Goal: Task Accomplishment & Management: Manage account settings

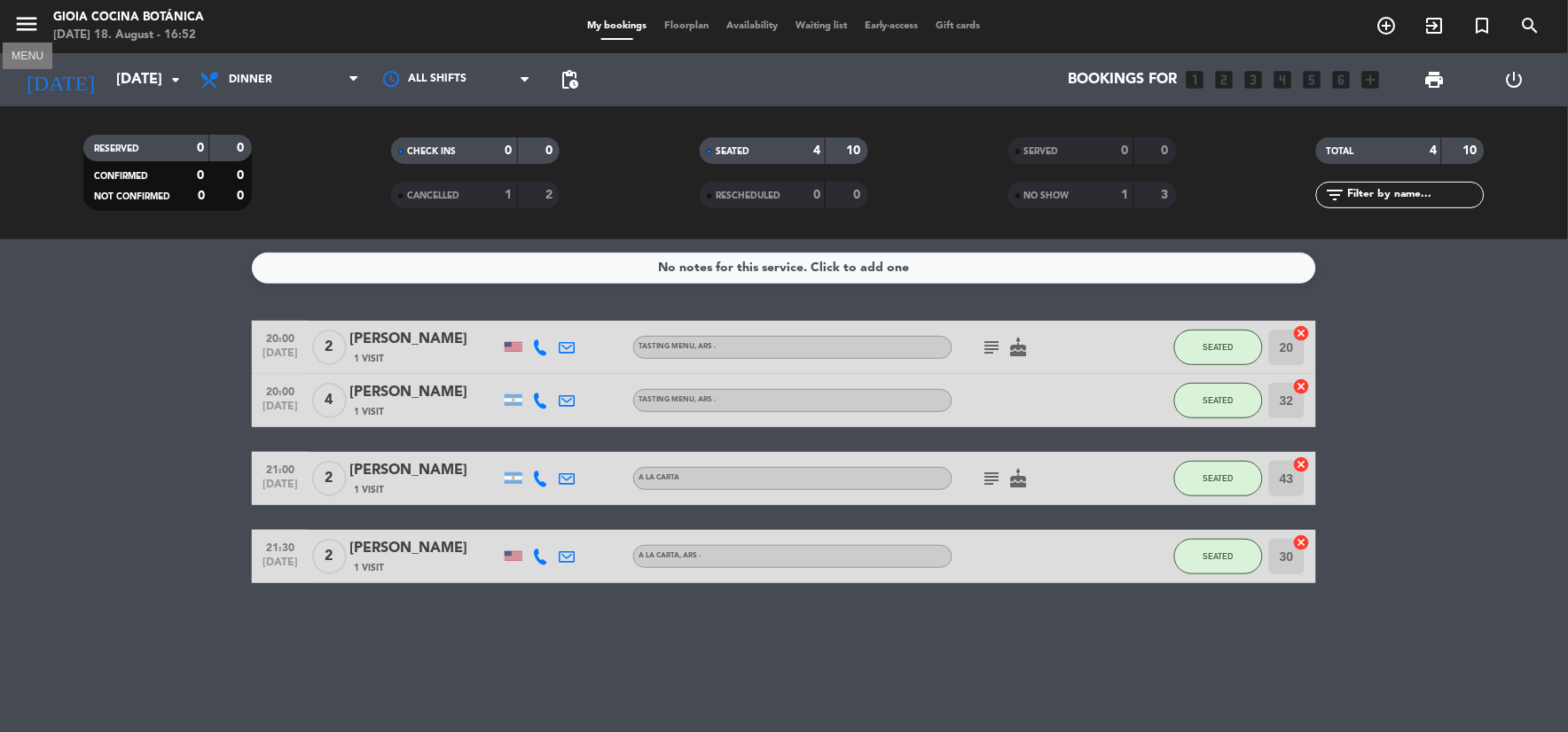
click at [18, 12] on icon "menu" at bounding box center [26, 23] width 26 height 26
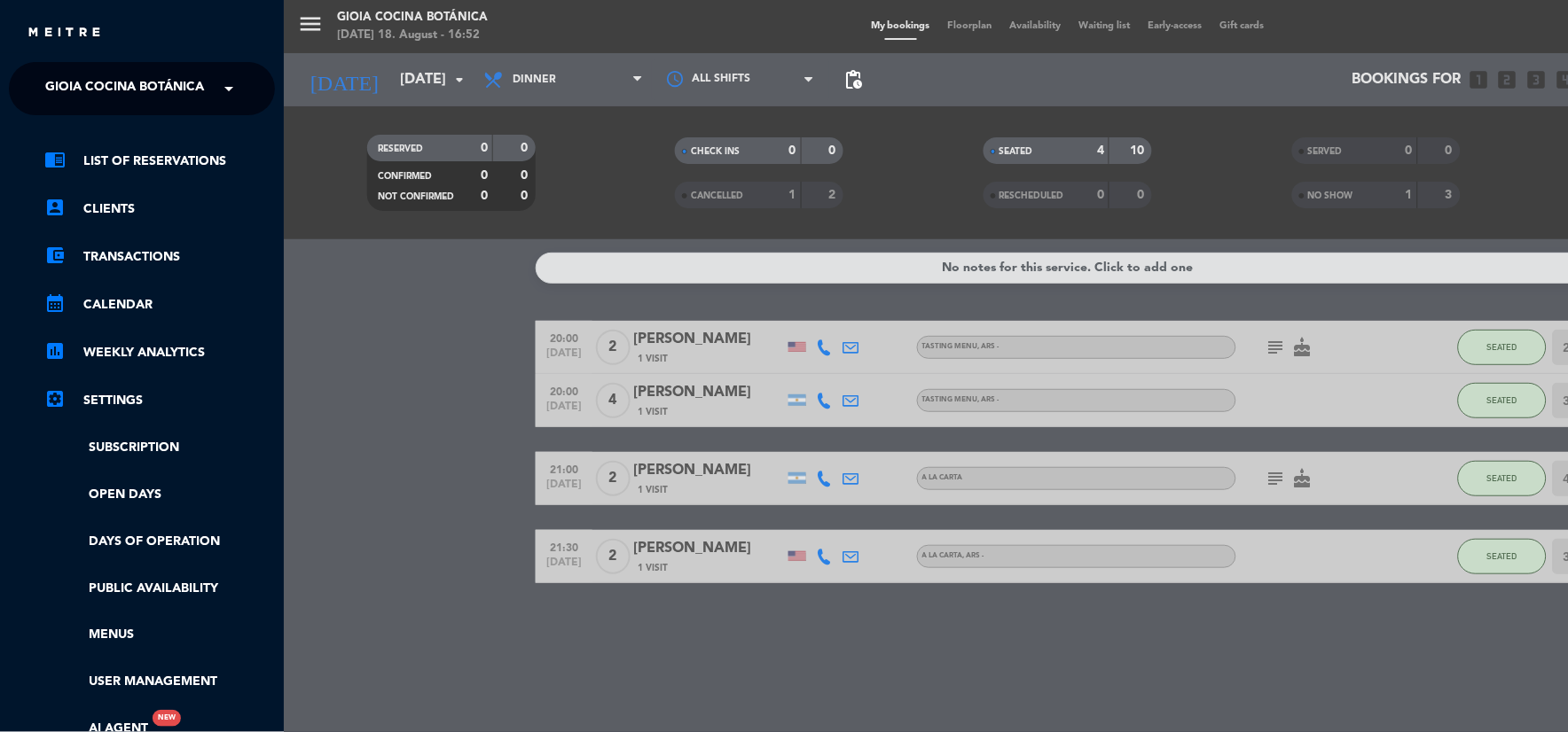
click at [694, 35] on div "menu [PERSON_NAME] Cocina Botánica [DATE] 18. August - 16:52 My bookings Floorp…" at bounding box center [1068, 366] width 1568 height 732
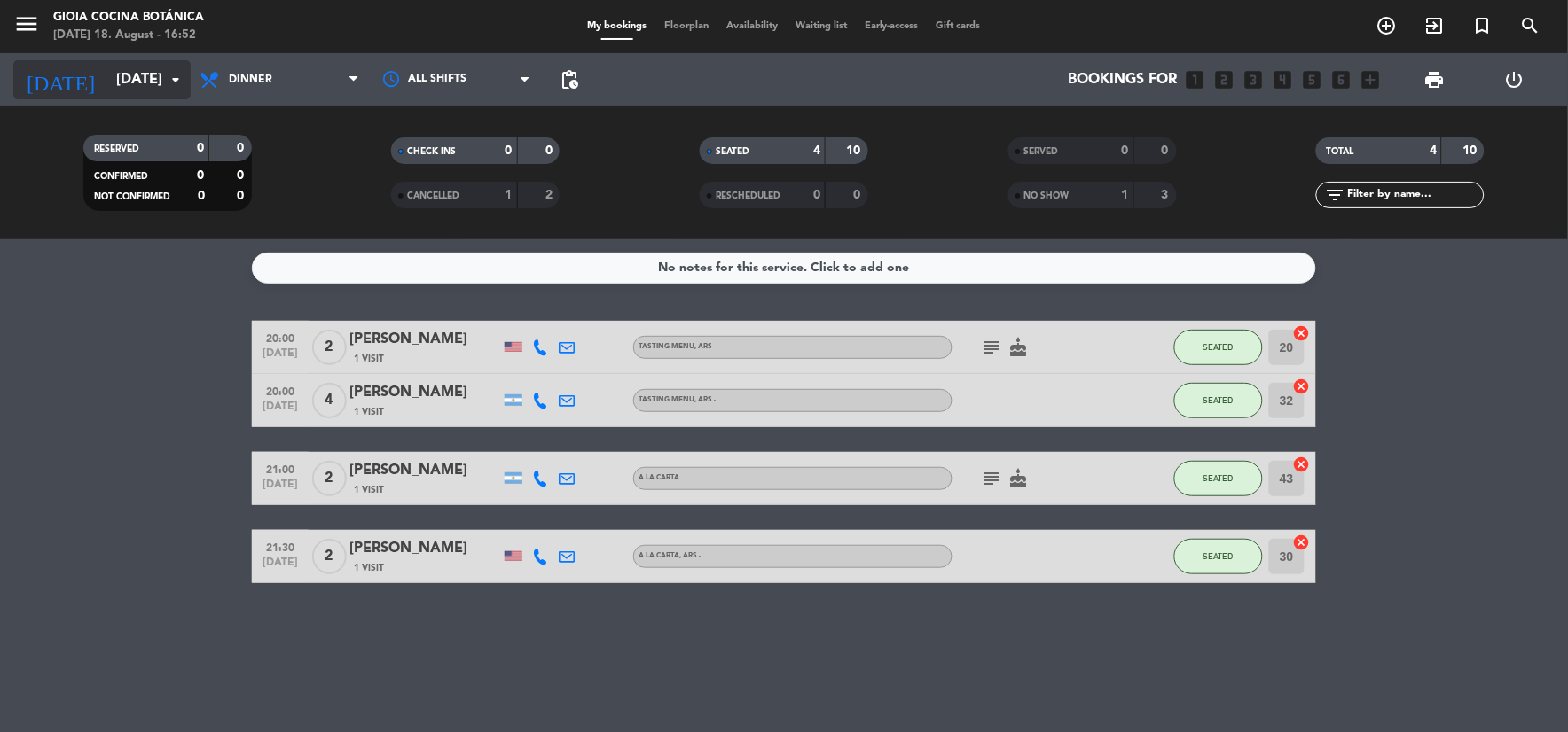
click at [180, 78] on icon "arrow_drop_down" at bounding box center [176, 80] width 22 height 22
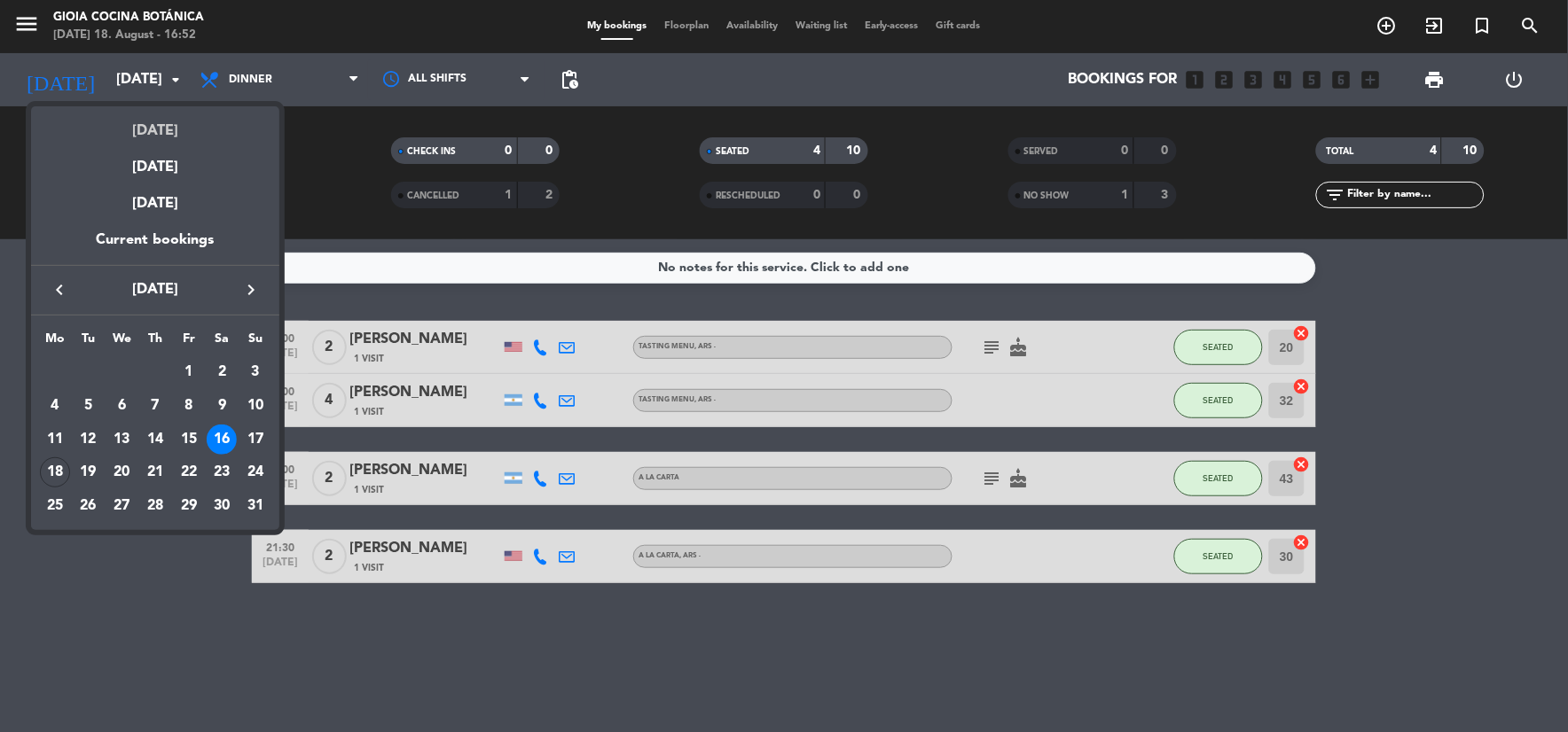
click at [172, 126] on div "[DATE]" at bounding box center [156, 124] width 249 height 36
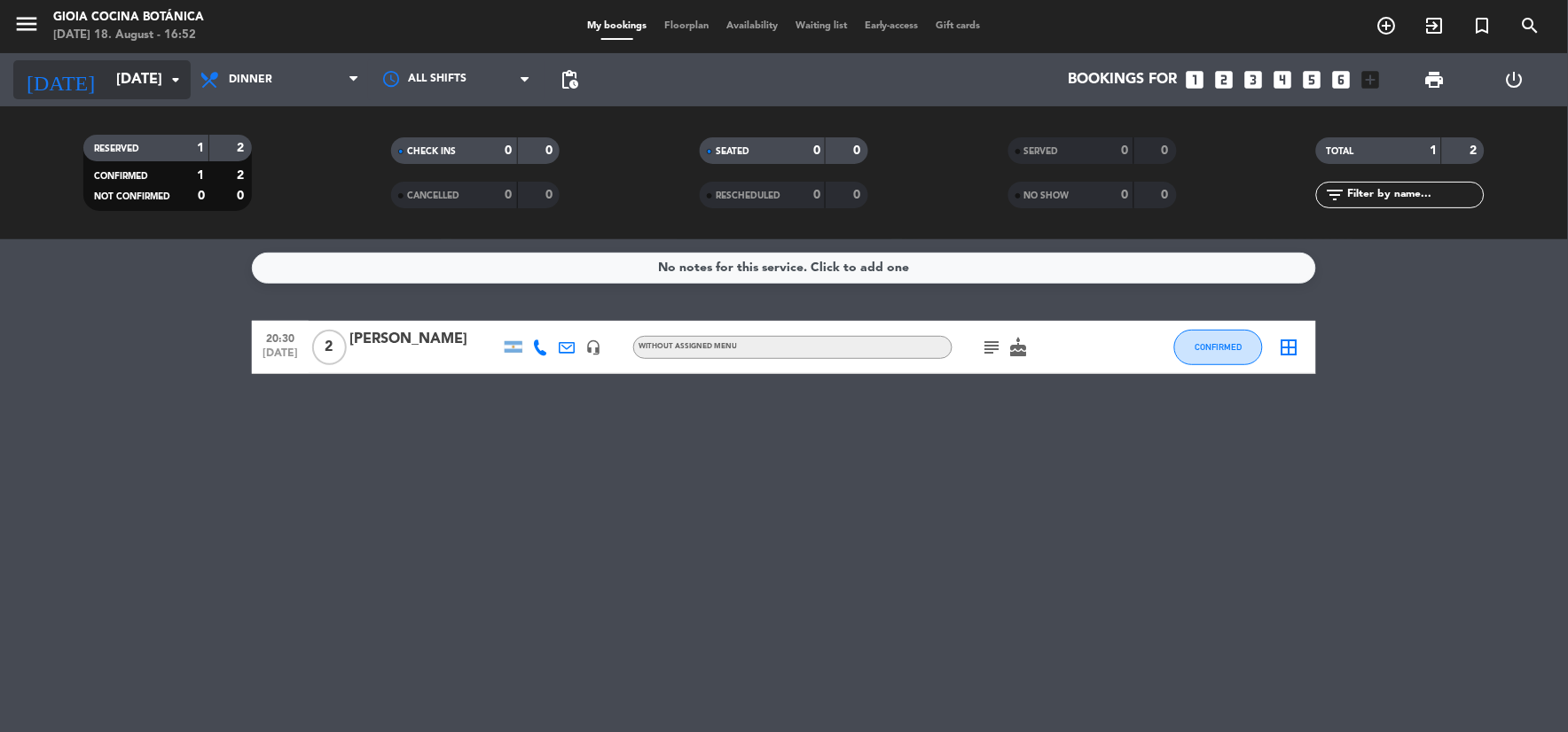
click at [112, 94] on input "[DATE]" at bounding box center [202, 79] width 188 height 34
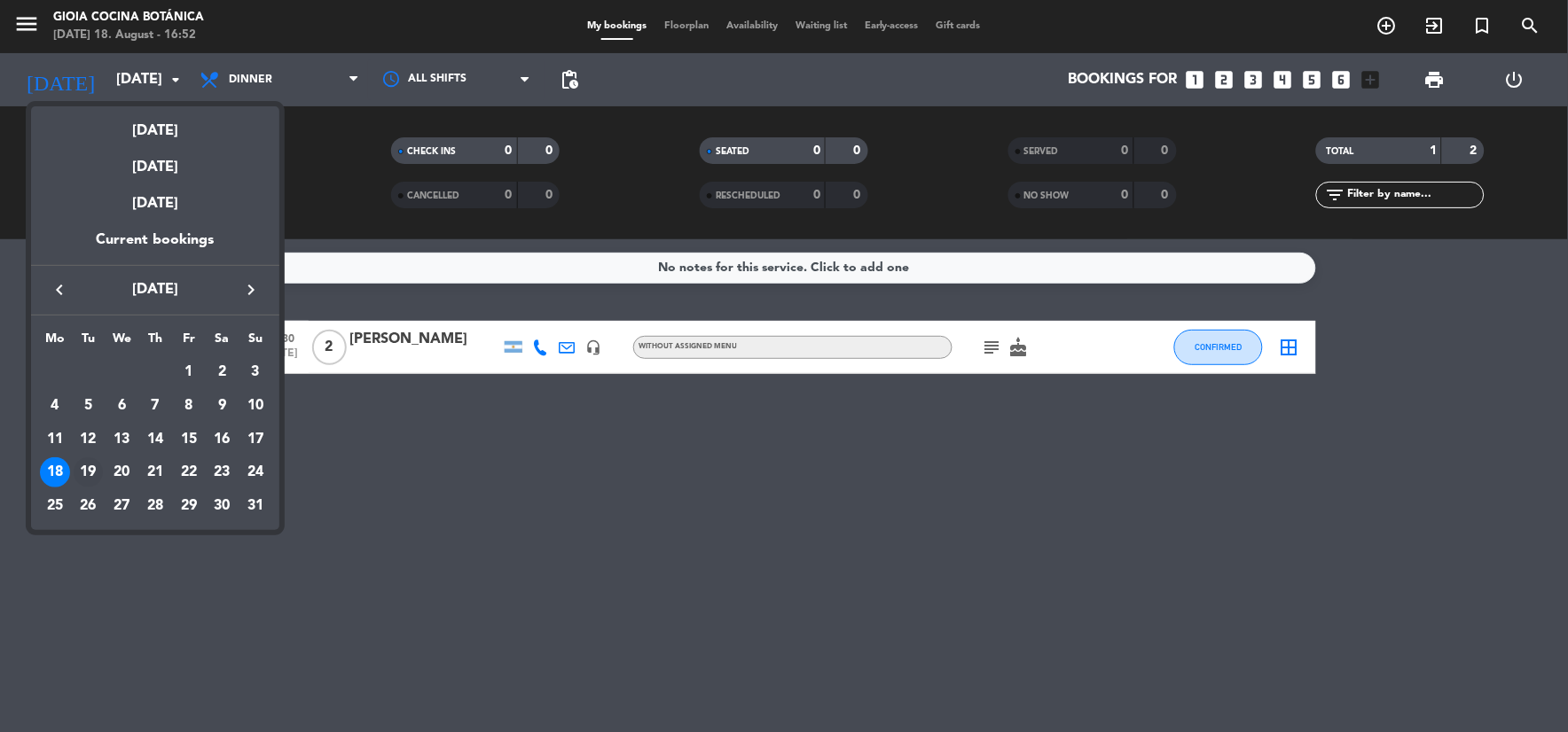
click at [92, 463] on div "19" at bounding box center [88, 472] width 30 height 30
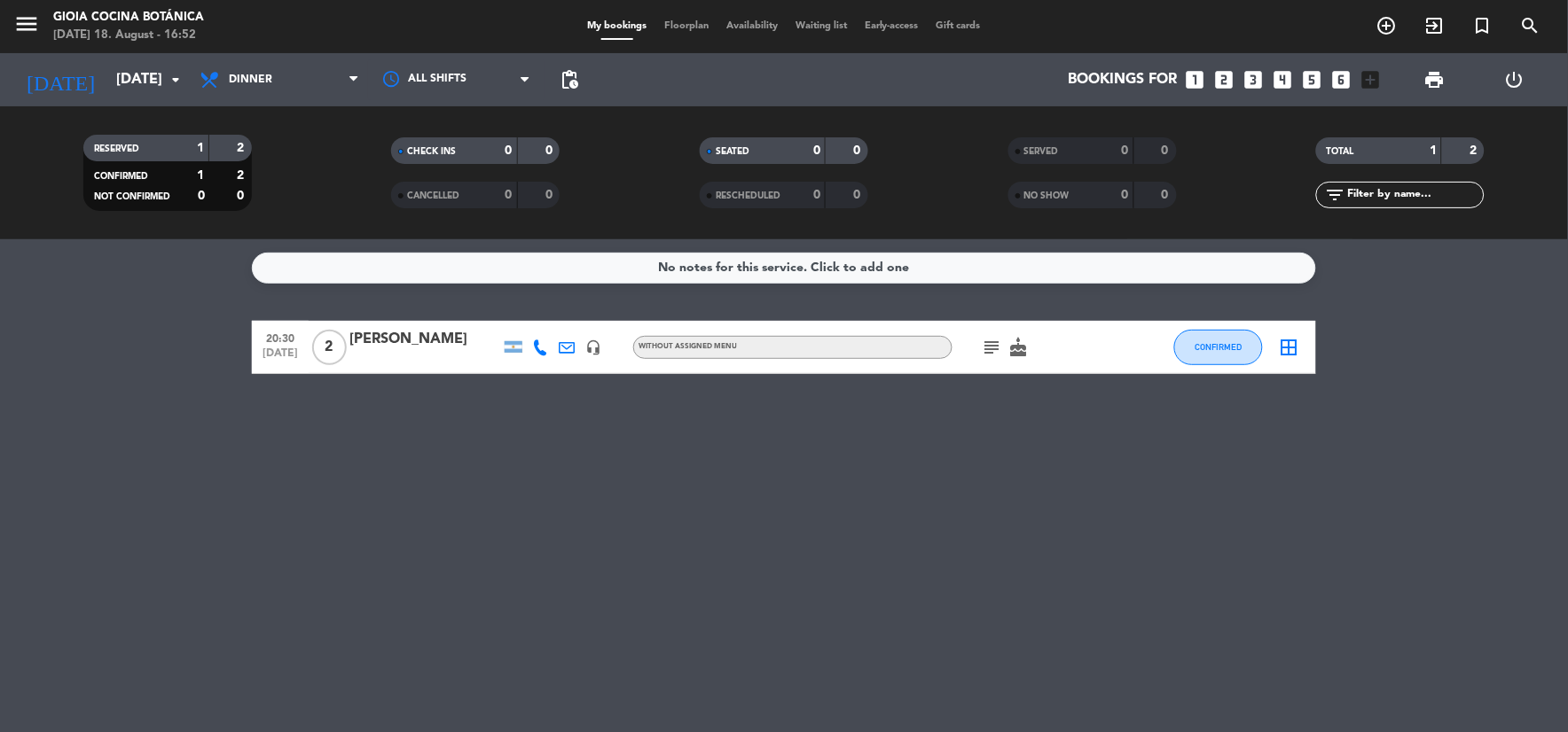
type input "[DATE]"
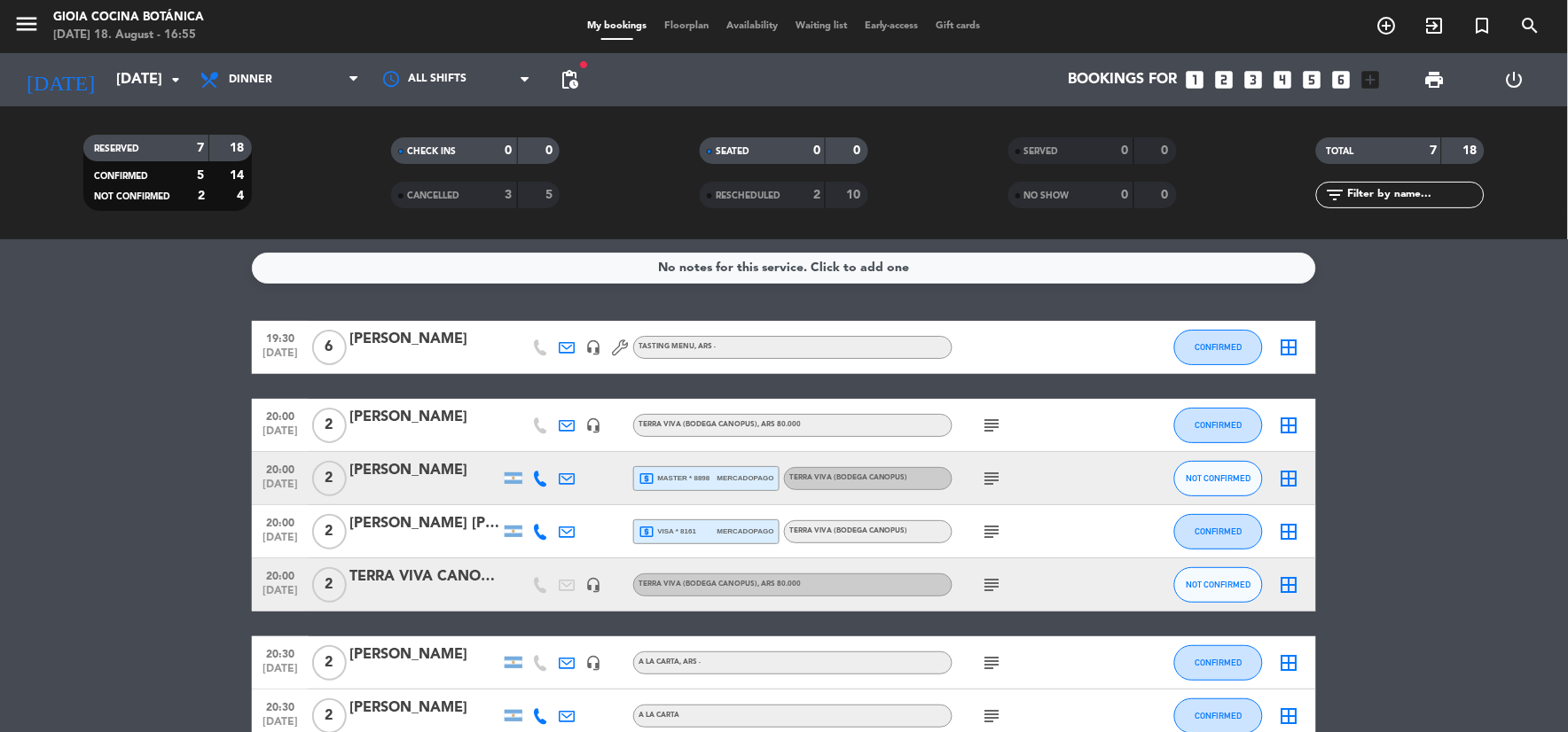
click at [1216, 73] on icon "looks_two" at bounding box center [1223, 80] width 23 height 23
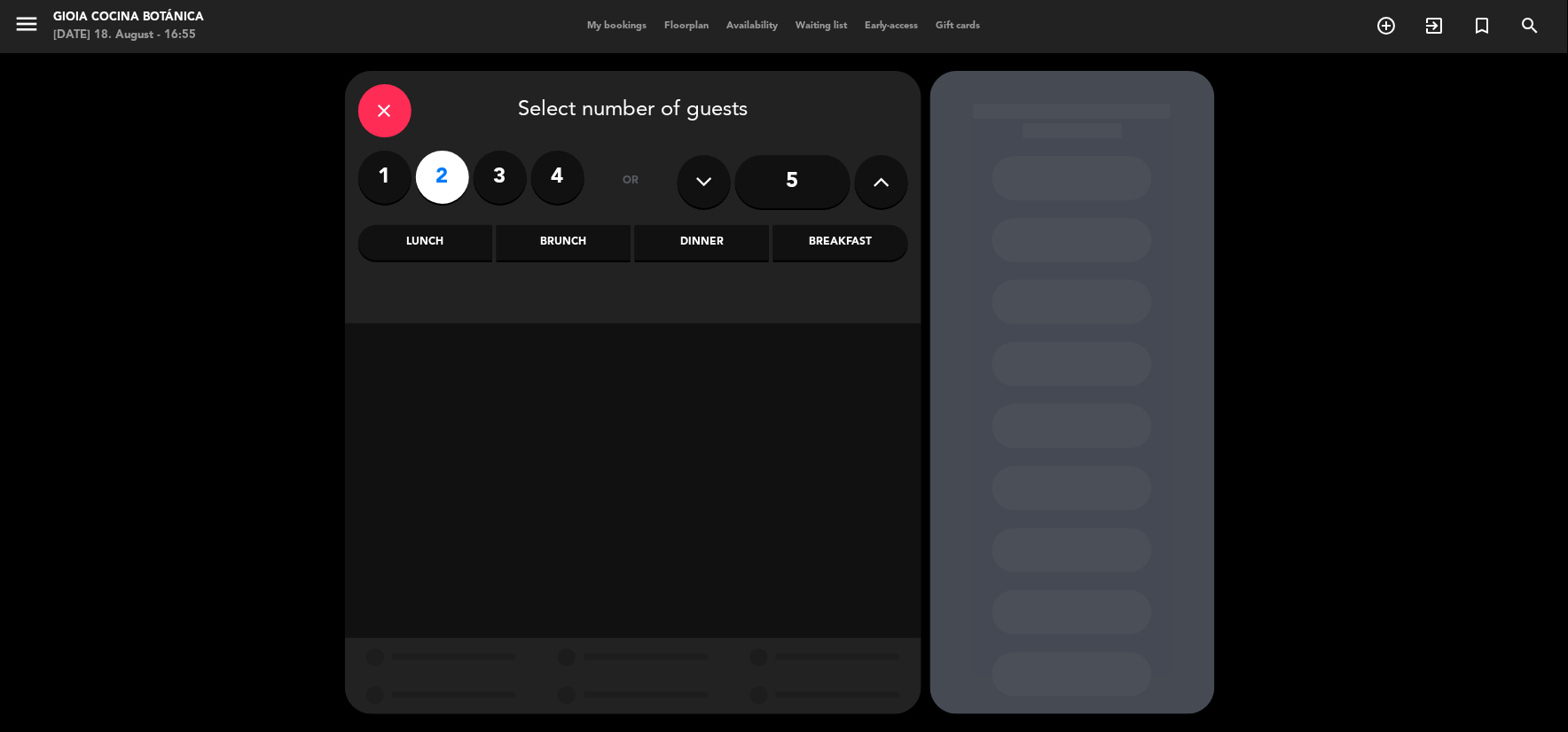
click at [395, 245] on div "Lunch" at bounding box center [425, 243] width 134 height 35
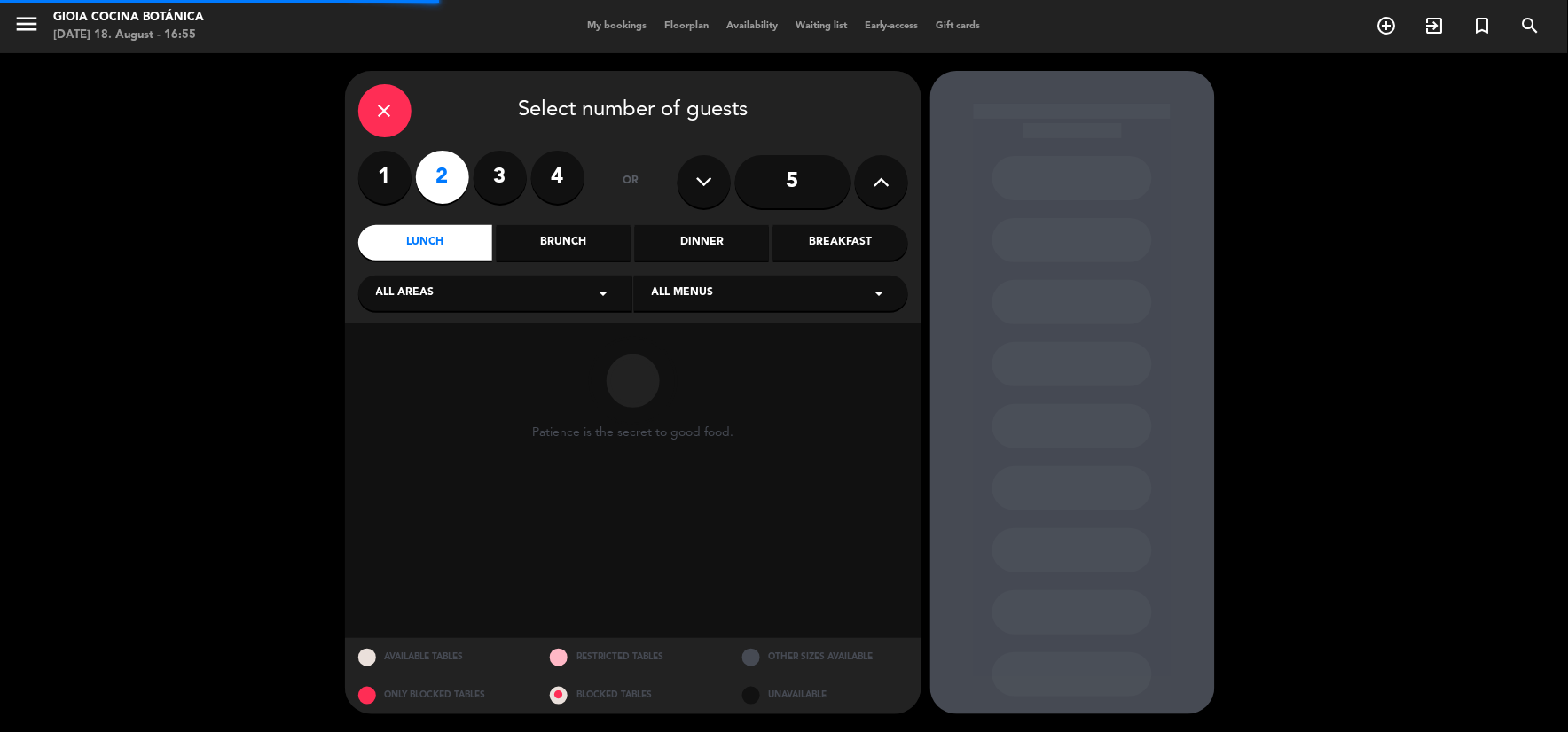
click at [703, 262] on div "close Select number of guests 1 2 3 4 or 5 Lunch Brunch Dinner Breakfast All ar…" at bounding box center [632, 197] width 576 height 252
click at [711, 234] on div "Dinner" at bounding box center [702, 243] width 134 height 35
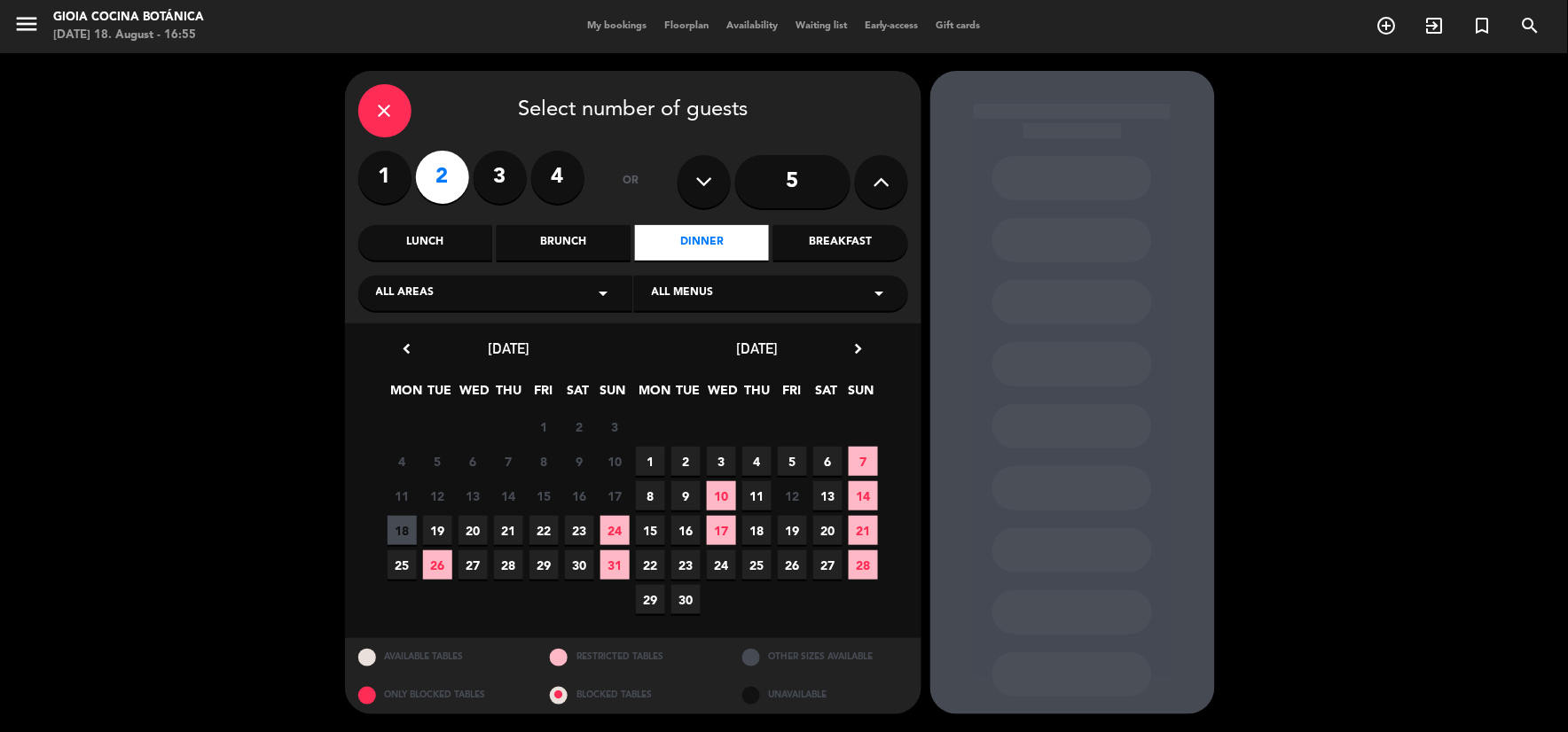
click at [445, 532] on span "19" at bounding box center [438, 530] width 29 height 29
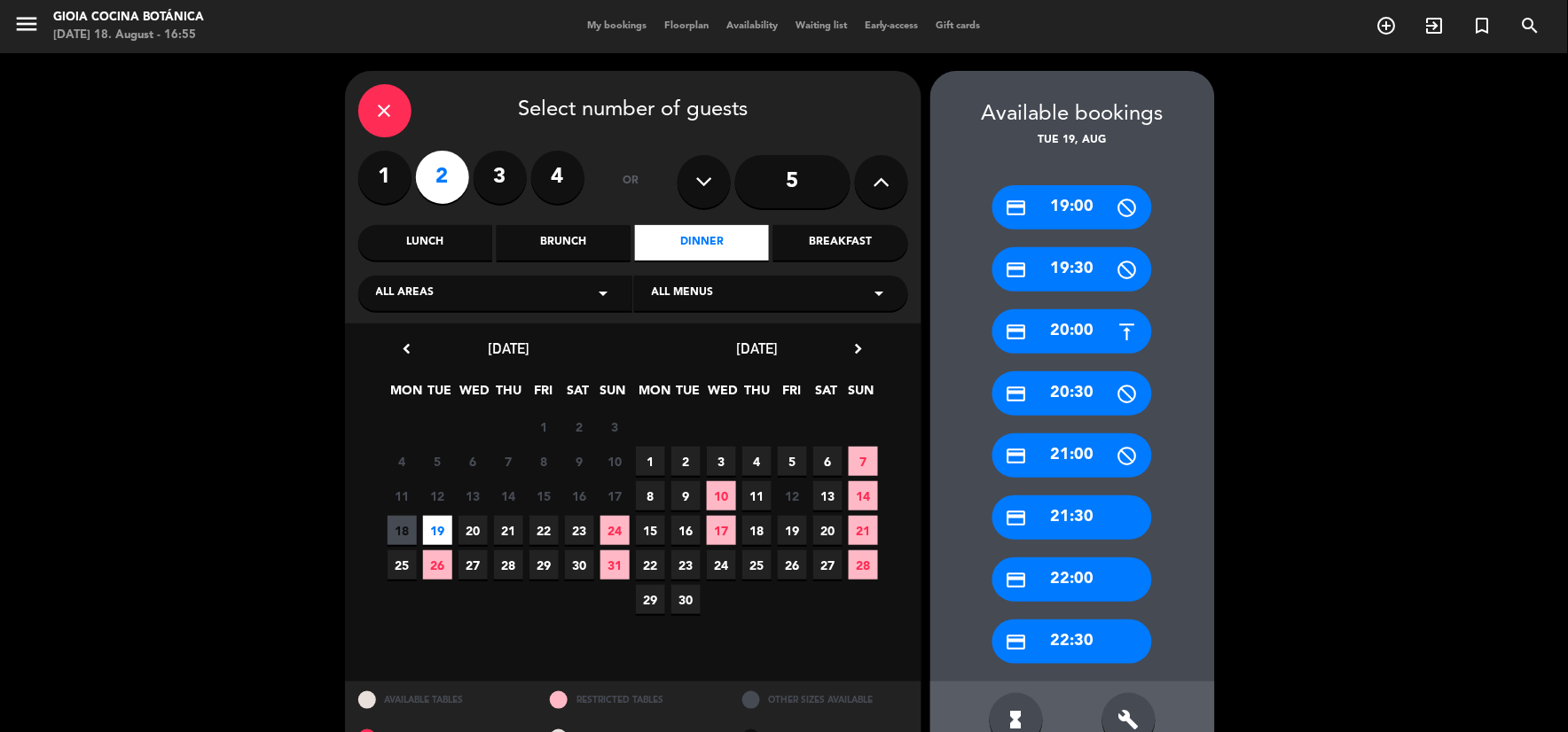
click at [1096, 334] on div "credit_card 20:00" at bounding box center [1072, 331] width 160 height 44
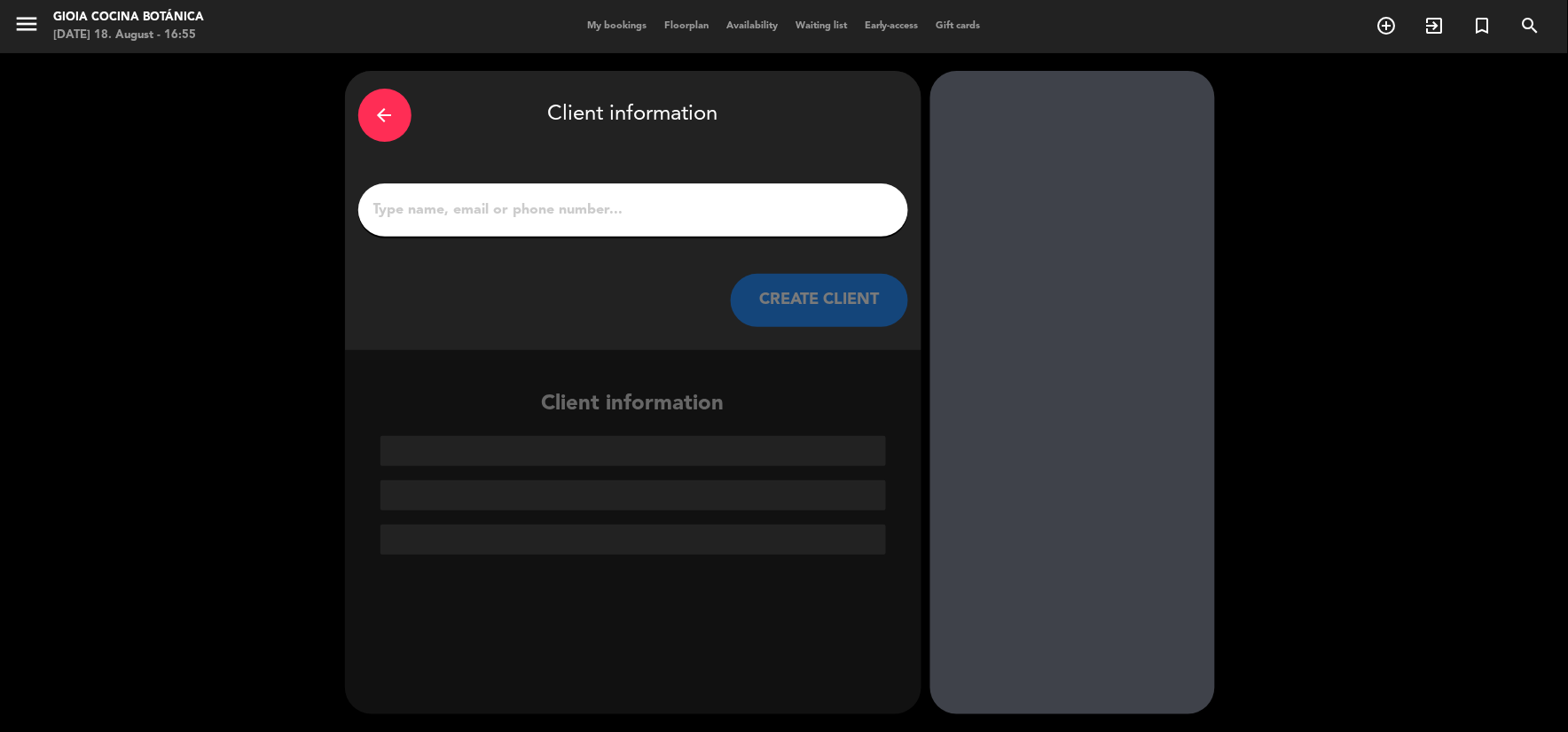
click at [579, 208] on input "1" at bounding box center [633, 209] width 523 height 24
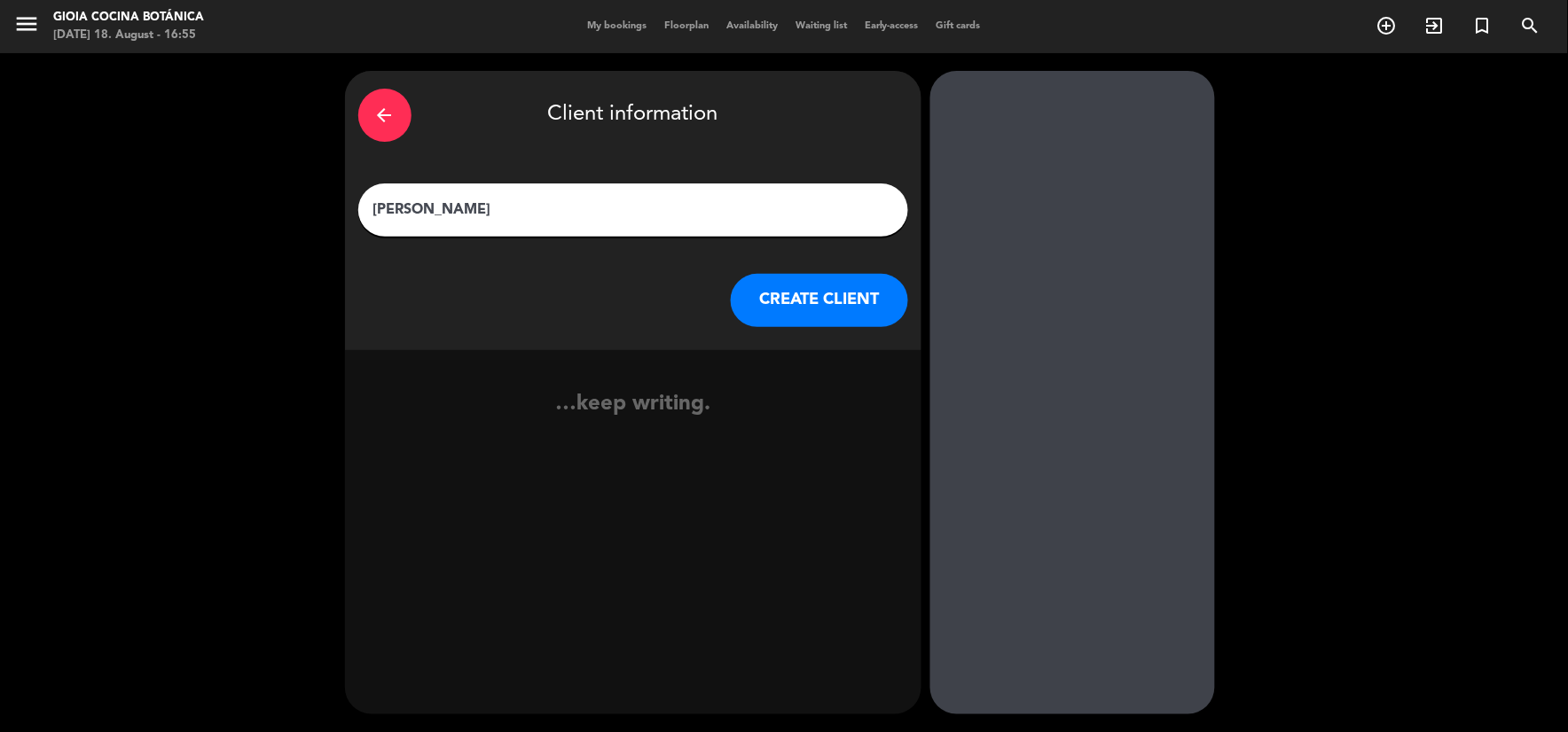
type input "[PERSON_NAME]"
click at [834, 304] on button "CREATE CLIENT" at bounding box center [818, 300] width 177 height 53
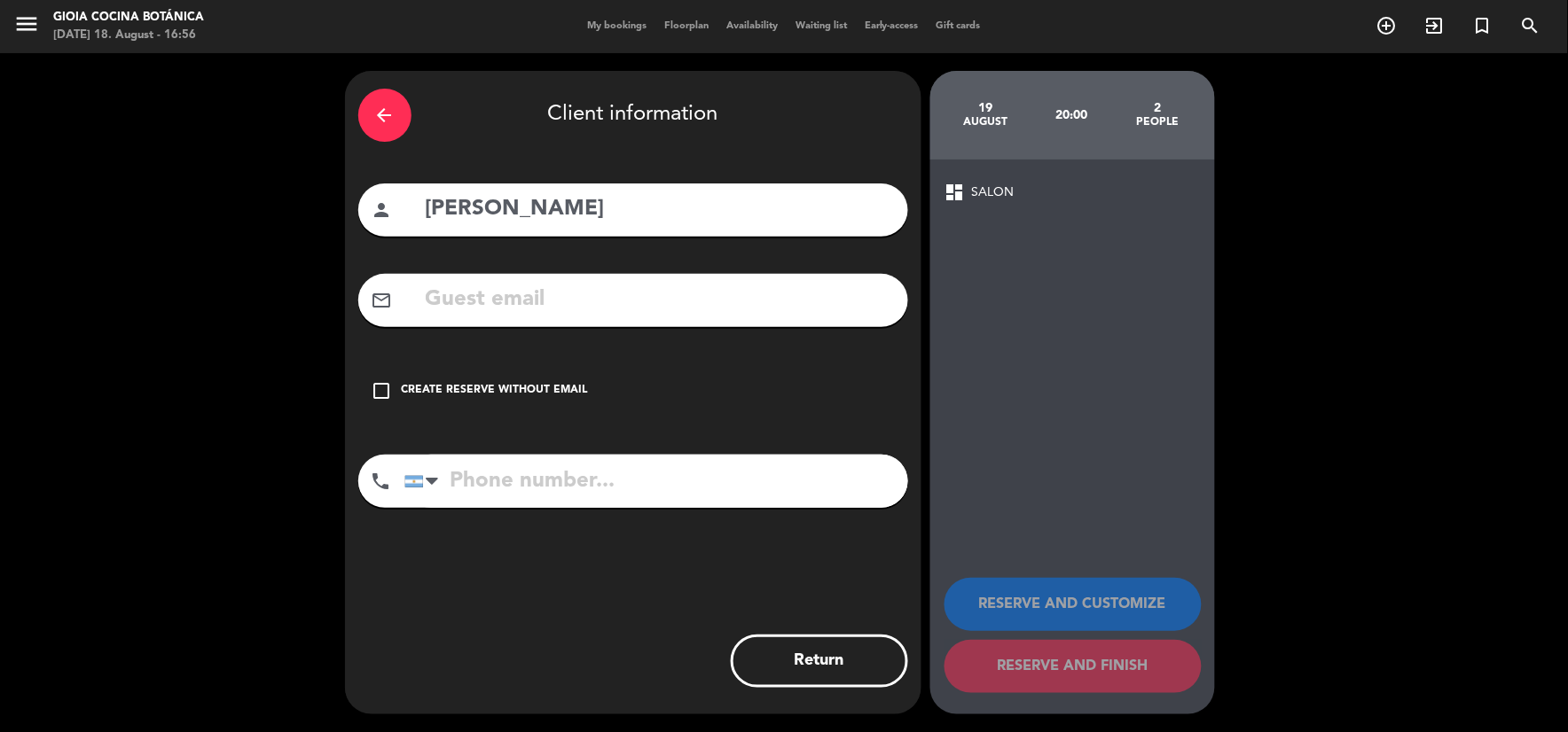
click at [509, 387] on div "Create reserve without email" at bounding box center [494, 390] width 186 height 18
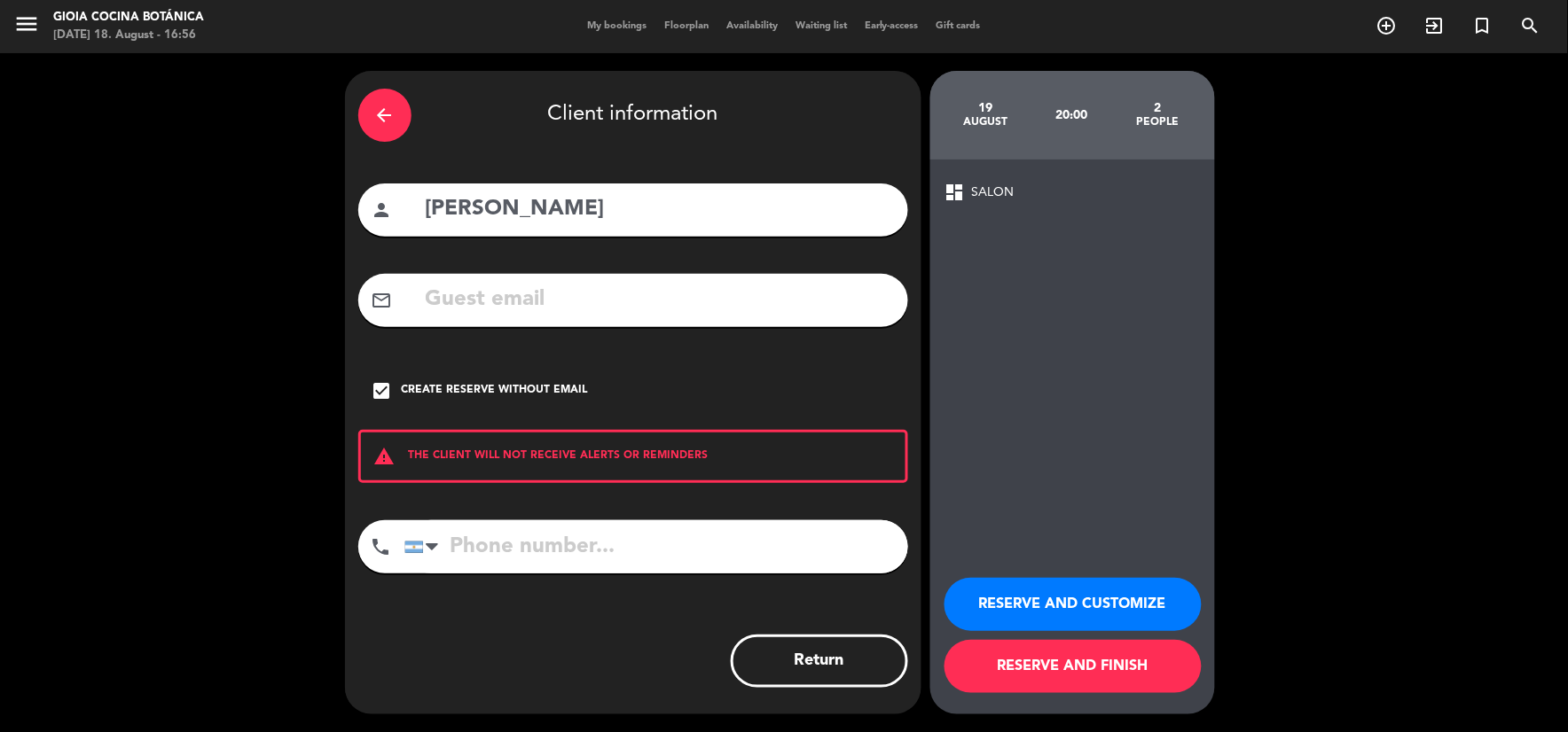
click at [991, 617] on button "RESERVE AND CUSTOMIZE" at bounding box center [1073, 605] width 257 height 53
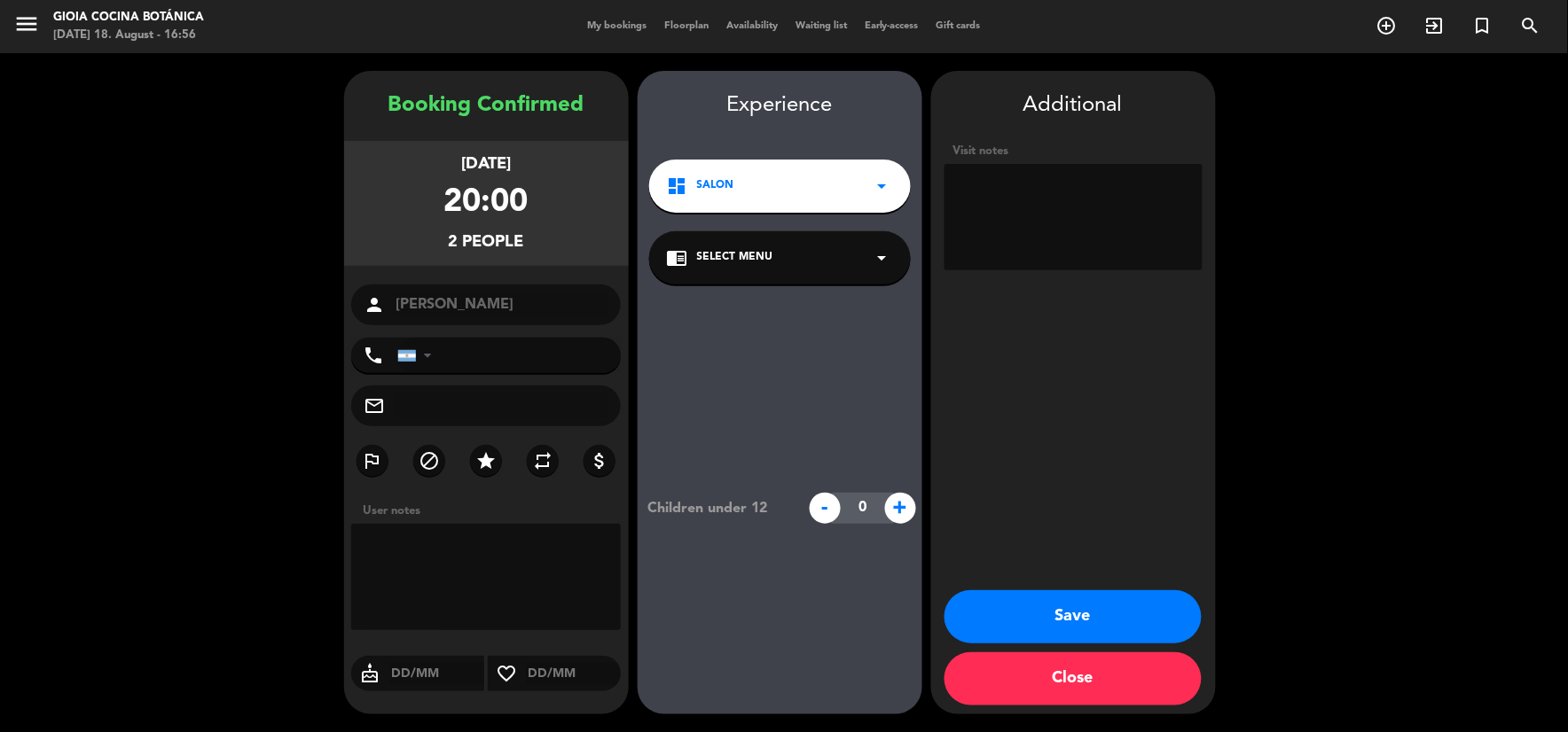
click at [1032, 202] on textarea at bounding box center [1074, 217] width 258 height 107
click at [1127, 697] on button "Close" at bounding box center [1073, 679] width 257 height 53
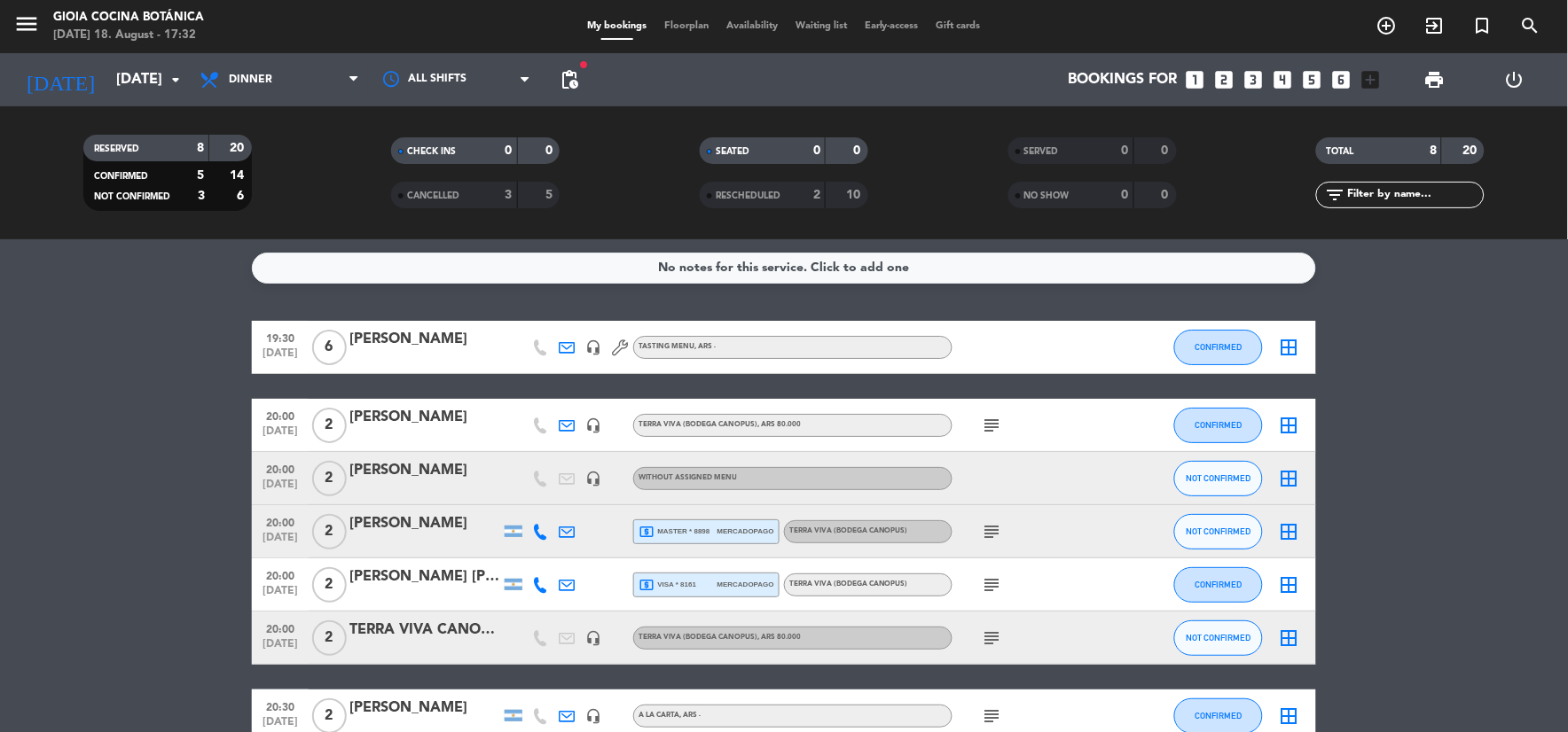
click at [444, 579] on div "[PERSON_NAME] [PERSON_NAME]" at bounding box center [425, 577] width 151 height 23
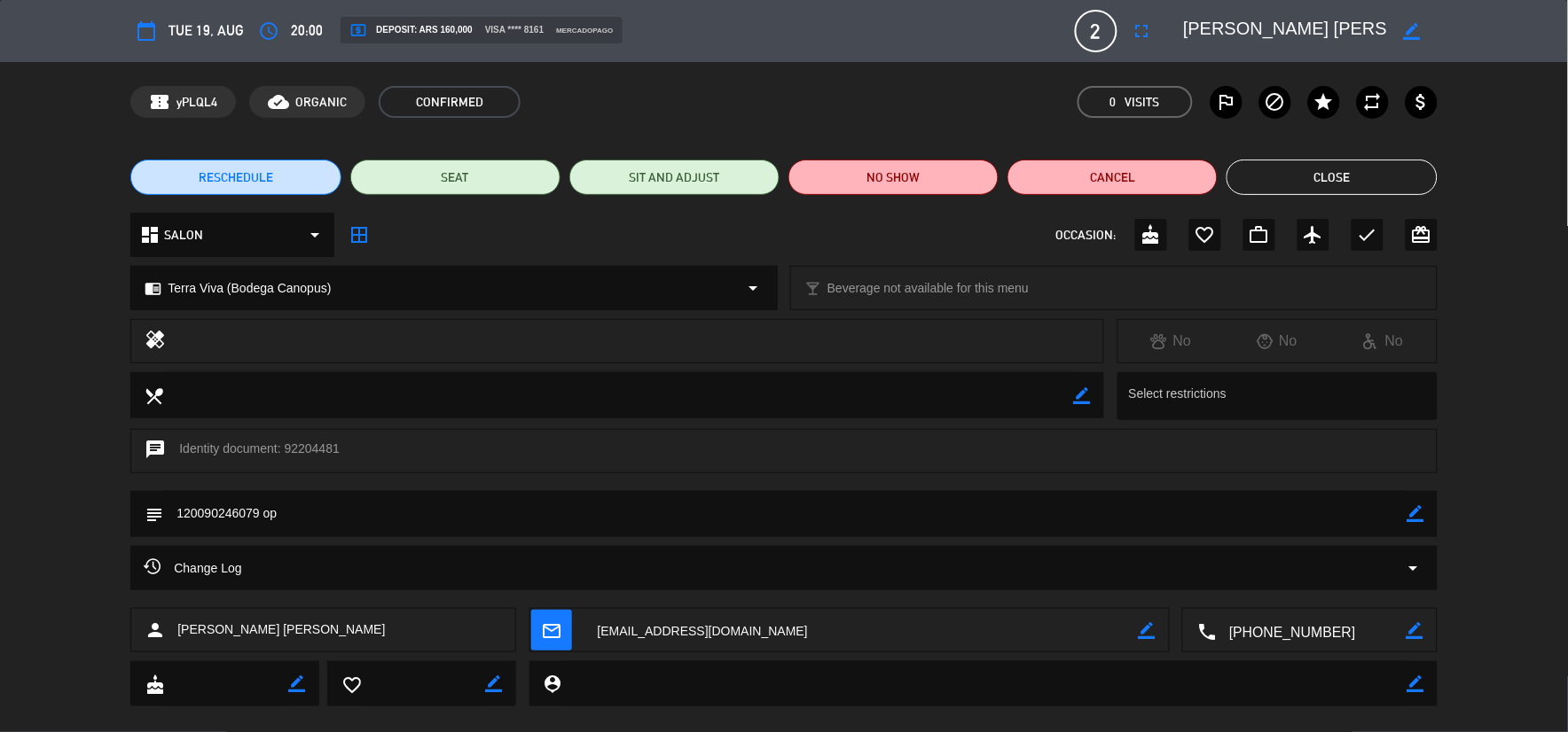
click at [1301, 186] on button "Close" at bounding box center [1331, 177] width 210 height 35
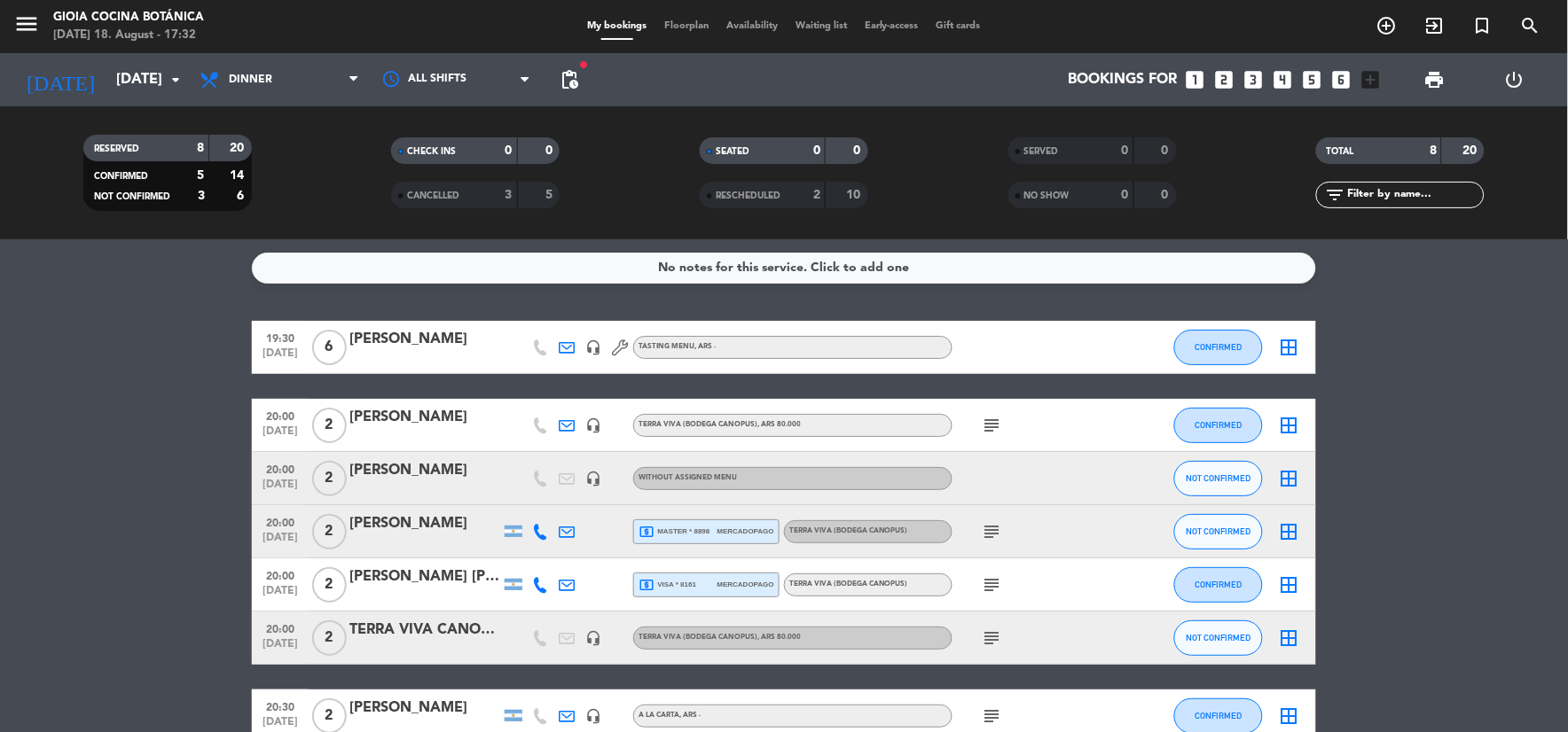
click at [987, 638] on icon "subject" at bounding box center [992, 638] width 22 height 22
click at [1458, 581] on bookings-row "19:30 [DATE] 6 [PERSON_NAME] headset_mic Tasting Menu , ARS - CONFIRMED border_…" at bounding box center [784, 559] width 1568 height 476
click at [449, 498] on div "20:00 [DATE] 2 [PERSON_NAME] headset_mic Without assigned menu NOT CONFIRMED bo…" at bounding box center [783, 479] width 1064 height 53
click at [475, 465] on div "[PERSON_NAME]" at bounding box center [425, 471] width 151 height 23
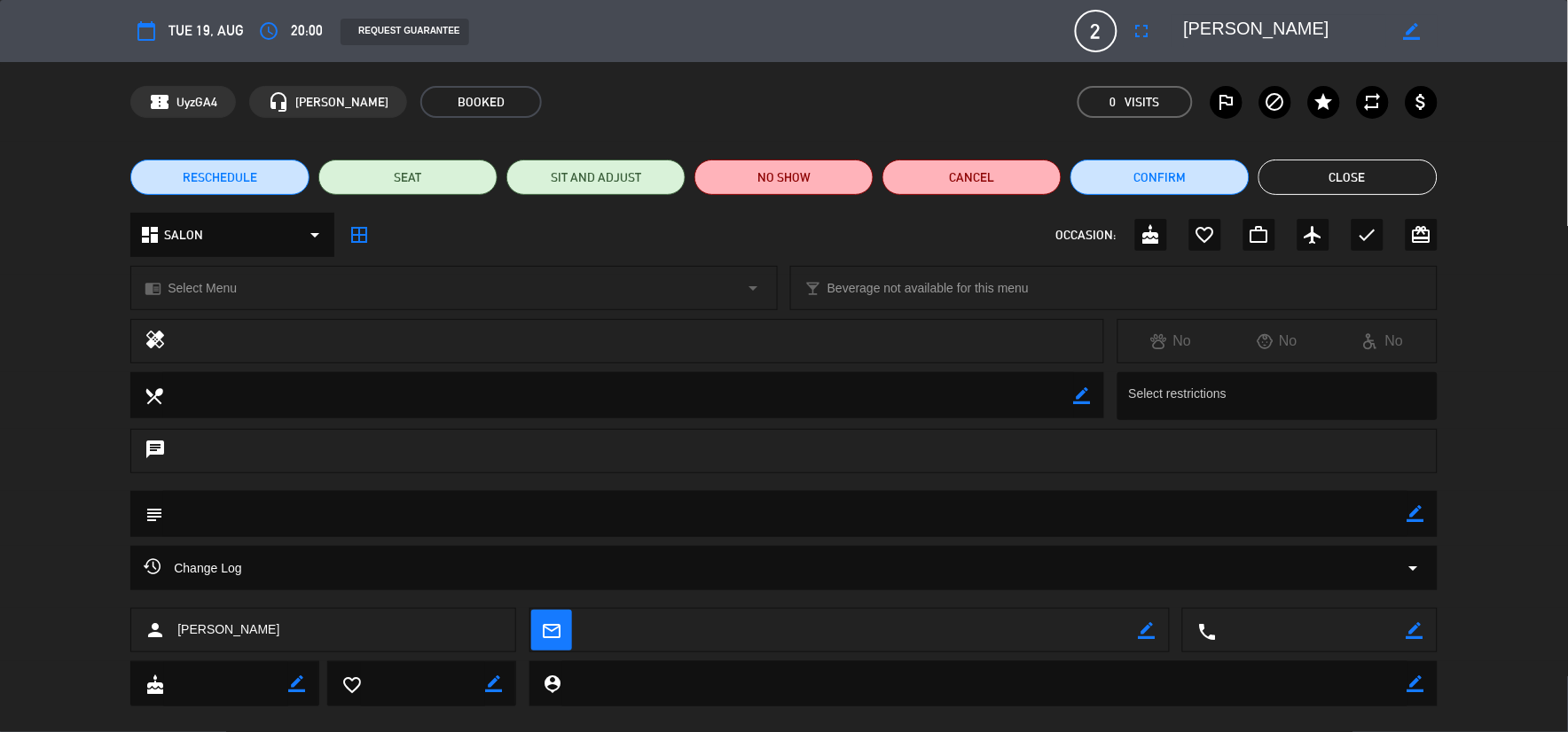
drag, startPoint x: 1415, startPoint y: 36, endPoint x: 1228, endPoint y: 137, distance: 212.5
click at [1414, 36] on icon "border_color" at bounding box center [1411, 31] width 17 height 17
drag, startPoint x: 1322, startPoint y: 26, endPoint x: 949, endPoint y: 50, distance: 373.8
click at [949, 50] on div "calendar_today Tue 19, Aug access_time 20:00 REQUEST GUARANTEE 2 [PERSON_NAME] …" at bounding box center [783, 30] width 1306 height 42
click at [1138, 39] on icon "fullscreen" at bounding box center [1142, 31] width 22 height 22
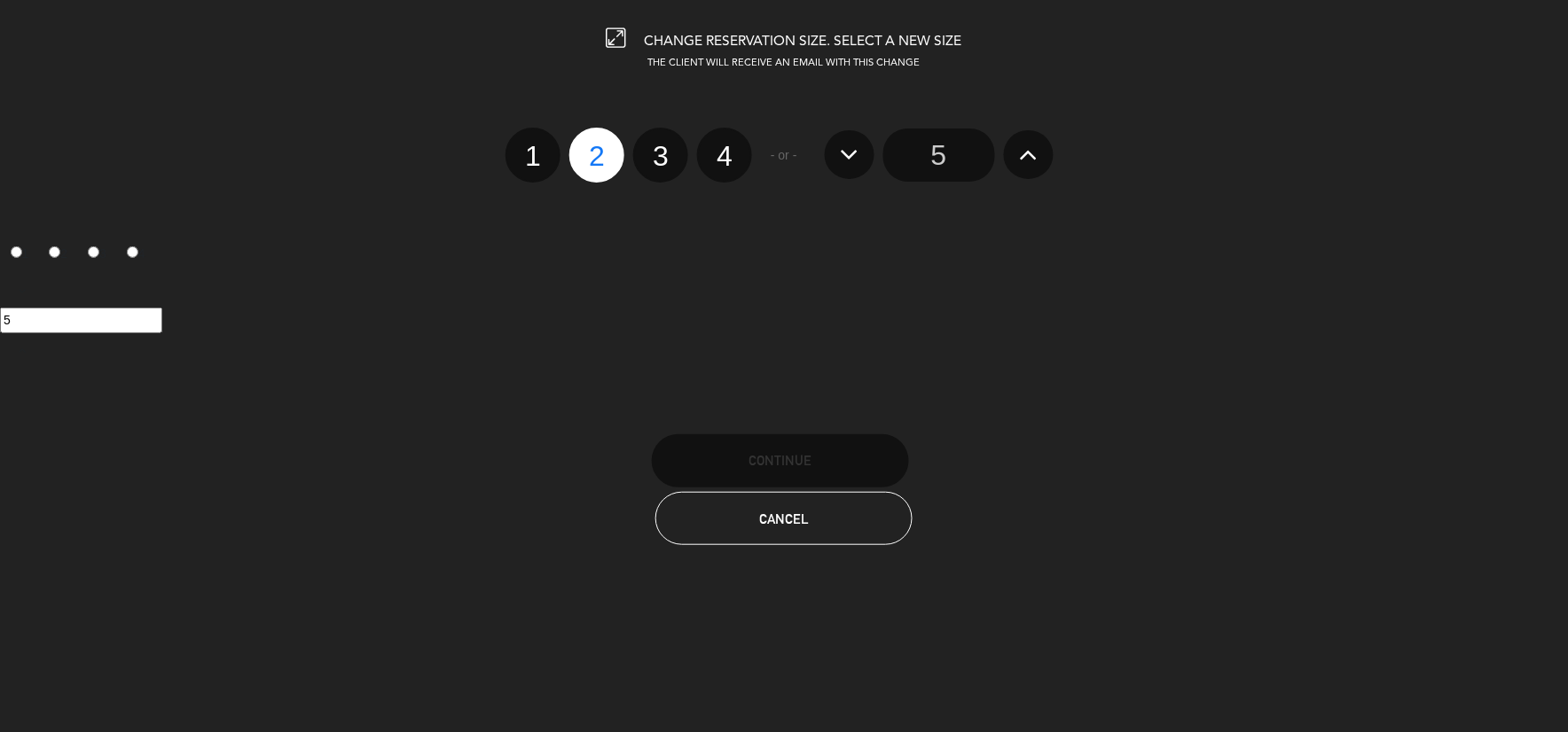
click at [536, 146] on label "1" at bounding box center [532, 155] width 55 height 55
click at [536, 146] on input "1" at bounding box center [530, 141] width 12 height 12
radio input "true"
radio input "false"
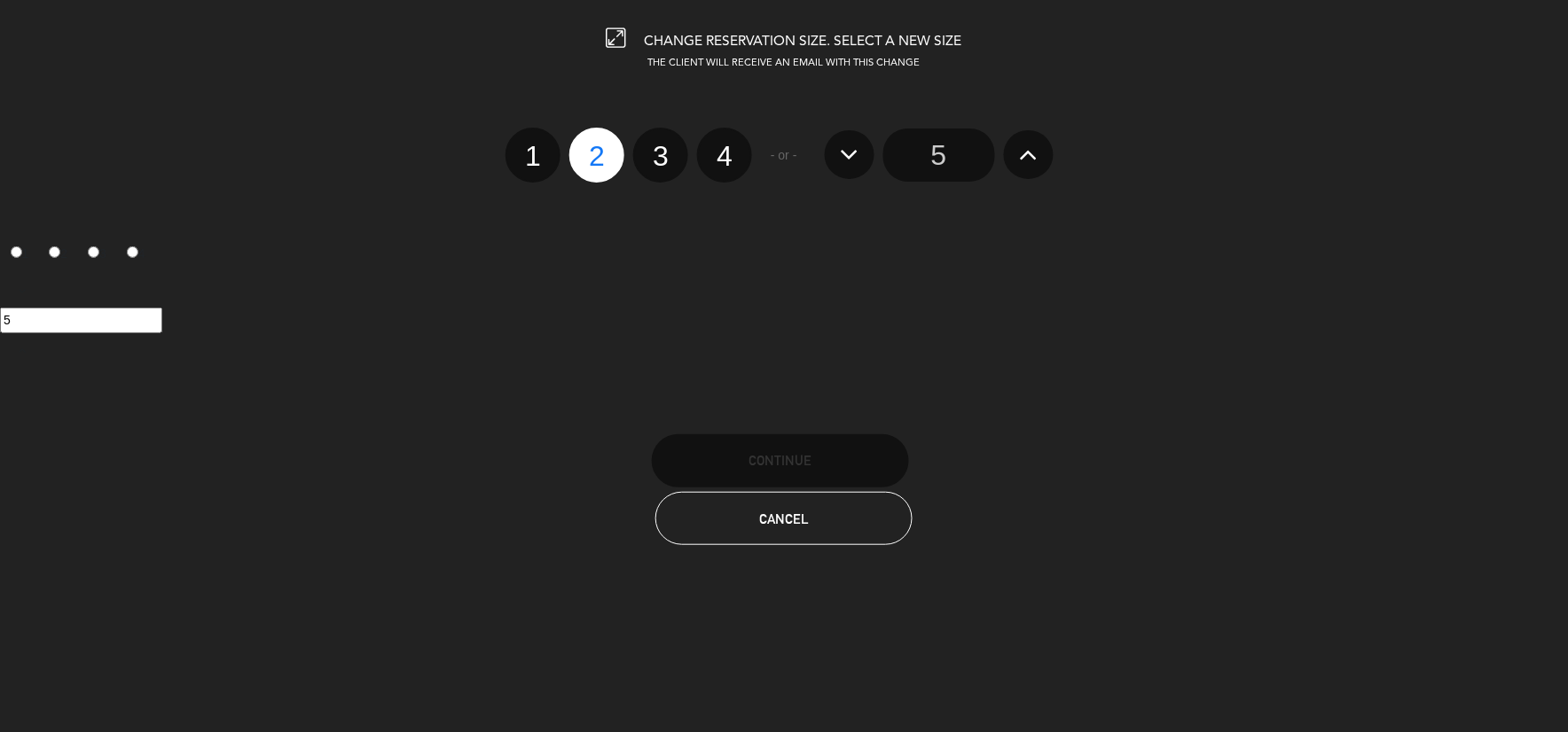
radio input "false"
radio input "true"
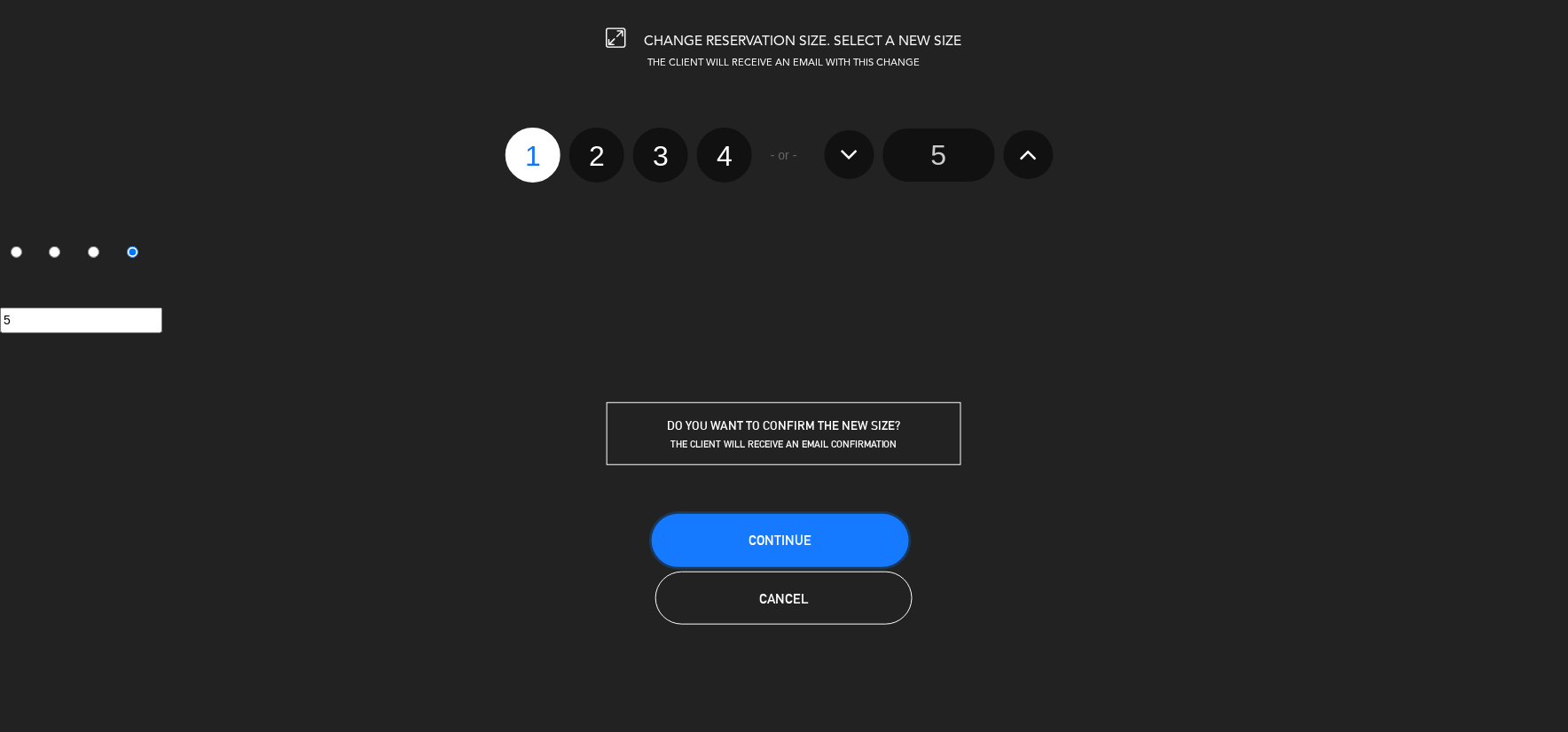
click at [812, 537] on button "Continue" at bounding box center [780, 540] width 257 height 53
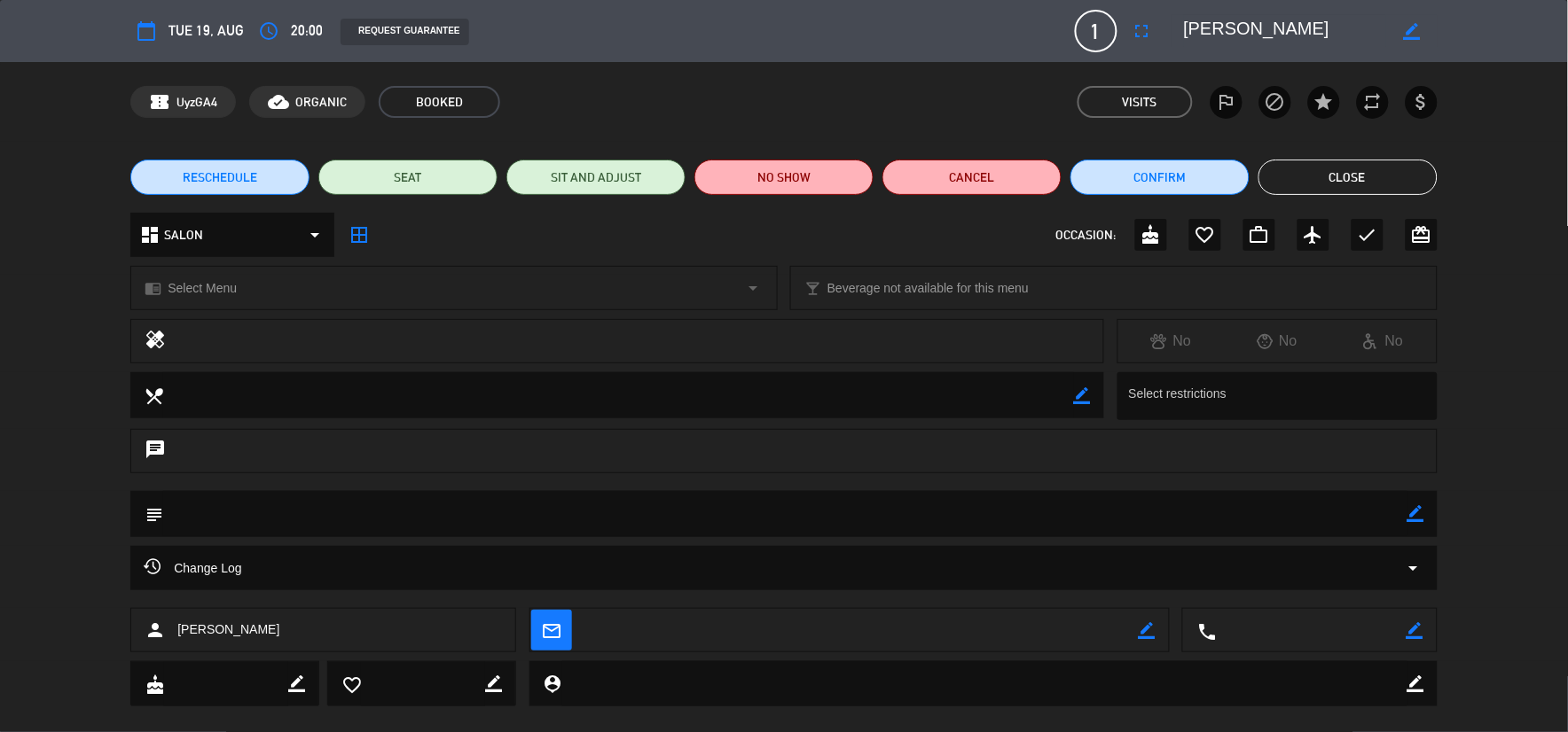
click at [1407, 32] on icon "border_color" at bounding box center [1411, 31] width 17 height 17
drag, startPoint x: 1324, startPoint y: 30, endPoint x: 1164, endPoint y: 16, distance: 160.6
click at [1164, 16] on editable-input at bounding box center [1300, 30] width 275 height 32
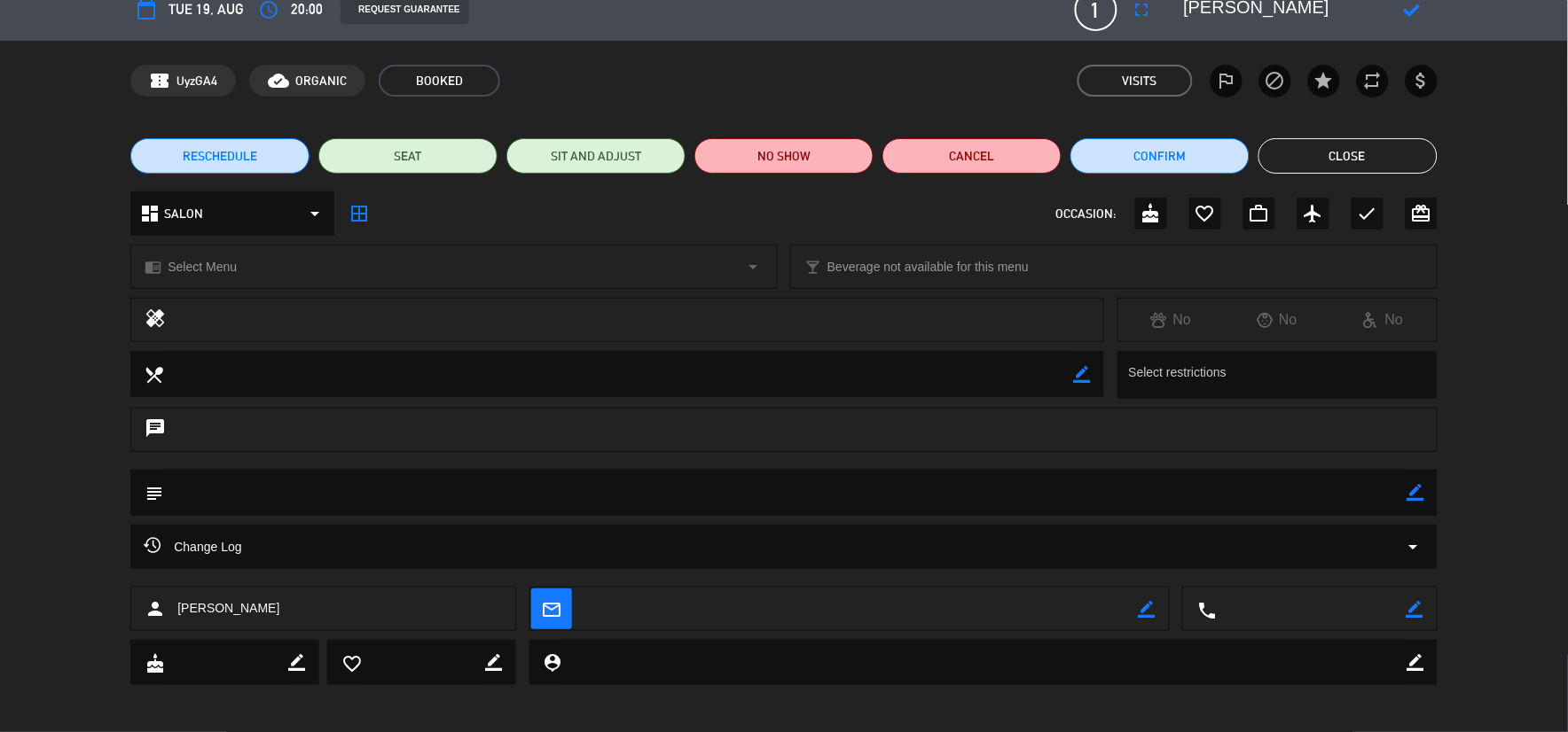
scroll to position [27, 0]
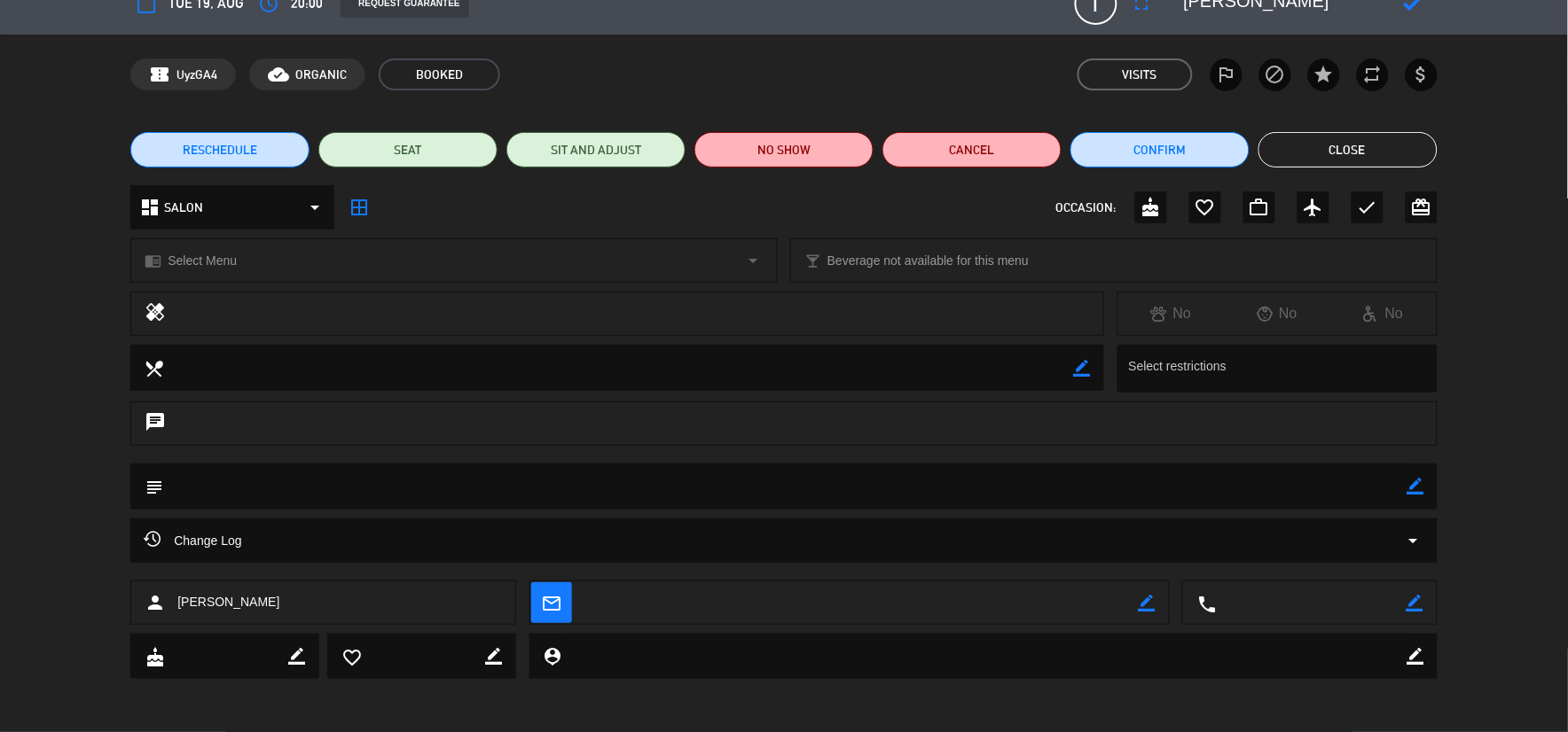
click at [1088, 367] on icon "border_color" at bounding box center [1082, 368] width 17 height 17
click at [1084, 369] on icon at bounding box center [1082, 368] width 17 height 17
click at [738, 260] on div "chrome_reader_mode Select Menu arrow_drop_down" at bounding box center [454, 260] width 646 height 42
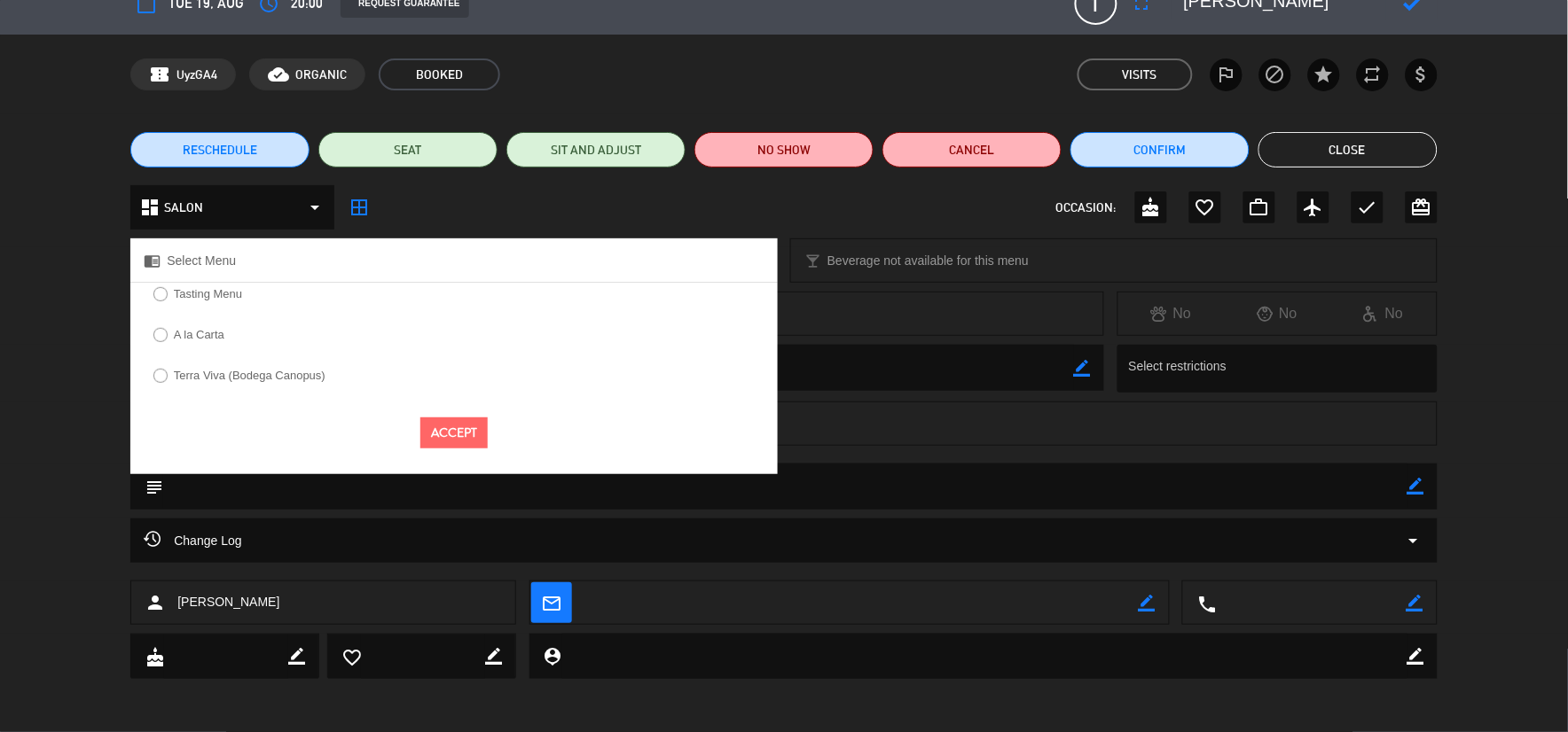
click at [238, 374] on label "Terra Viva (Bodega Canopus)" at bounding box center [250, 376] width 152 height 12
click at [446, 438] on button "Accept" at bounding box center [453, 434] width 68 height 31
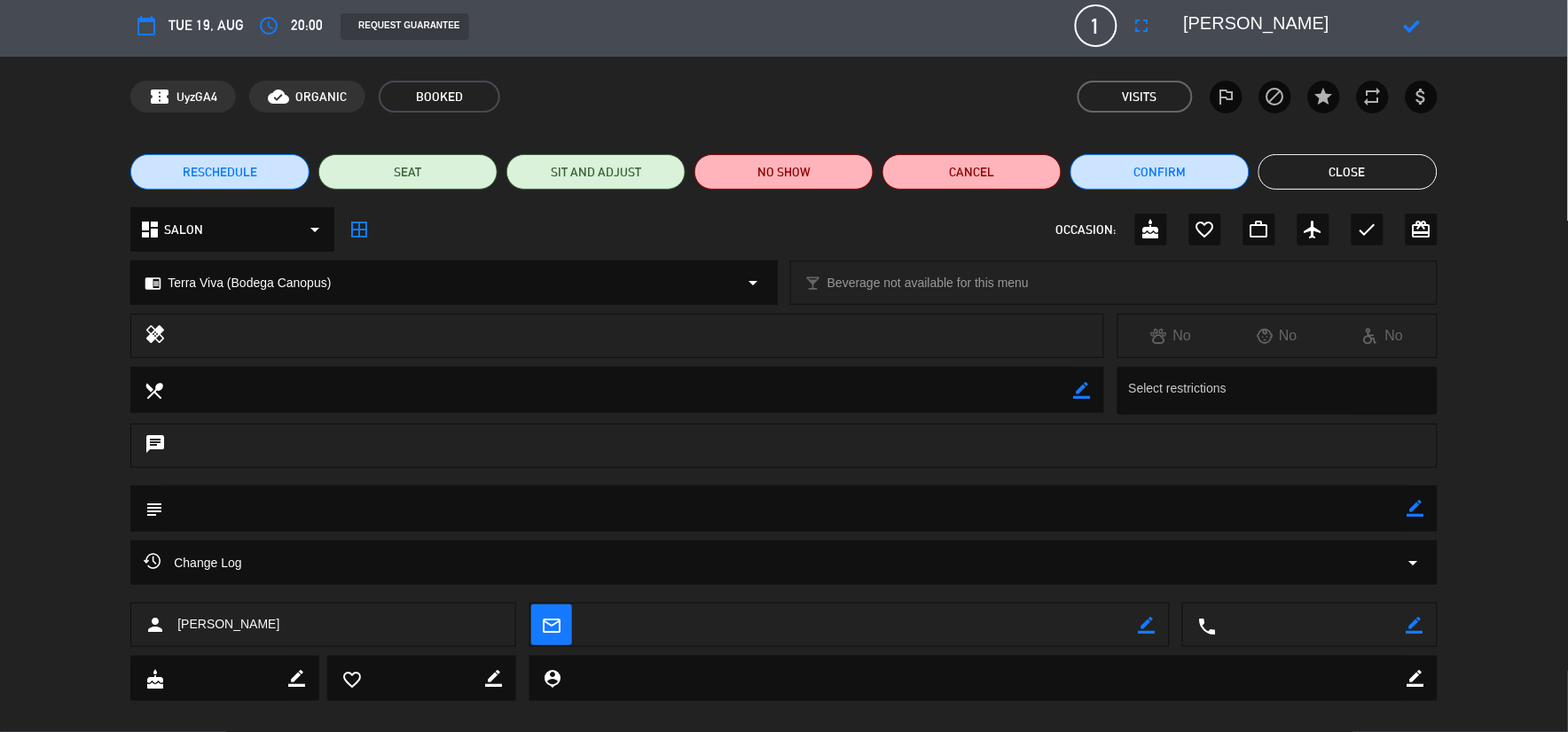
scroll to position [0, 0]
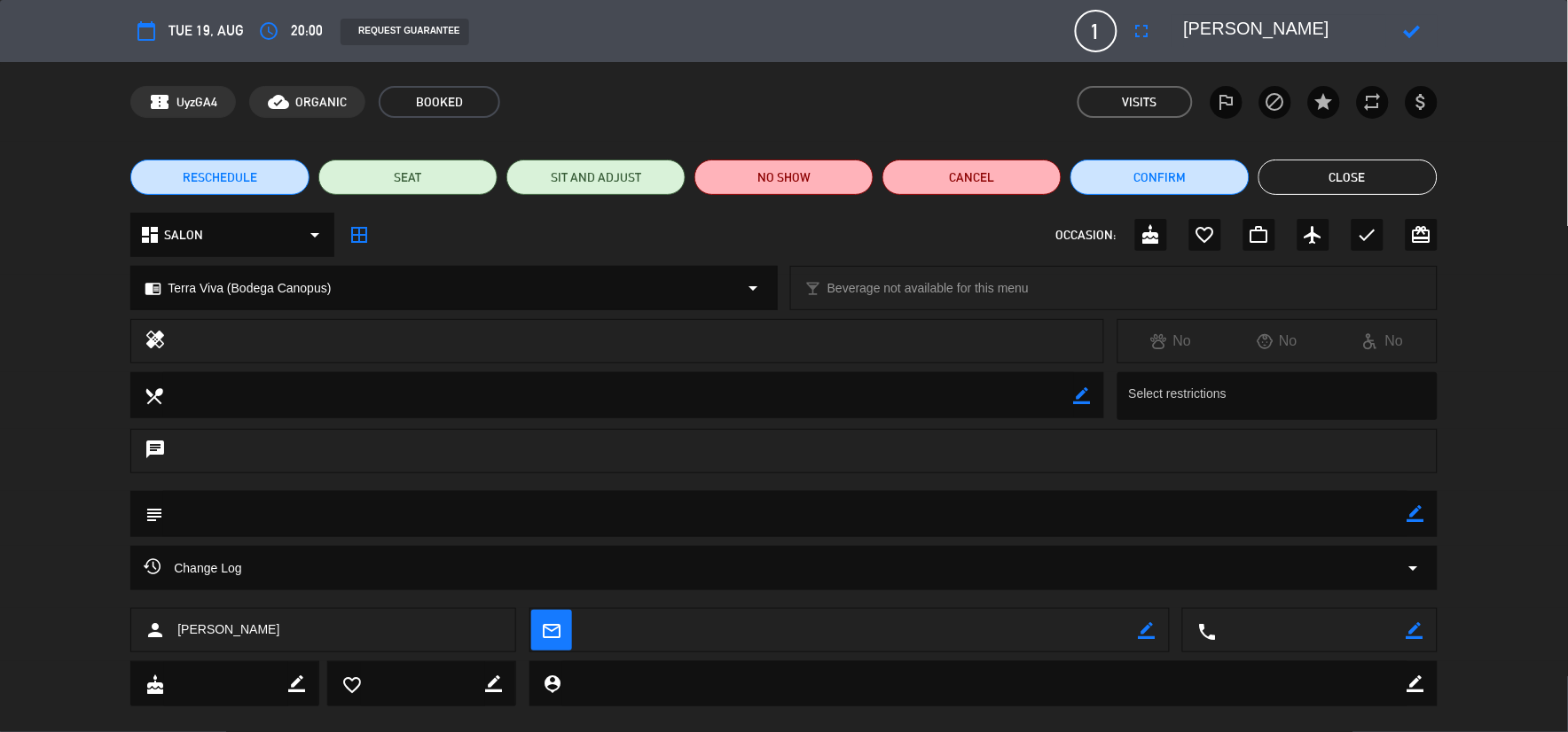
click at [1414, 24] on icon at bounding box center [1411, 31] width 17 height 17
click at [1385, 172] on button "Close" at bounding box center [1348, 177] width 179 height 35
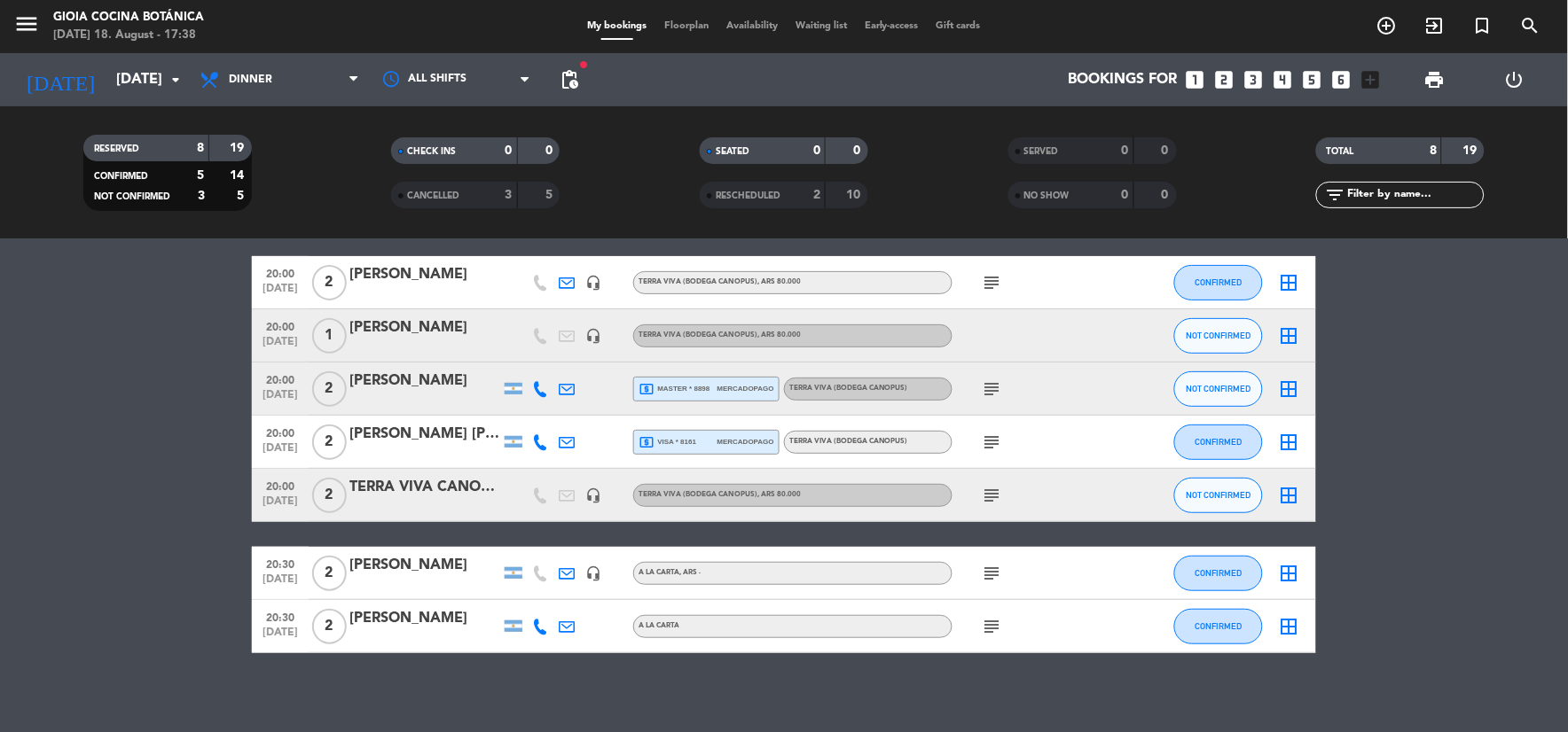
scroll to position [152, 0]
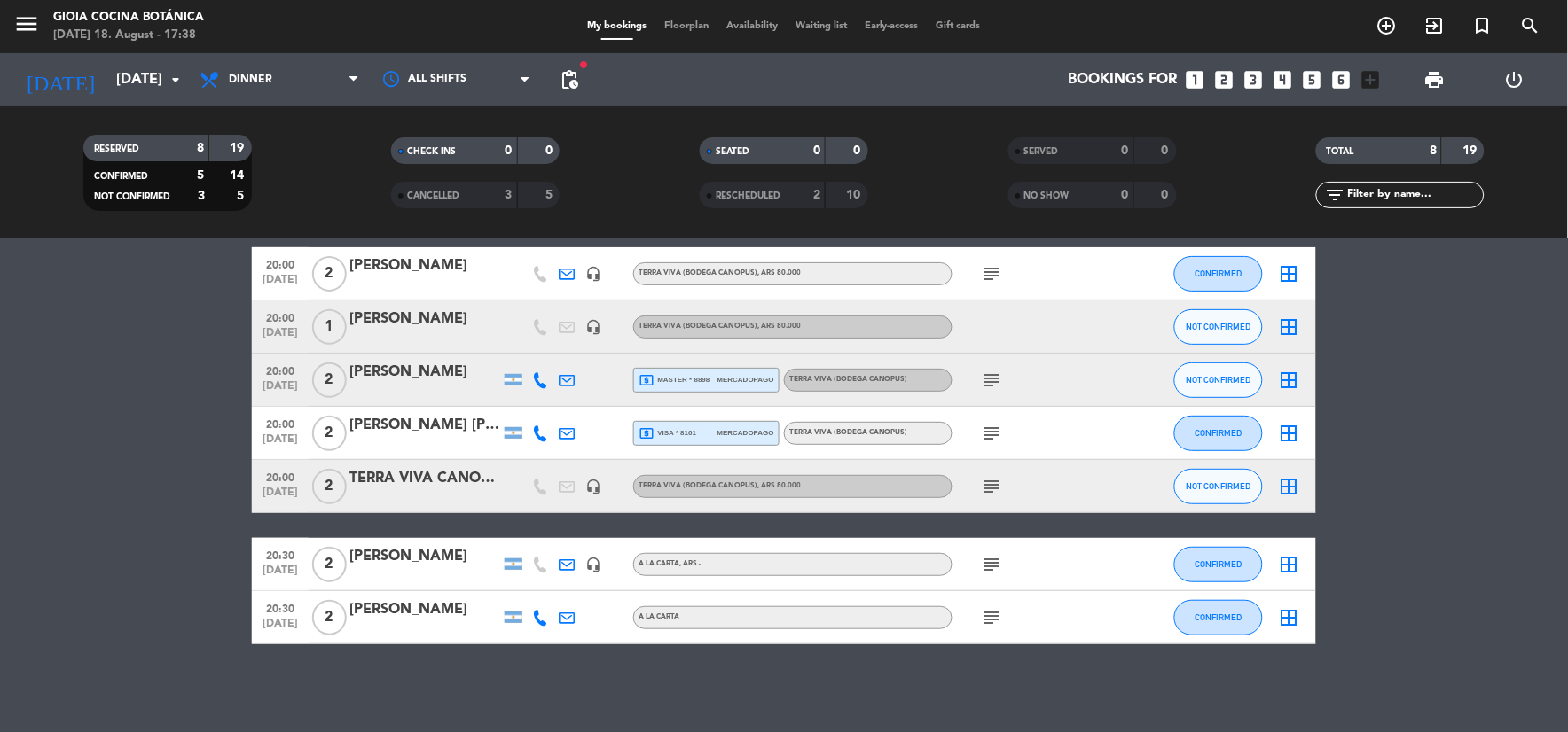
click at [465, 180] on div "CHECK INS 0 0" at bounding box center [476, 159] width 308 height 44
click at [470, 188] on div "CANCELLED" at bounding box center [436, 195] width 81 height 21
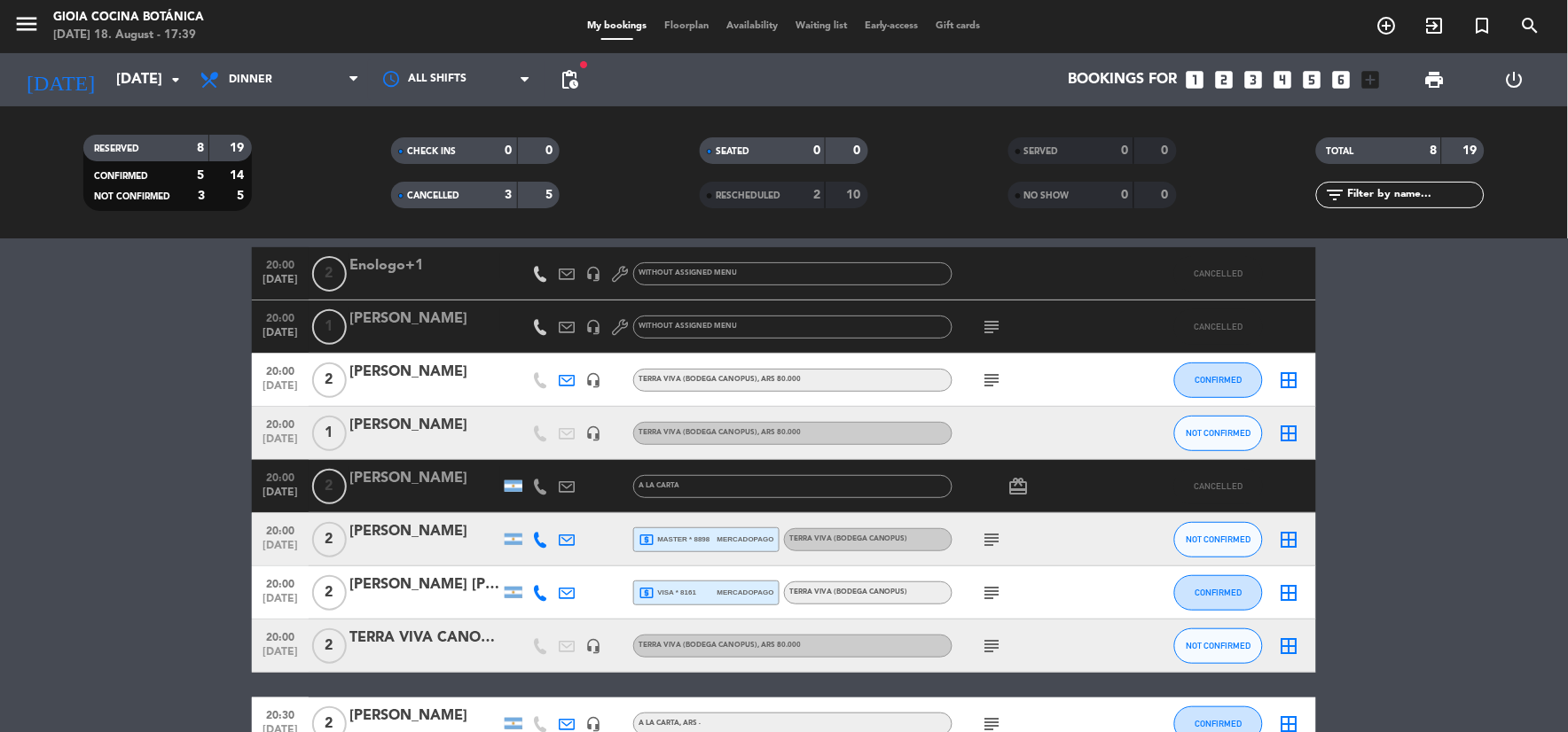
click at [991, 325] on icon "subject" at bounding box center [992, 327] width 22 height 22
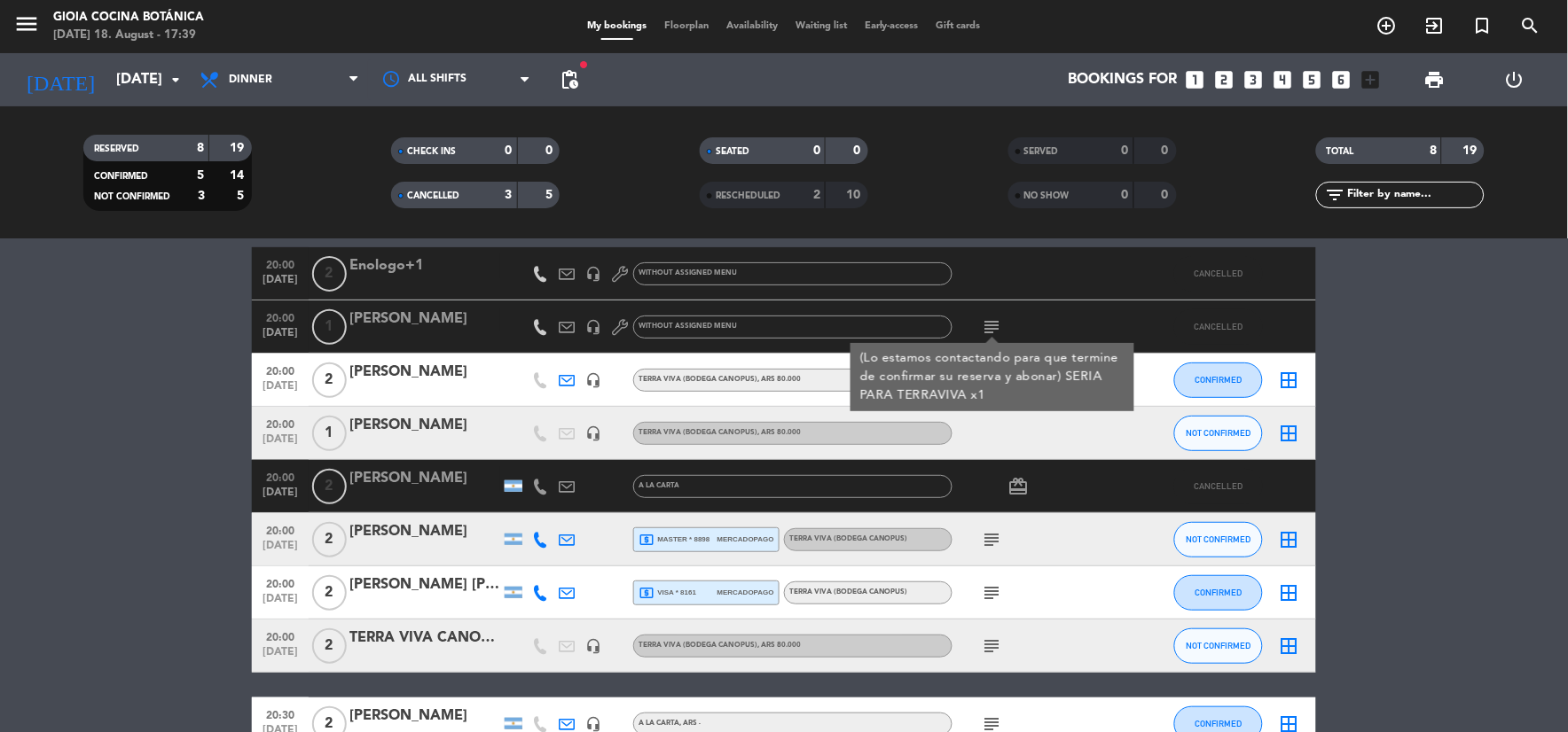
click at [994, 322] on icon "subject" at bounding box center [992, 327] width 22 height 22
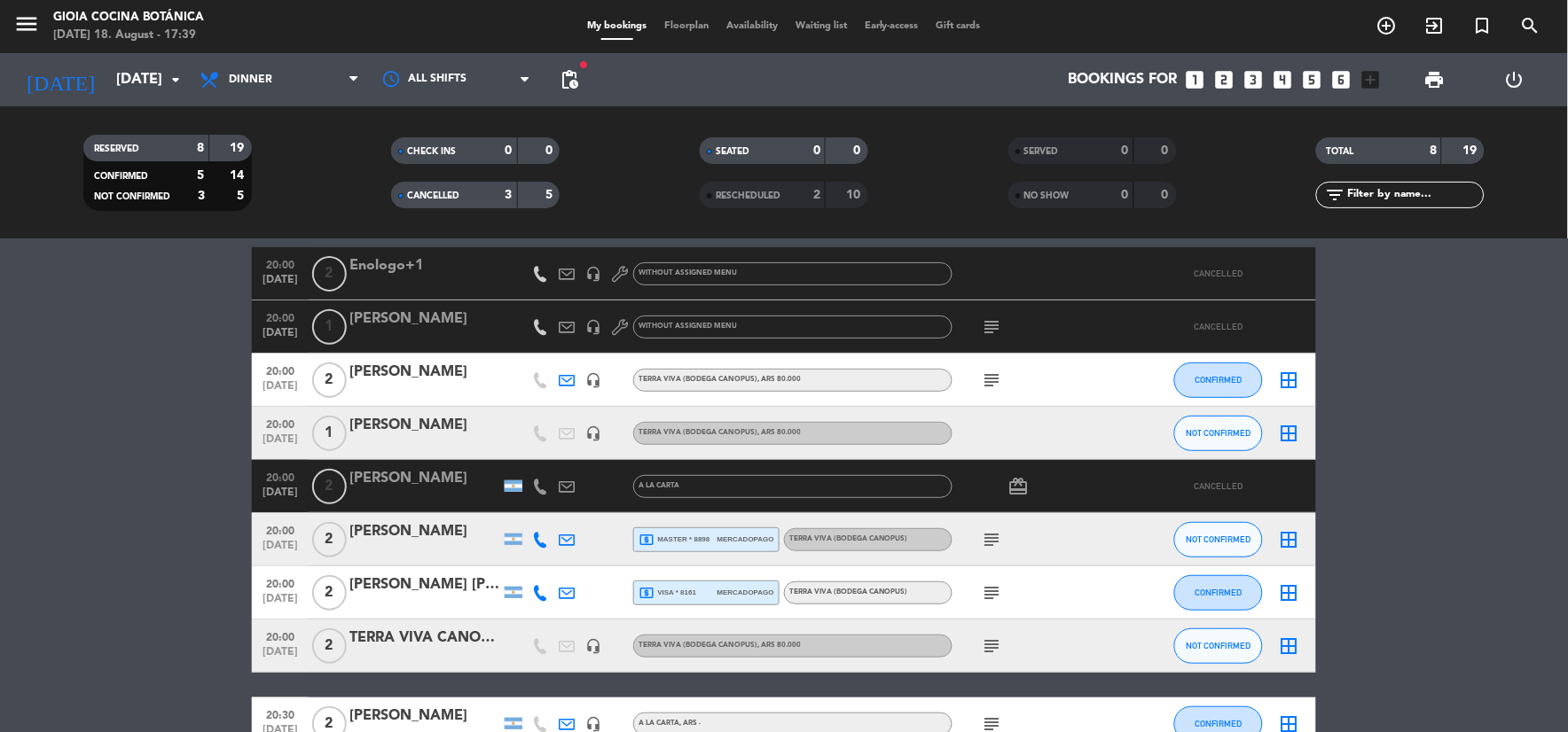
click at [467, 200] on div "CANCELLED" at bounding box center [436, 195] width 81 height 21
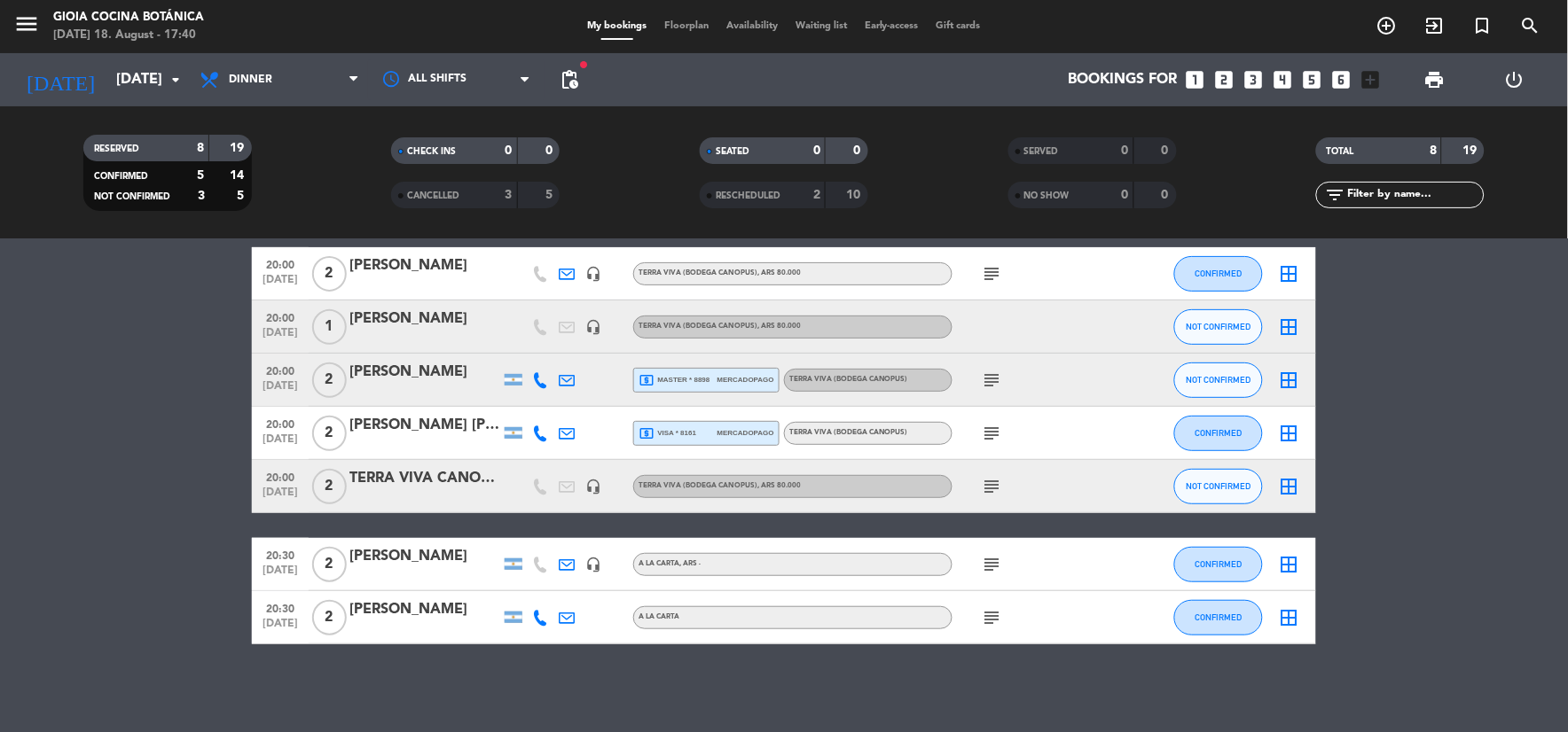
click at [468, 199] on div "CANCELLED" at bounding box center [436, 195] width 81 height 21
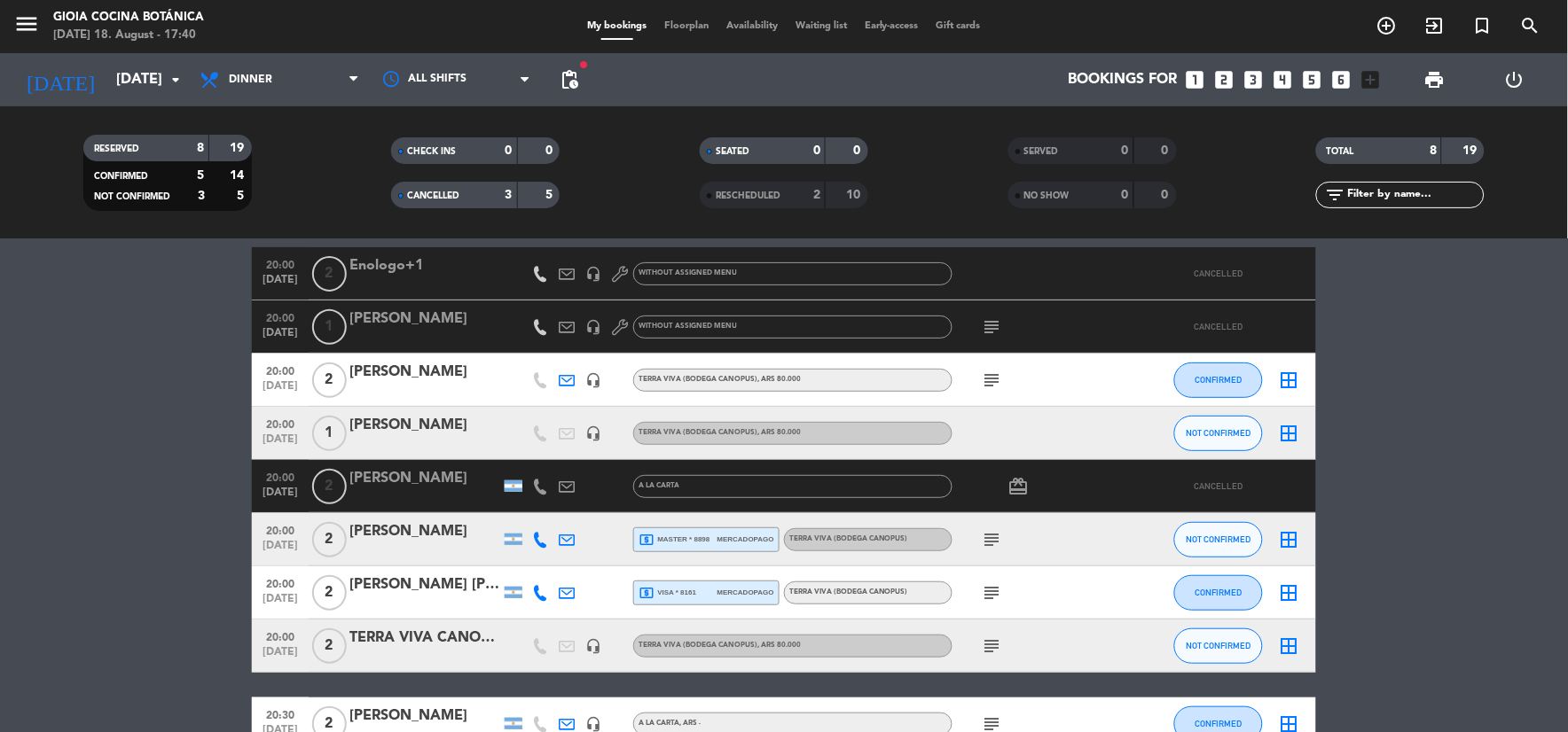
click at [787, 171] on div "SEATED 0 0" at bounding box center [783, 159] width 308 height 44
click at [778, 188] on div "RESCHEDULED" at bounding box center [744, 195] width 81 height 21
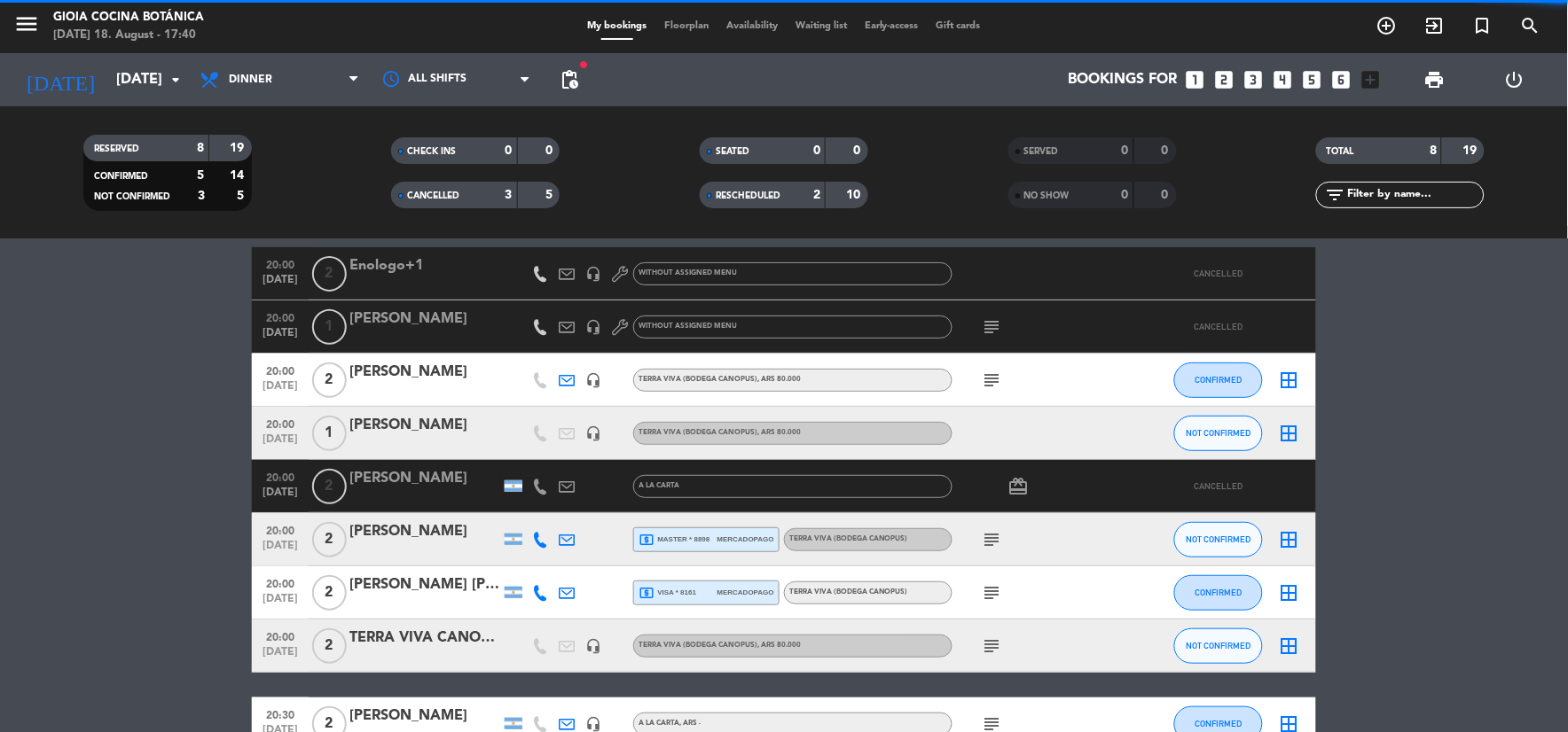
click at [459, 195] on span "CANCELLED" at bounding box center [433, 196] width 52 height 9
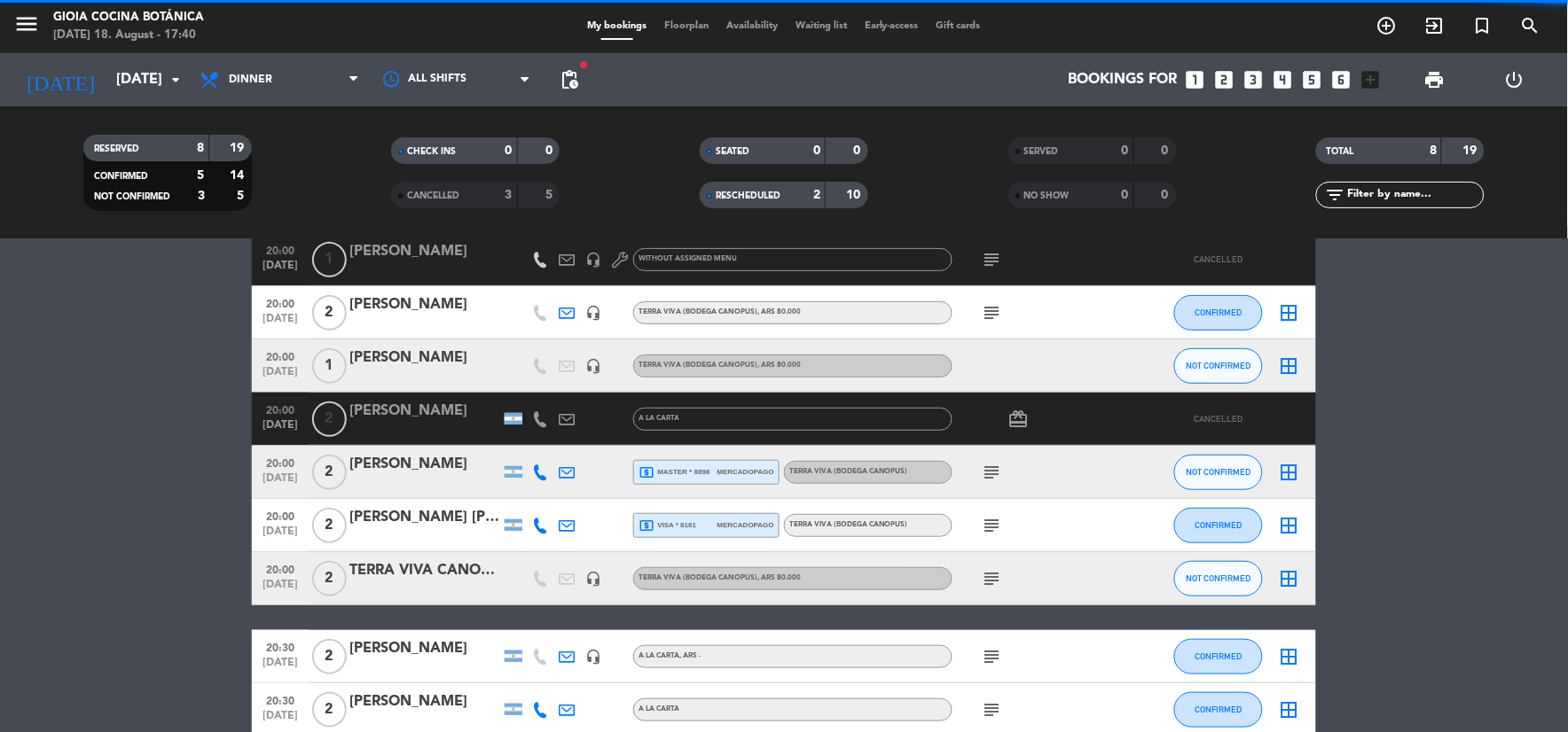
scroll to position [307, 0]
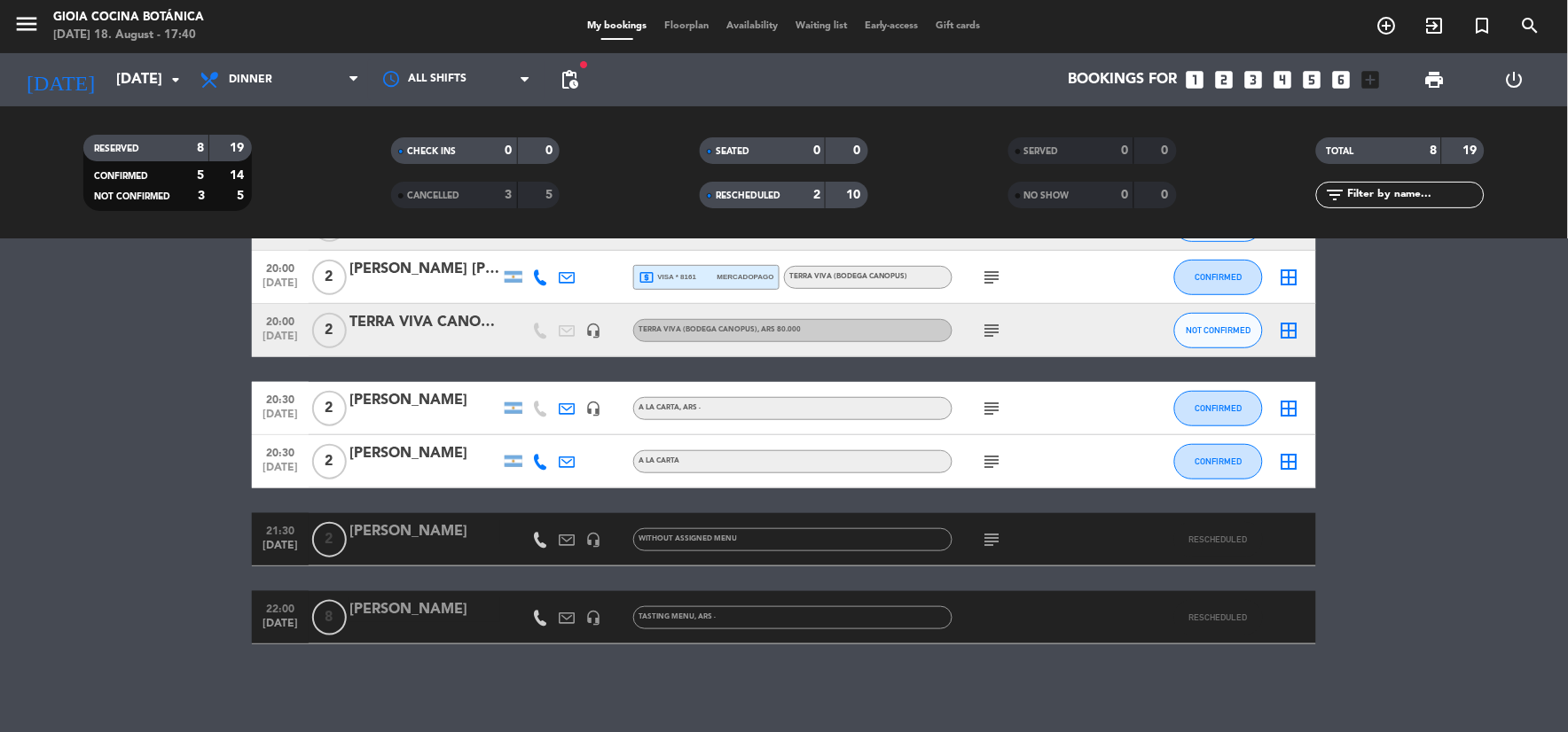
click at [399, 624] on div at bounding box center [425, 629] width 151 height 14
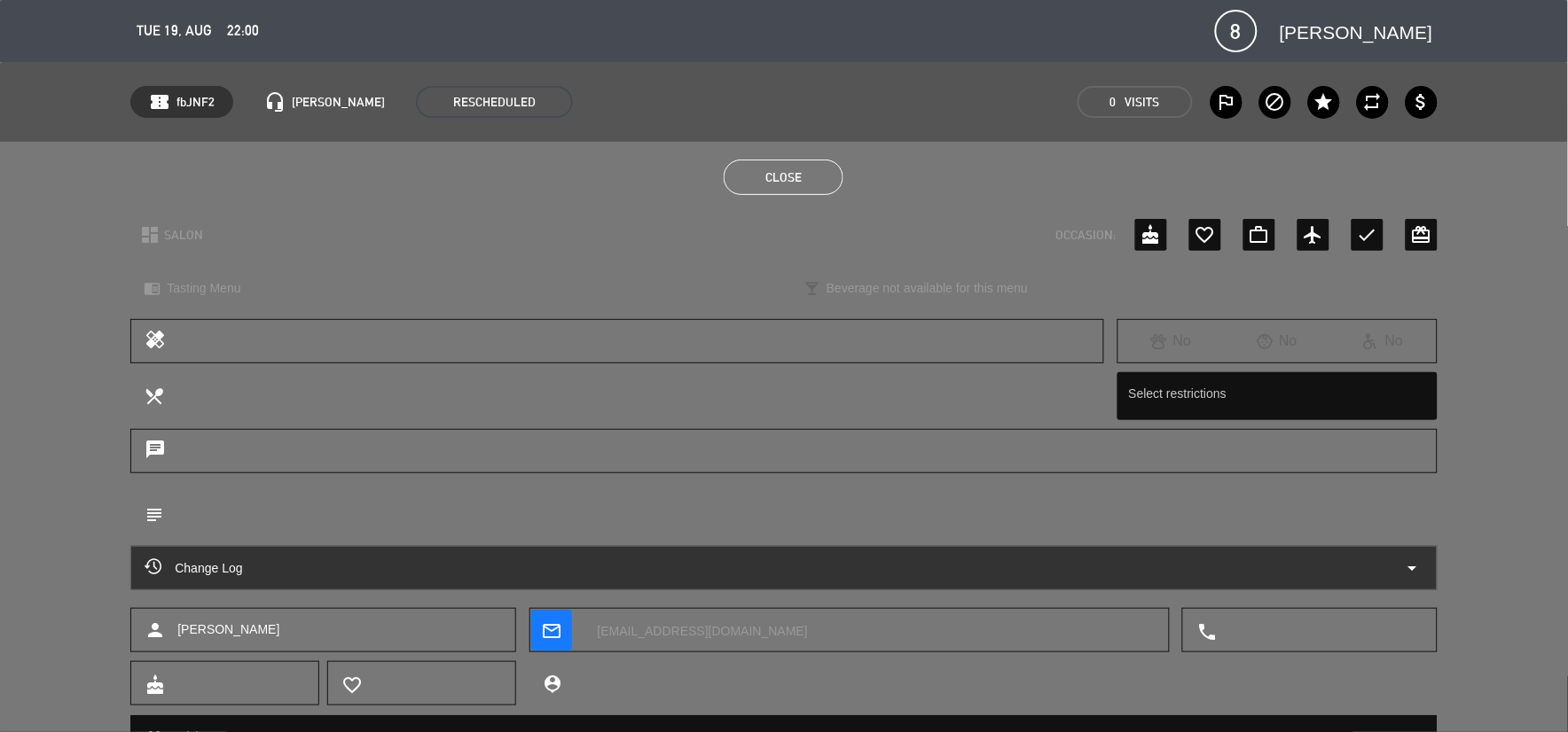
click at [360, 579] on div "Change Log arrow_drop_down" at bounding box center [783, 569] width 1277 height 22
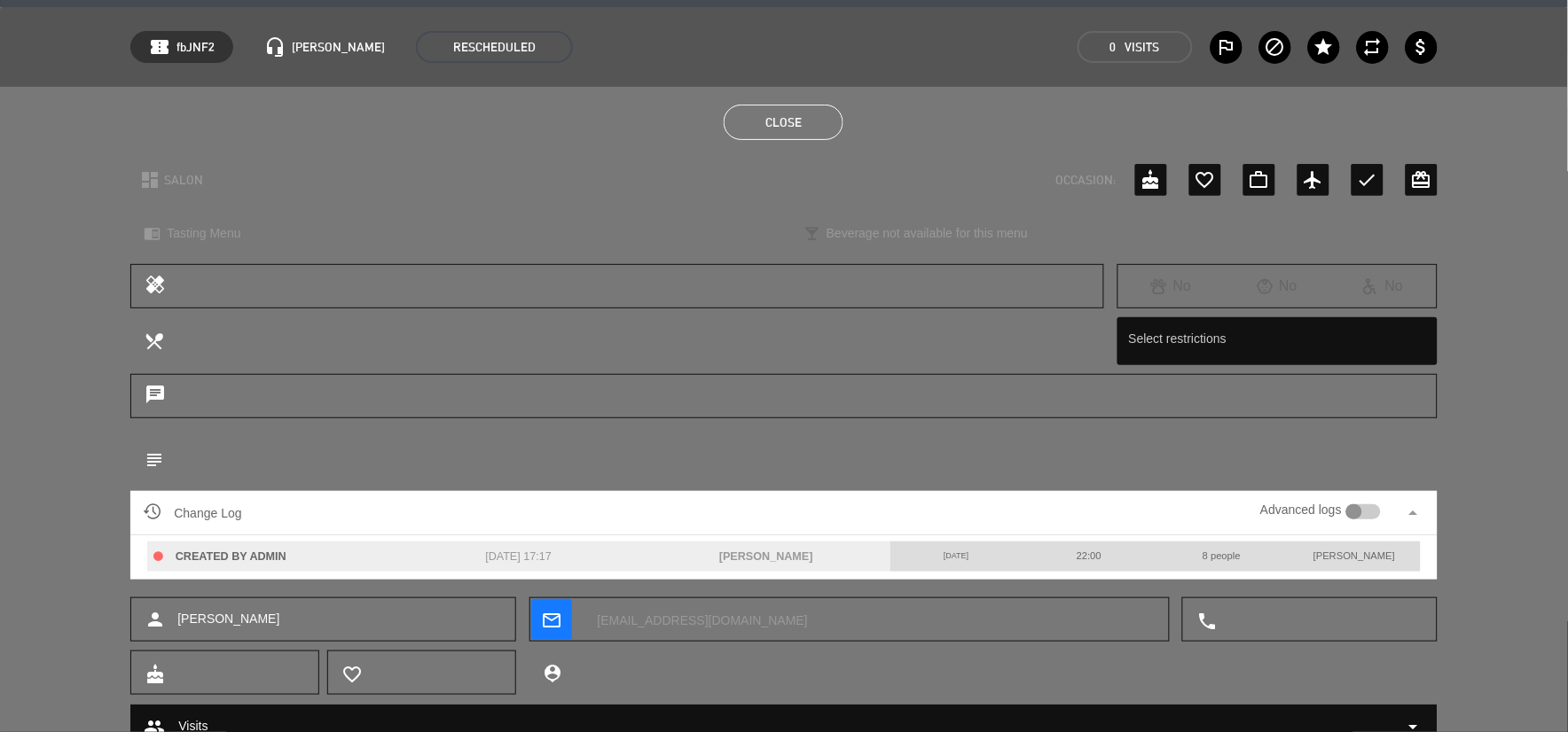
scroll to position [99, 0]
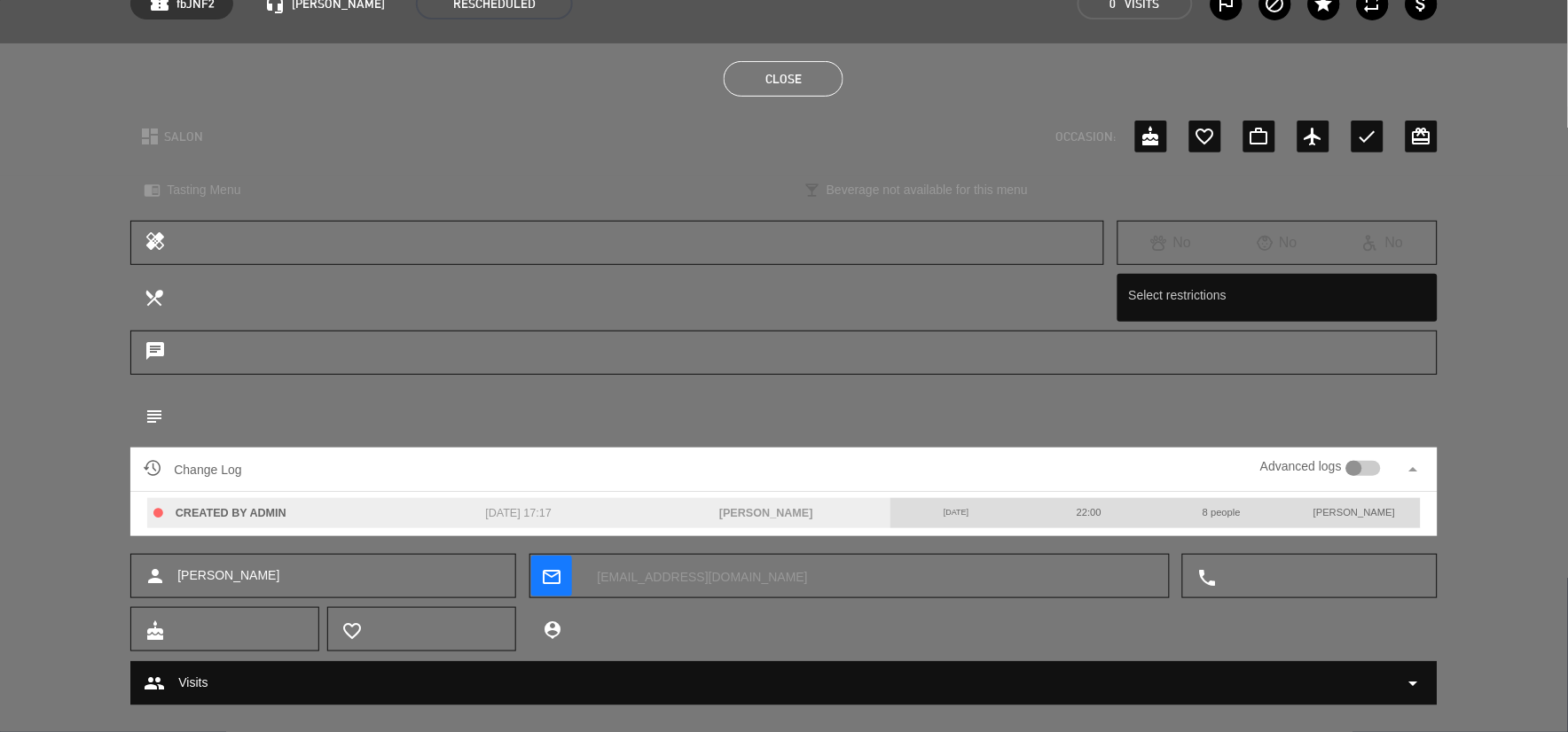
drag, startPoint x: 745, startPoint y: 571, endPoint x: 578, endPoint y: 569, distance: 167.0
click at [578, 569] on div "mail_outline border_color" at bounding box center [850, 576] width 638 height 44
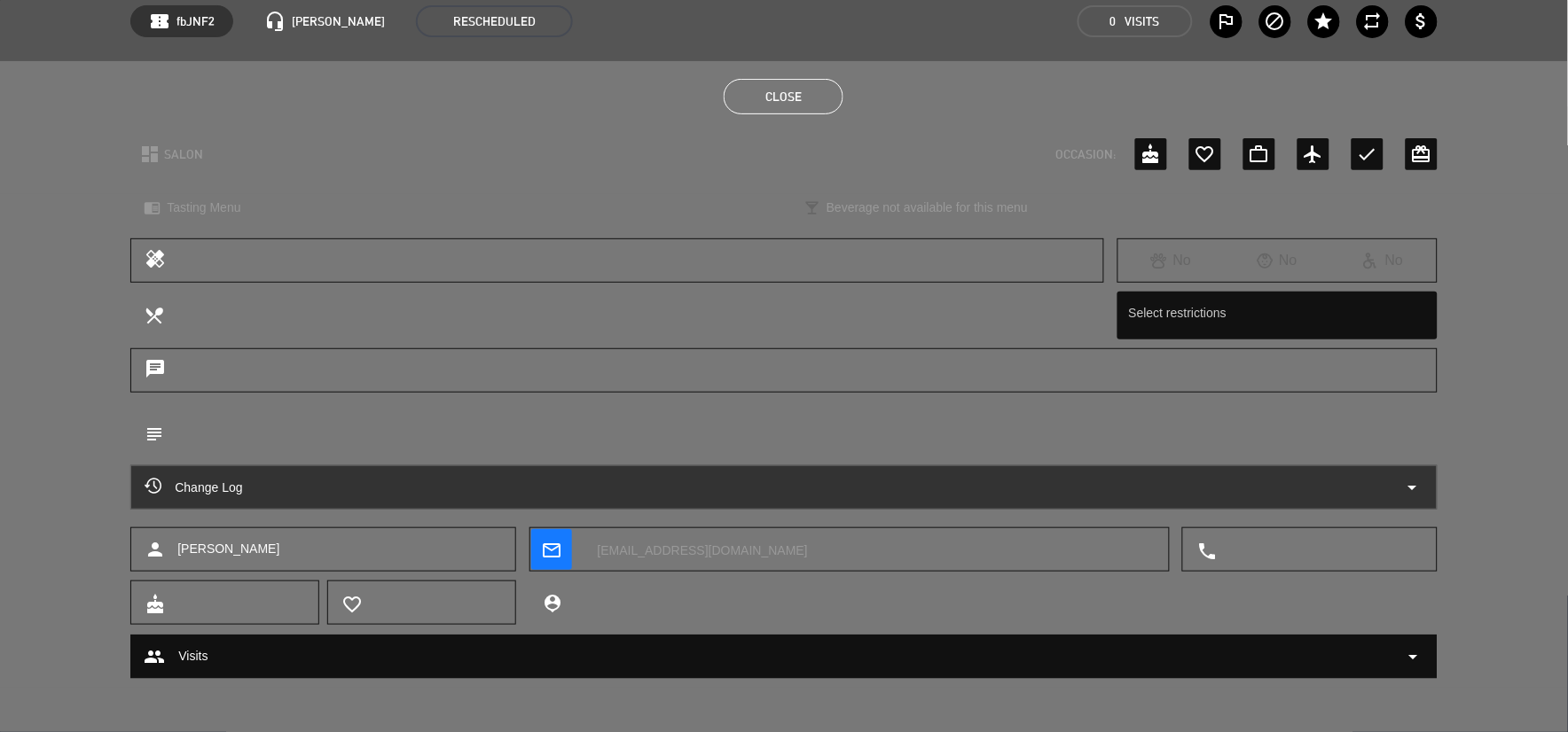
scroll to position [80, 0]
click at [807, 104] on button "Close" at bounding box center [783, 97] width 119 height 35
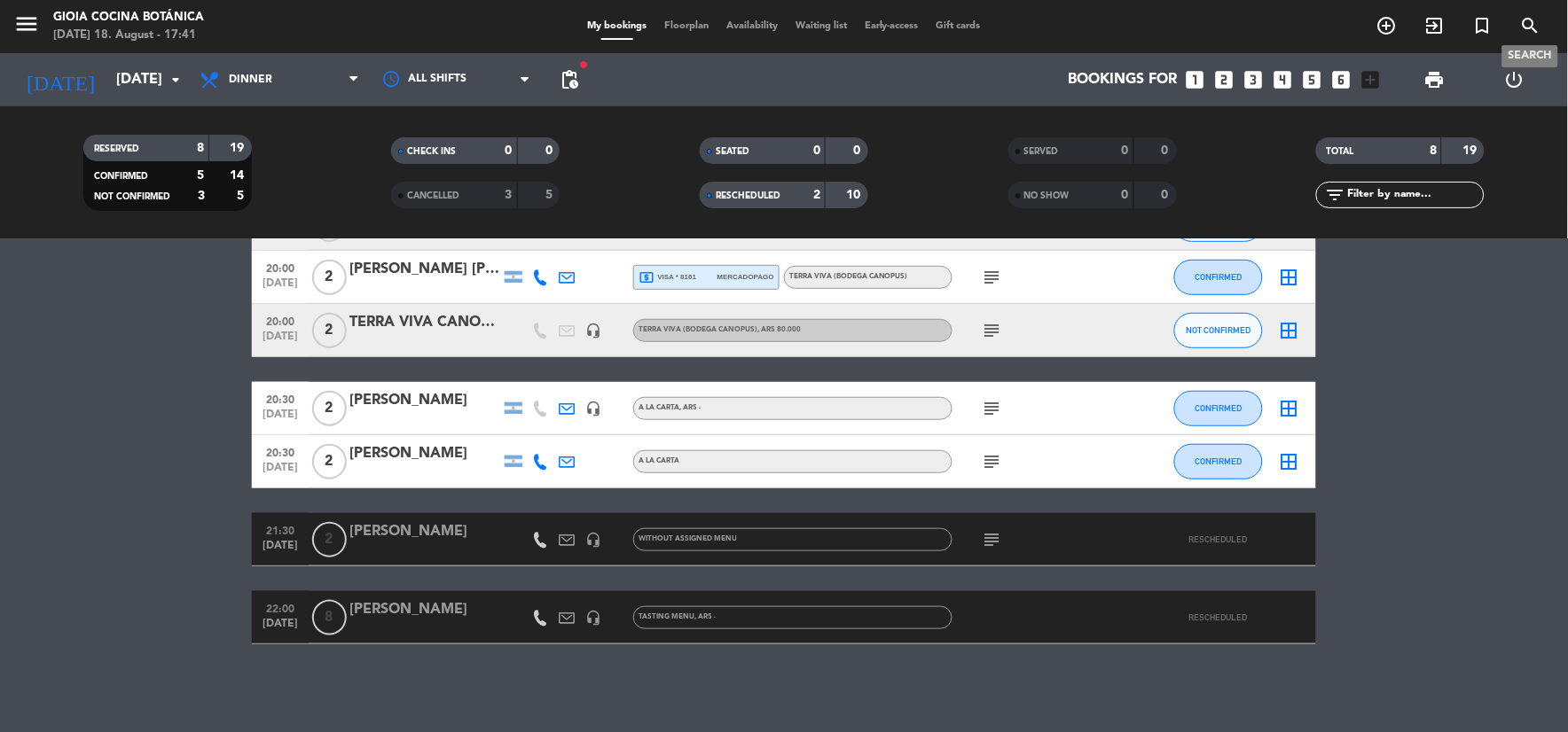
click at [1531, 33] on icon "search" at bounding box center [1531, 25] width 22 height 22
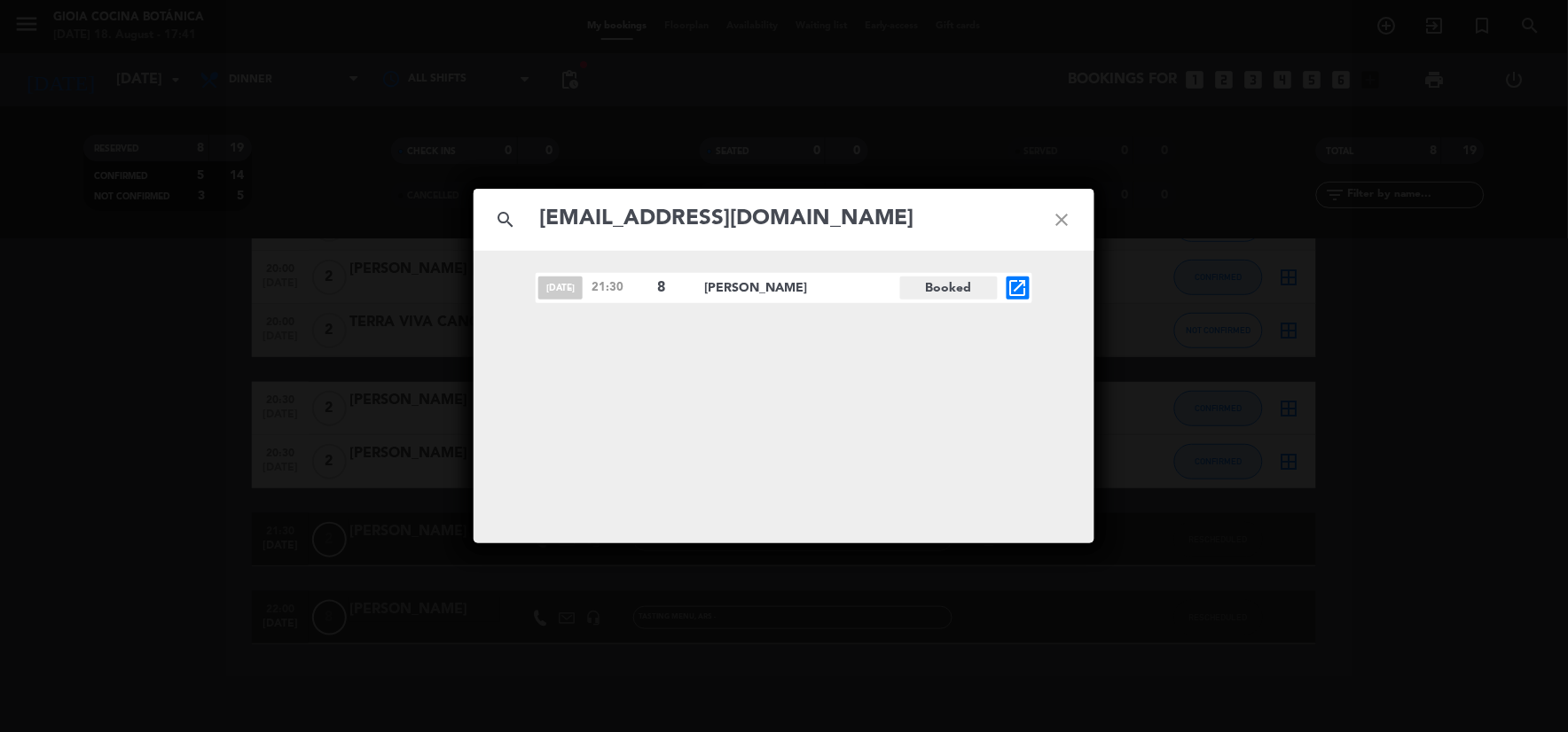
type input "[EMAIL_ADDRESS][DOMAIN_NAME]"
click at [1067, 225] on icon "close" at bounding box center [1062, 219] width 64 height 64
click at [1069, 218] on icon "close" at bounding box center [1062, 219] width 64 height 64
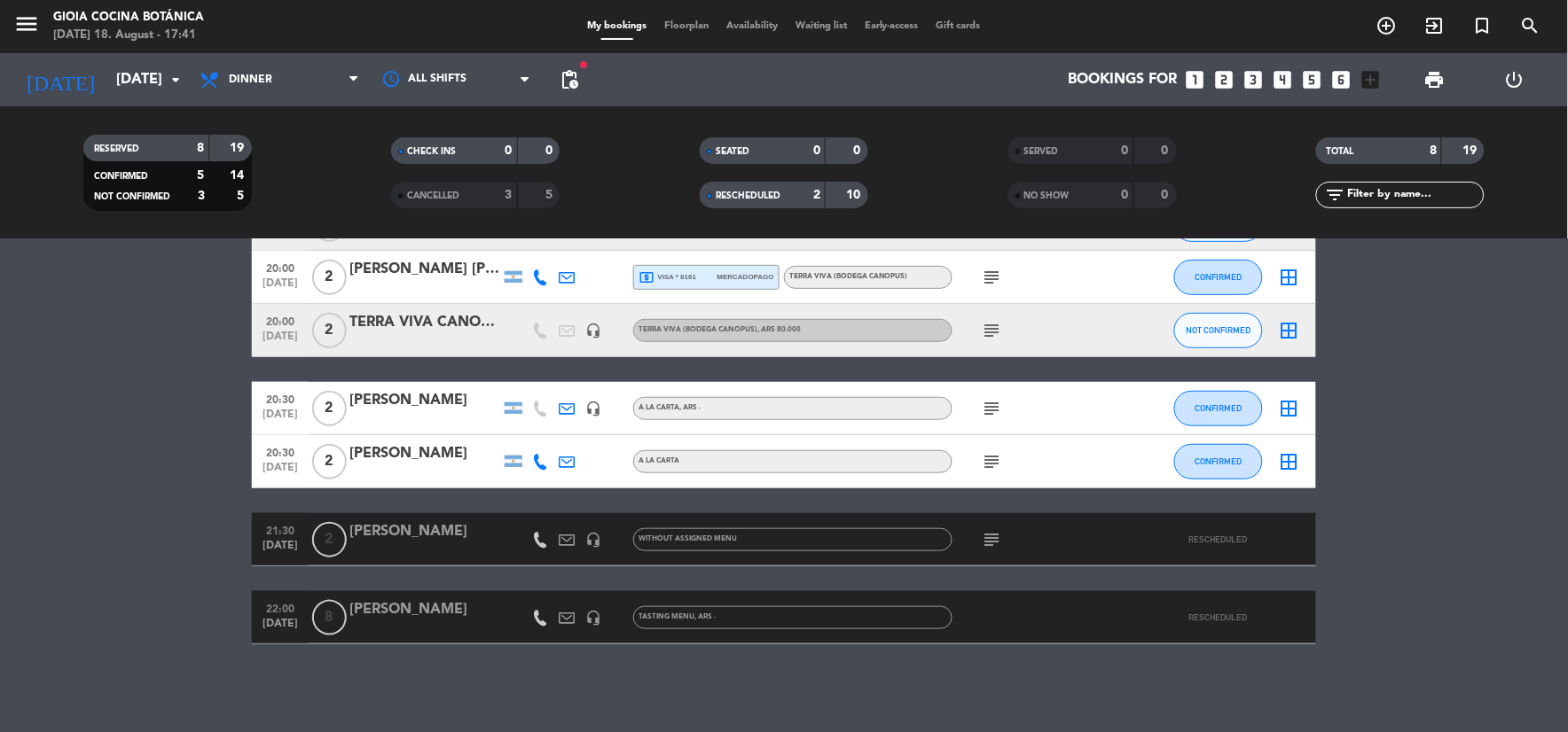
click at [73, 472] on bookings-row "19:30 [DATE] 6 [PERSON_NAME] headset_mic Tasting Menu , ARS - CONFIRMED border_…" at bounding box center [784, 329] width 1568 height 631
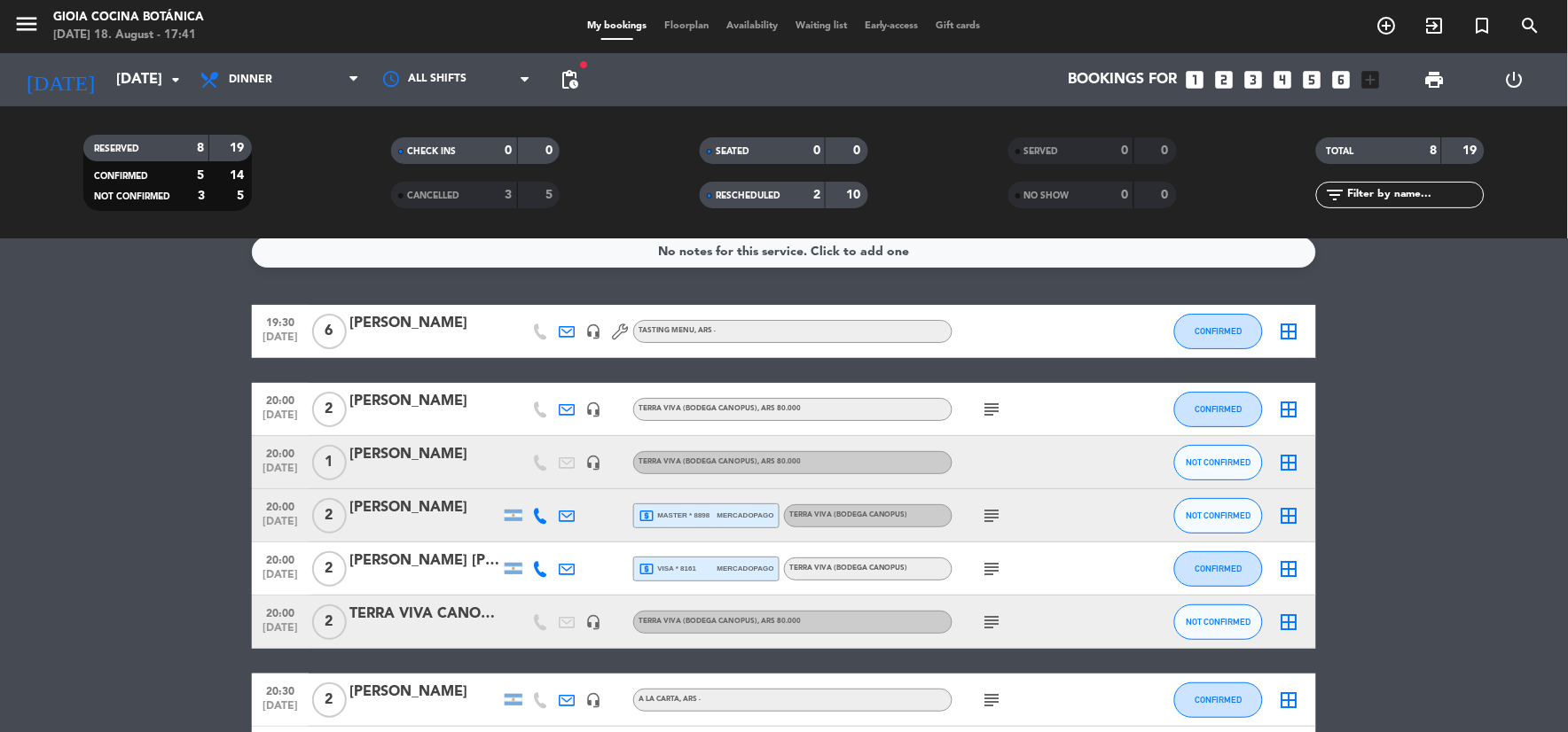
scroll to position [13, 0]
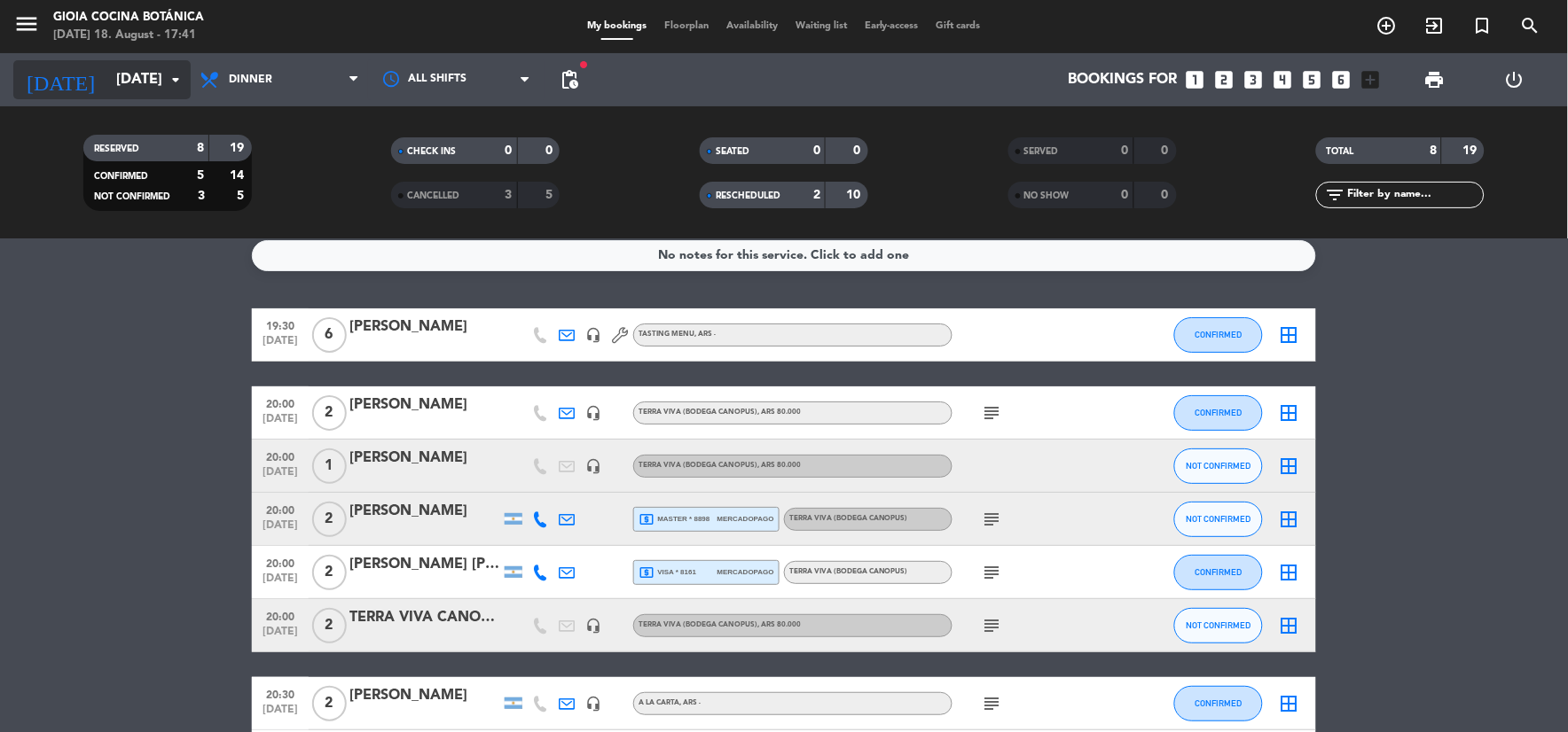
click at [170, 81] on icon "arrow_drop_down" at bounding box center [176, 80] width 22 height 22
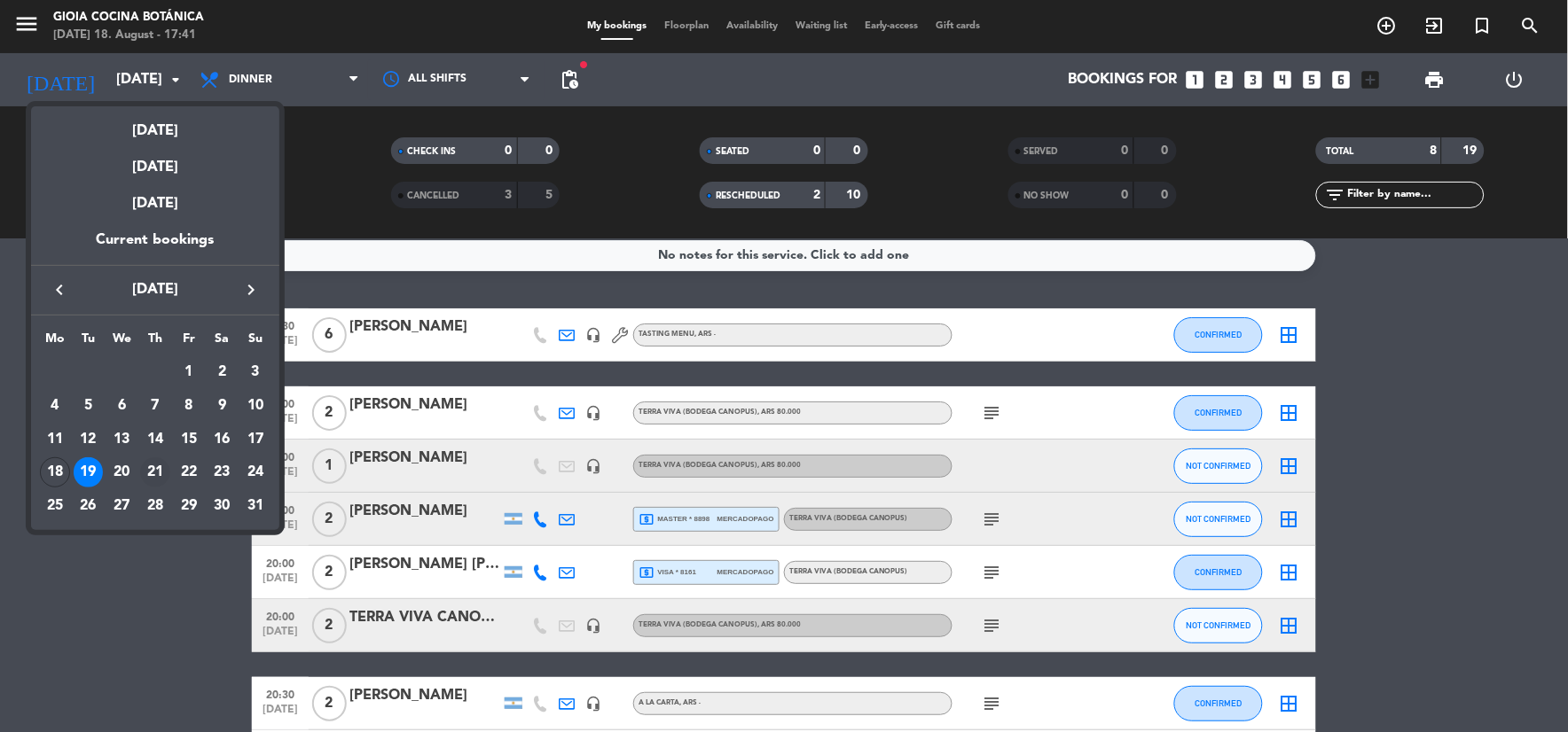
click at [156, 470] on div "21" at bounding box center [155, 472] width 30 height 30
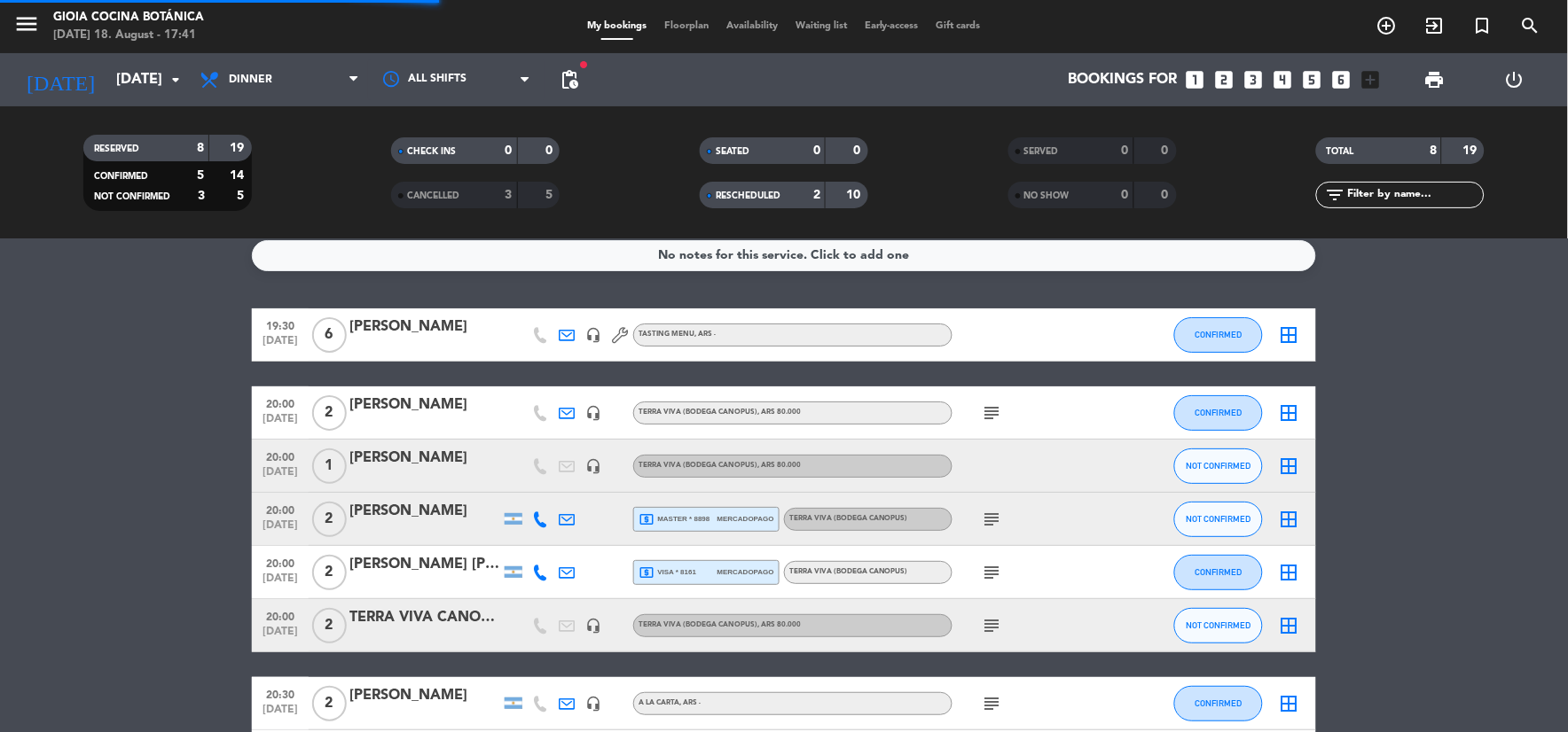
scroll to position [0, 0]
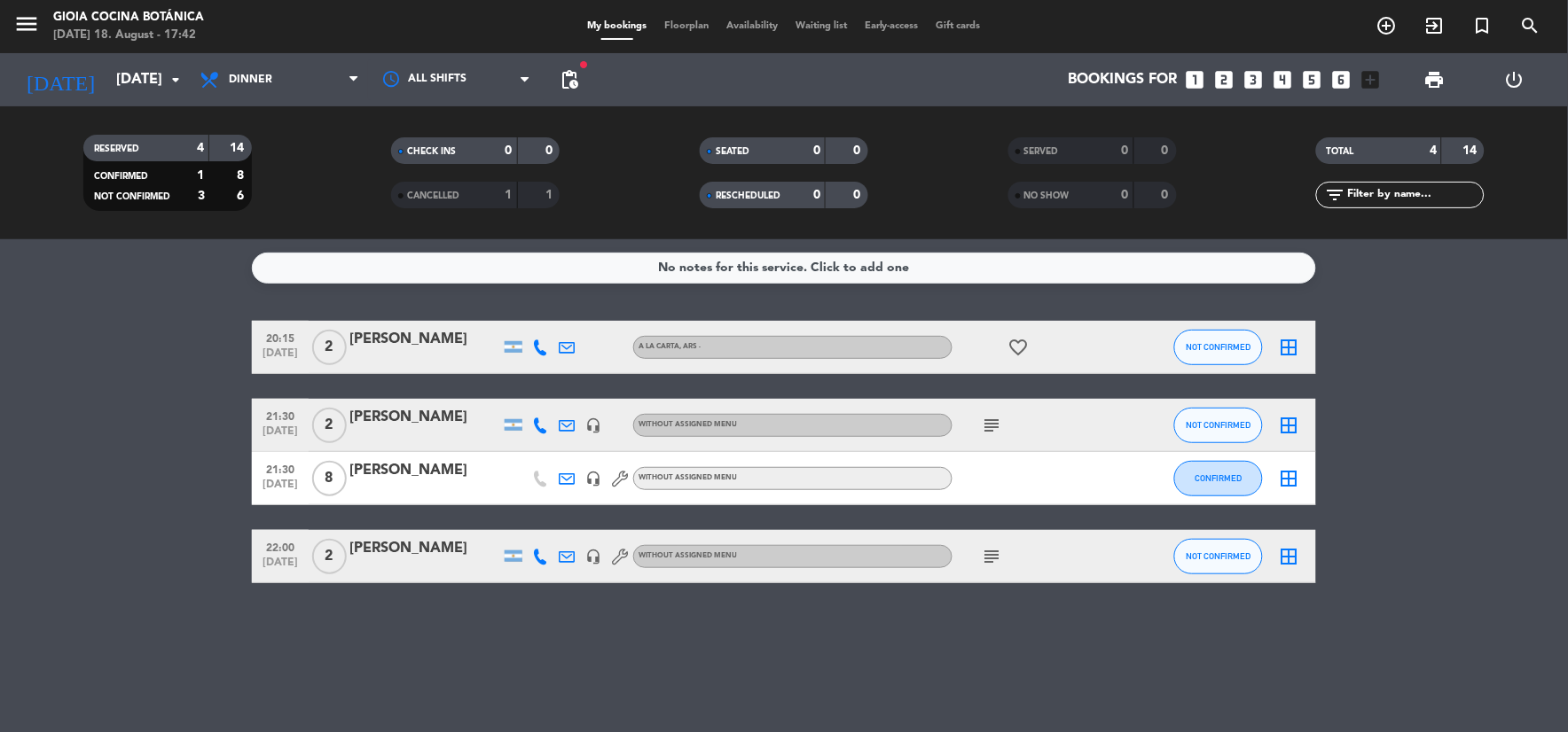
click at [288, 331] on span "20:15" at bounding box center [280, 337] width 44 height 21
click at [461, 343] on div "[PERSON_NAME]" at bounding box center [425, 340] width 151 height 23
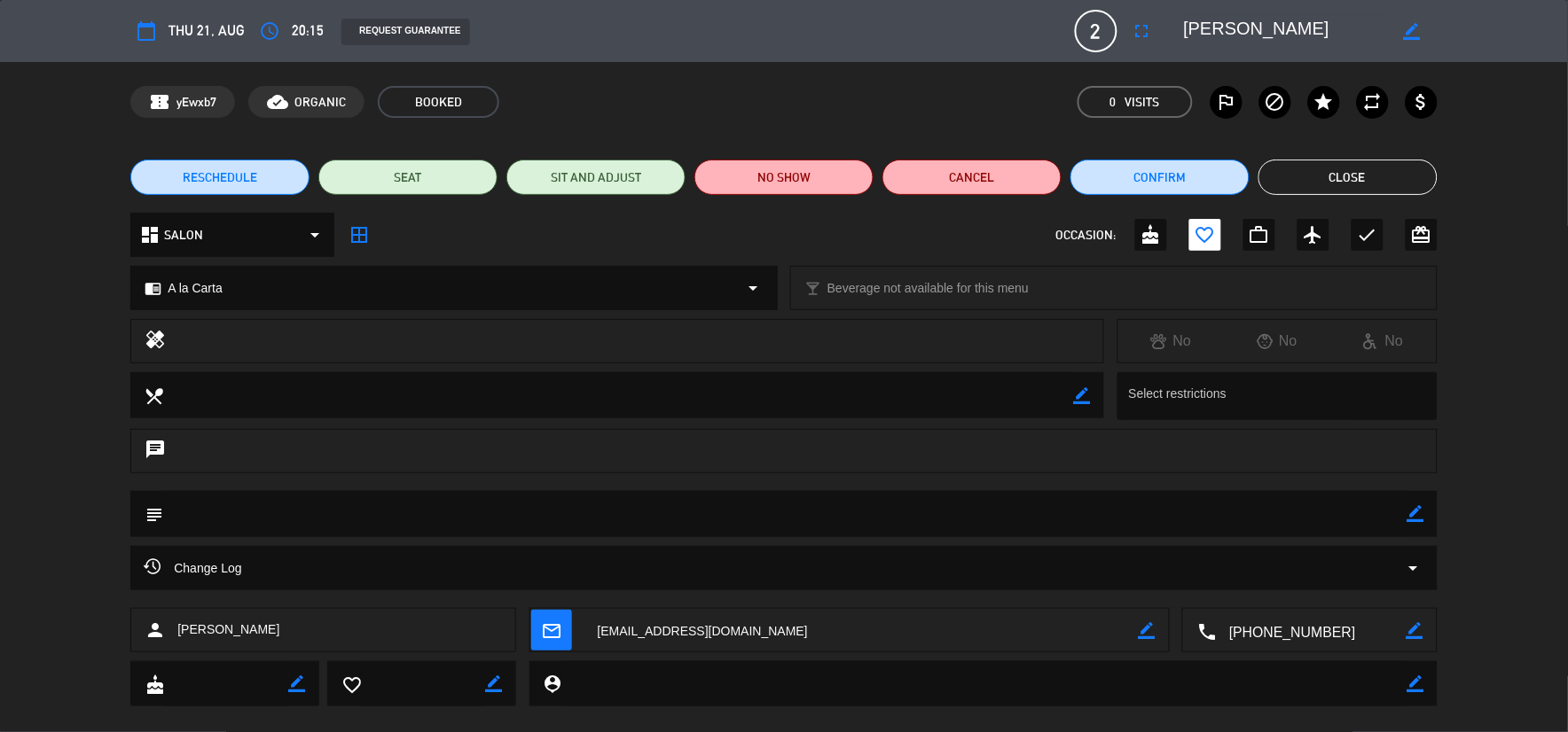
click at [308, 31] on span "20:15" at bounding box center [307, 31] width 32 height 23
click at [267, 28] on icon "access_time" at bounding box center [270, 31] width 22 height 22
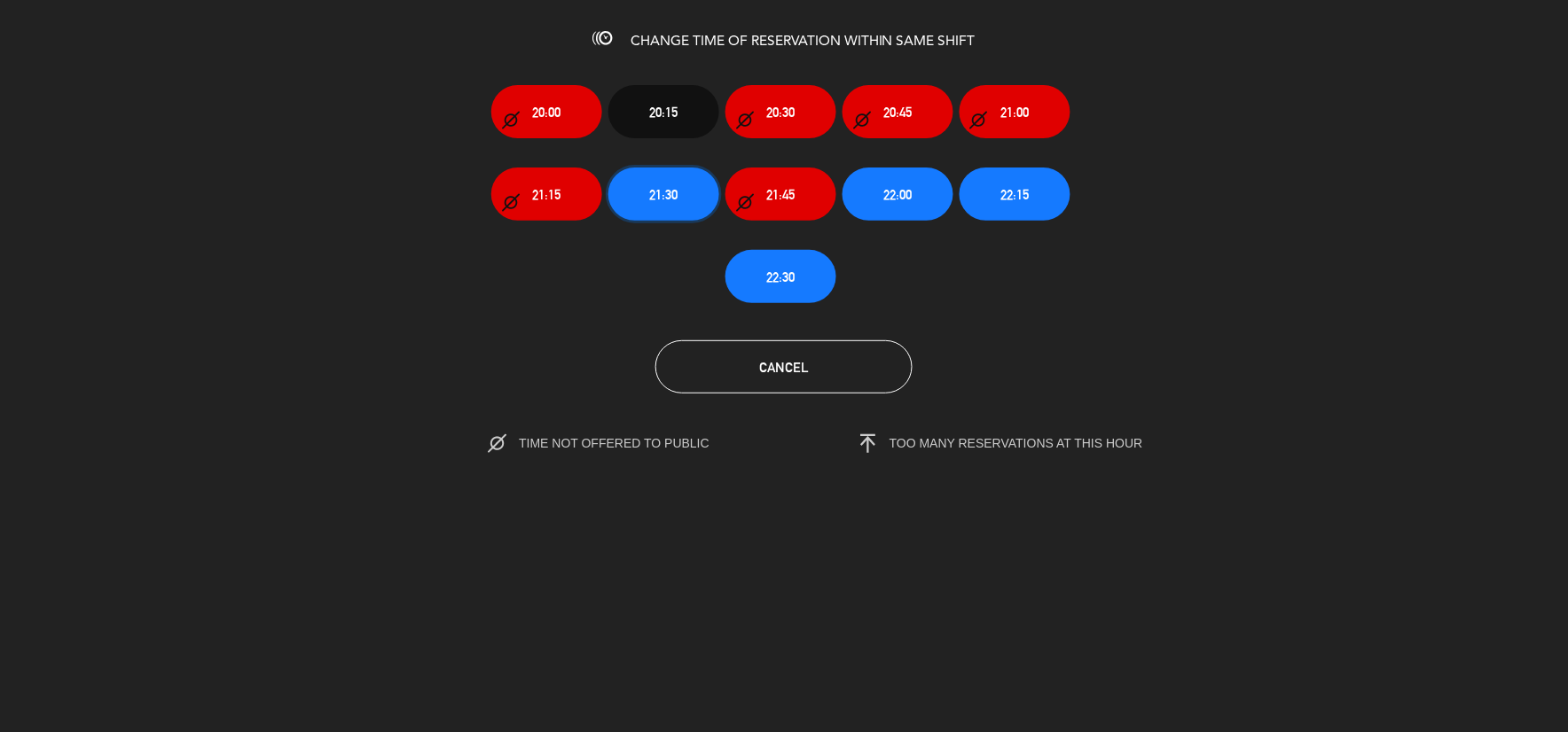
click at [676, 203] on span "21:30" at bounding box center [664, 194] width 28 height 21
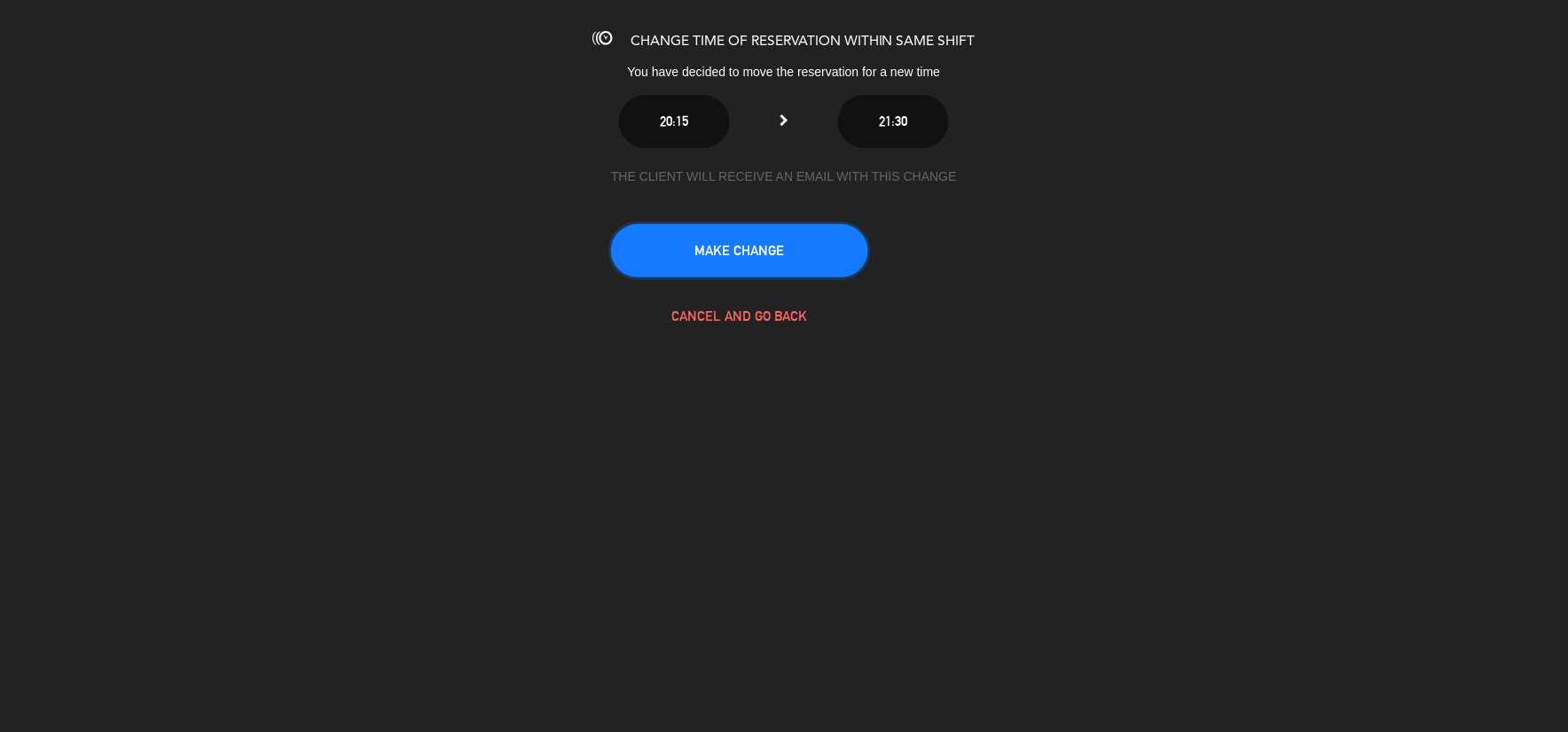
click at [777, 252] on button "MAKE CHANGE" at bounding box center [739, 251] width 257 height 53
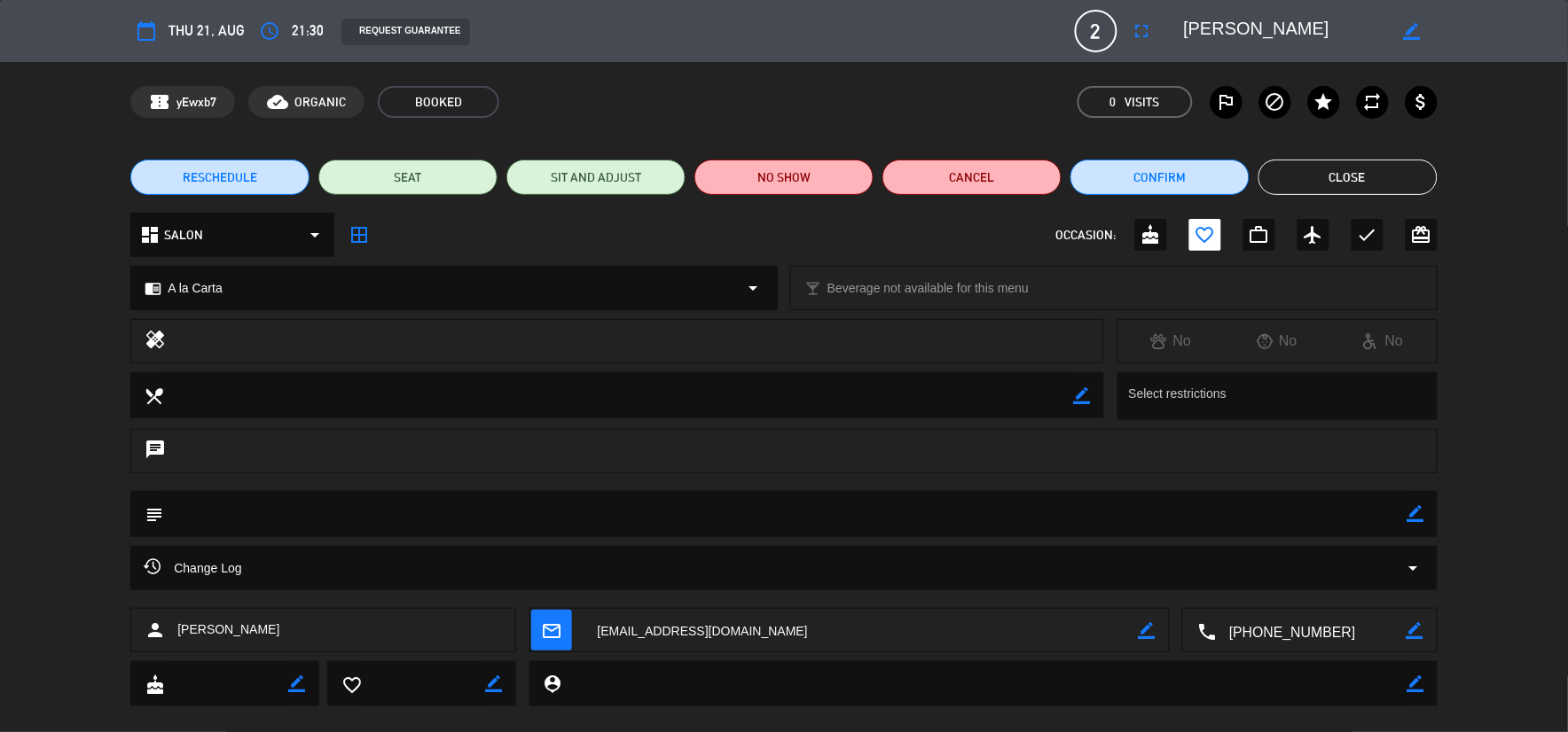
click at [1379, 165] on button "Close" at bounding box center [1348, 177] width 179 height 35
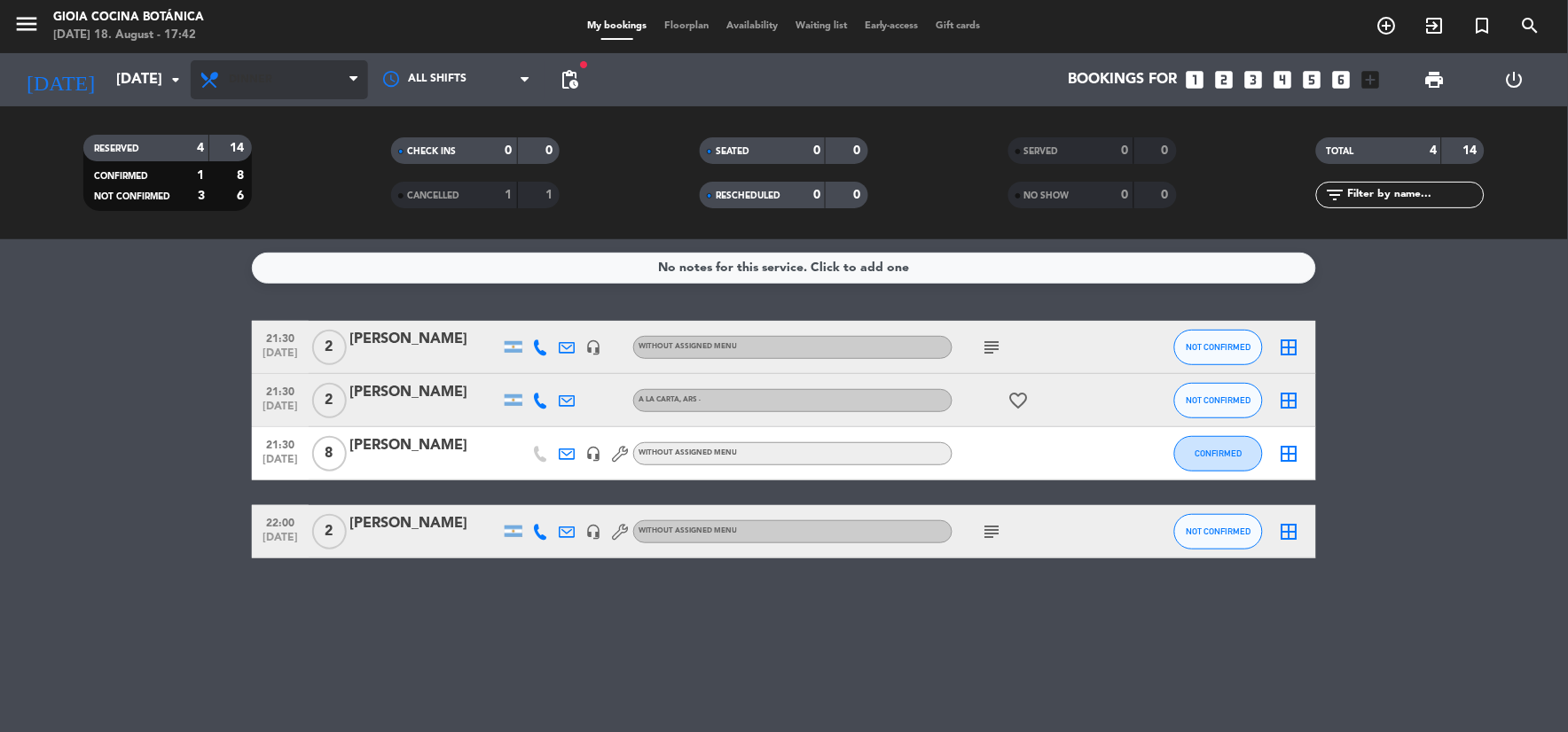
click at [301, 85] on span "Dinner" at bounding box center [279, 80] width 177 height 39
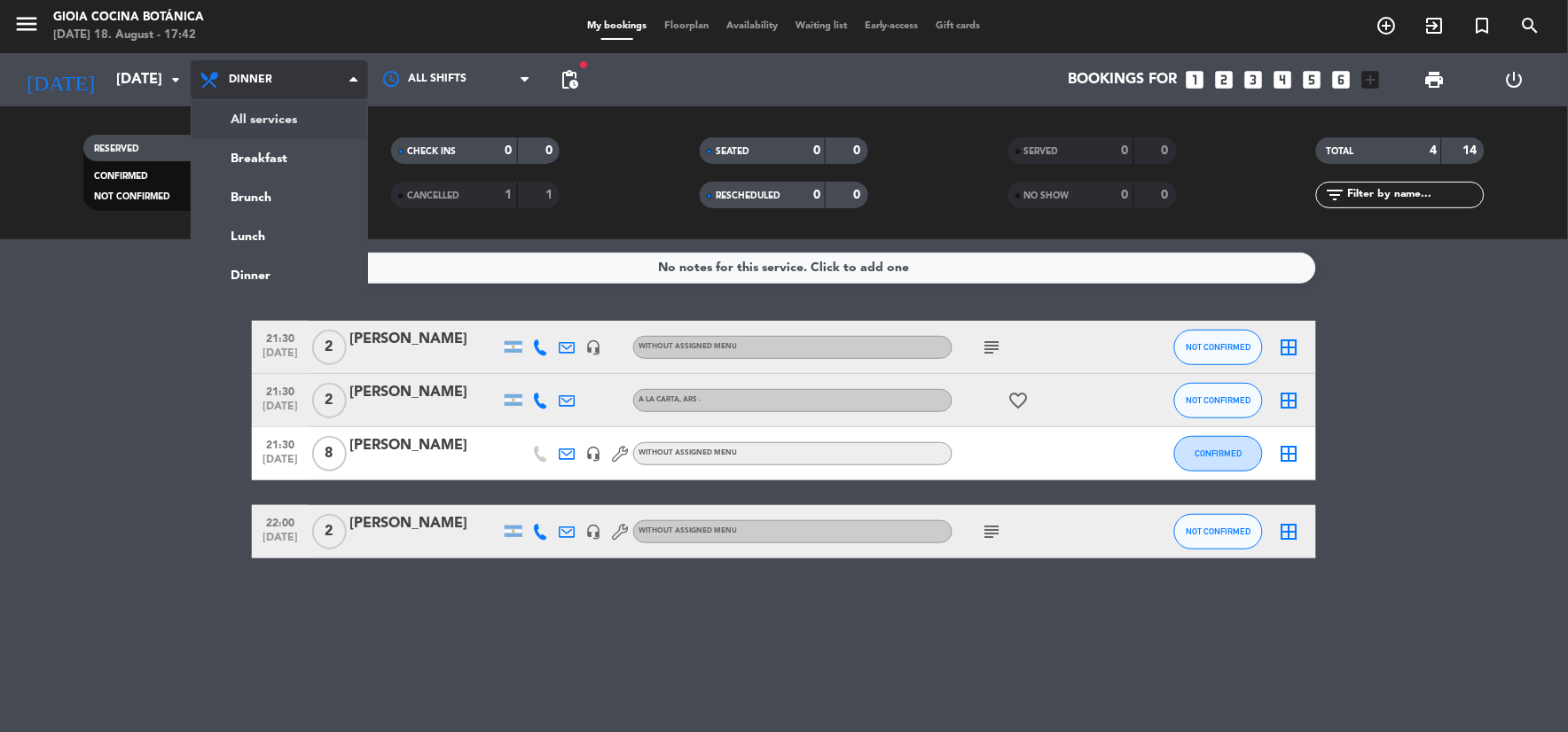
click at [295, 117] on div "RESERVED 4 14 CONFIRMED 1 8 NOT CONFIRMED 3 6 CHECK INS 0 0 CANCELLED 1 1 SEATE…" at bounding box center [784, 173] width 1568 height 133
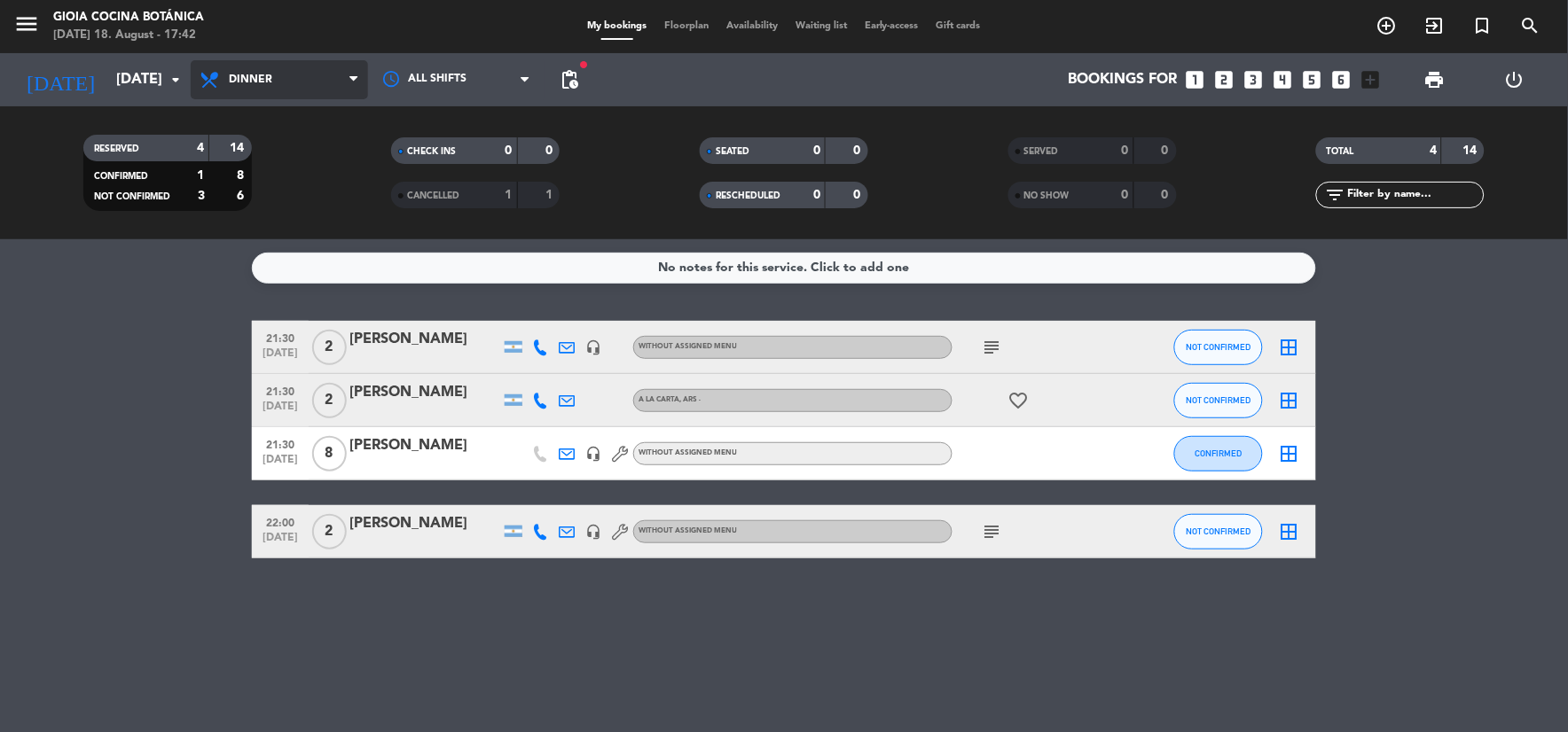
click at [294, 85] on span "Dinner" at bounding box center [279, 80] width 177 height 39
click at [279, 158] on div "menu [PERSON_NAME] Cocina Botánica [DATE] 18. August - 17:42 My bookings Floorp…" at bounding box center [784, 119] width 1568 height 240
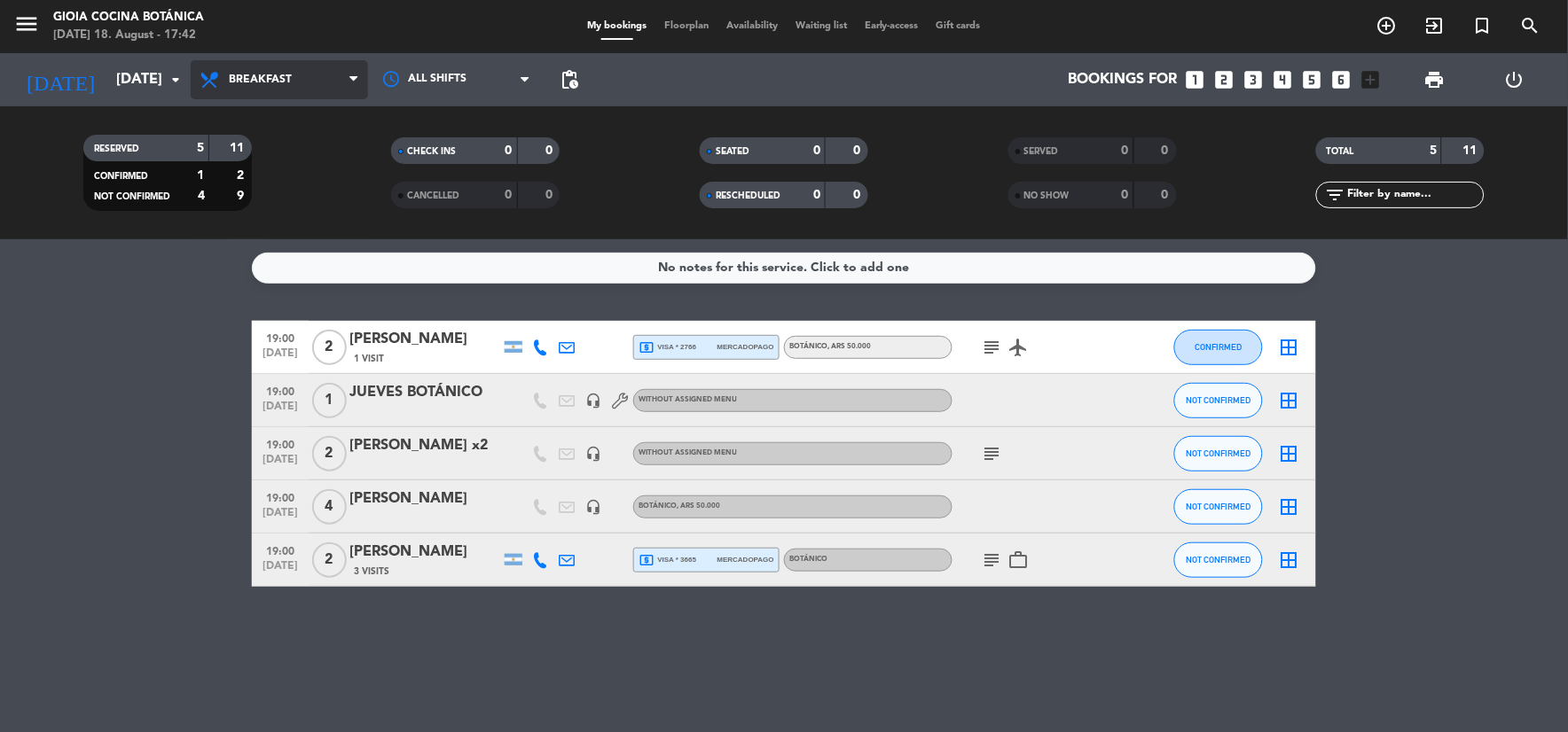
click at [259, 89] on span "Breakfast" at bounding box center [279, 80] width 177 height 39
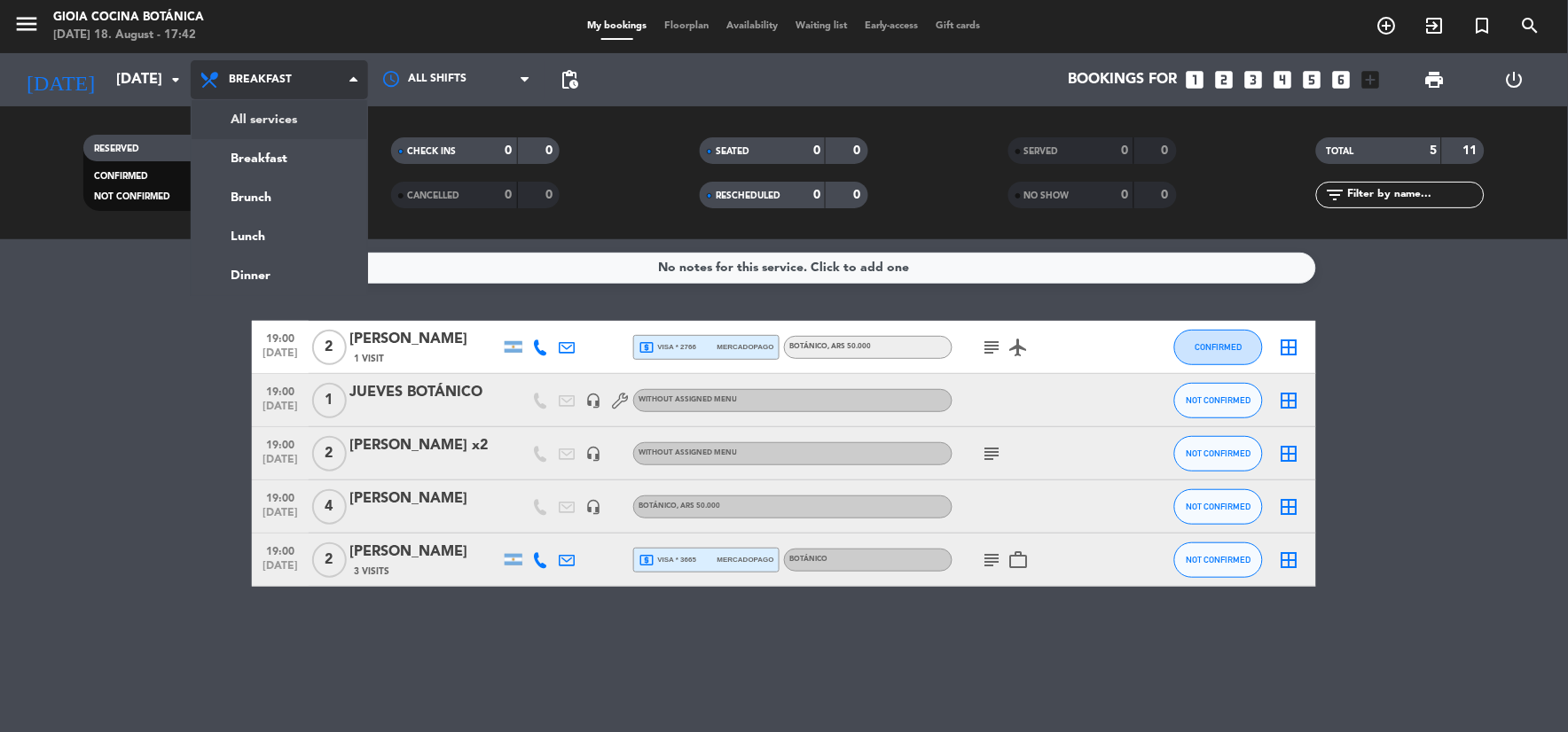
click at [305, 133] on div "menu [PERSON_NAME] Cocina Botánica [DATE] 18. August - 17:42 My bookings Floorp…" at bounding box center [784, 119] width 1568 height 240
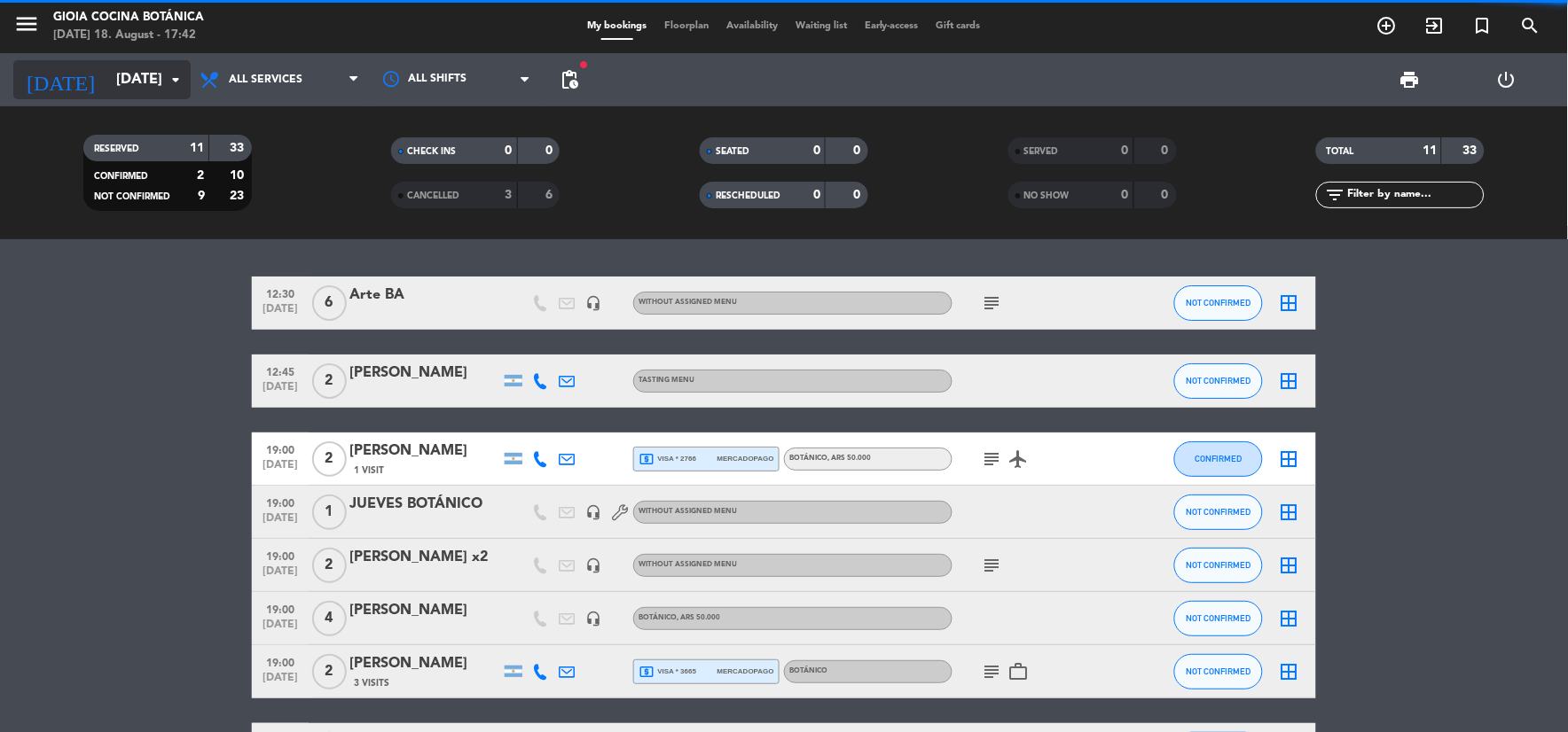
click at [166, 78] on icon "arrow_drop_down" at bounding box center [176, 80] width 22 height 22
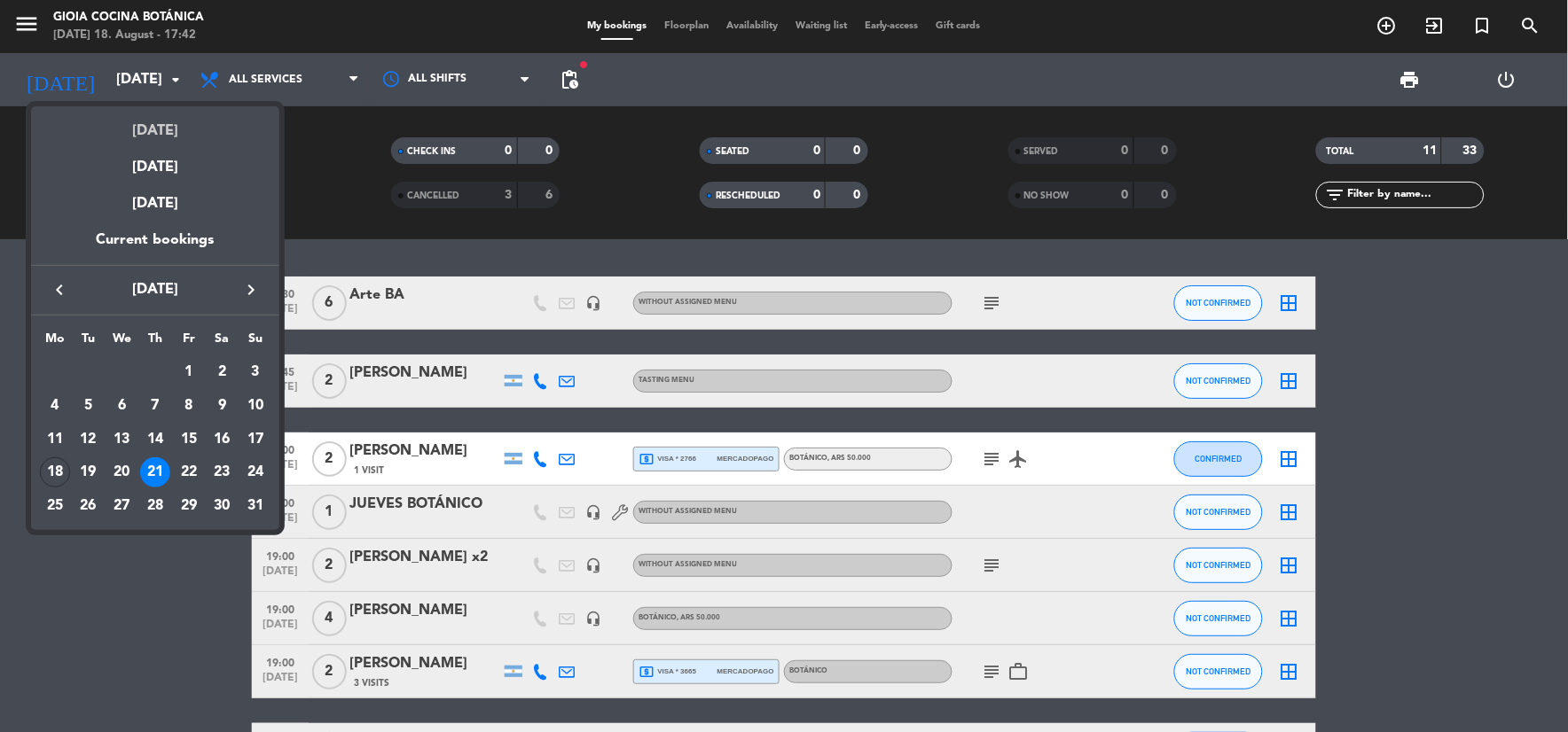
click at [165, 122] on div "[DATE]" at bounding box center [156, 124] width 249 height 36
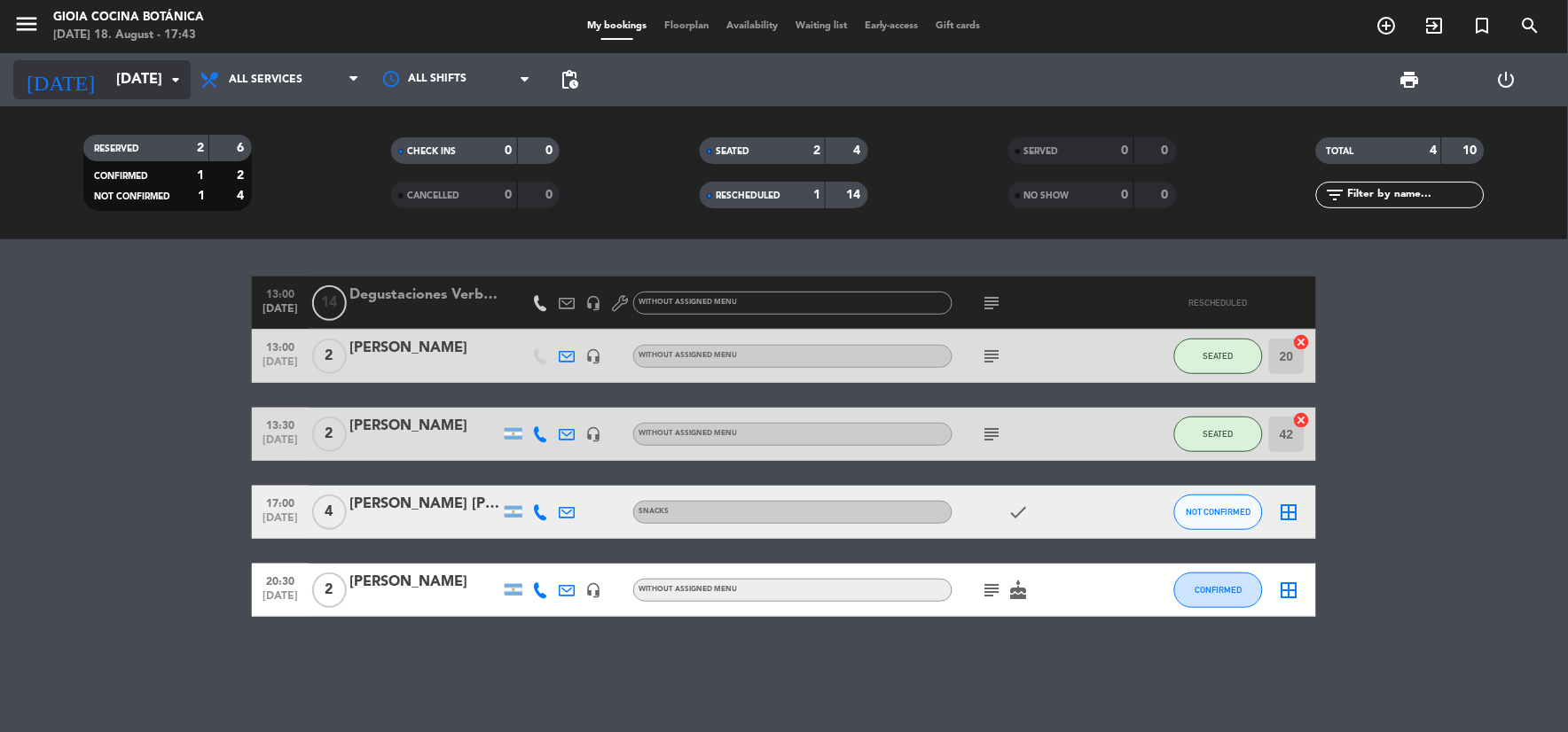
click at [161, 72] on input "[DATE]" at bounding box center [202, 79] width 188 height 34
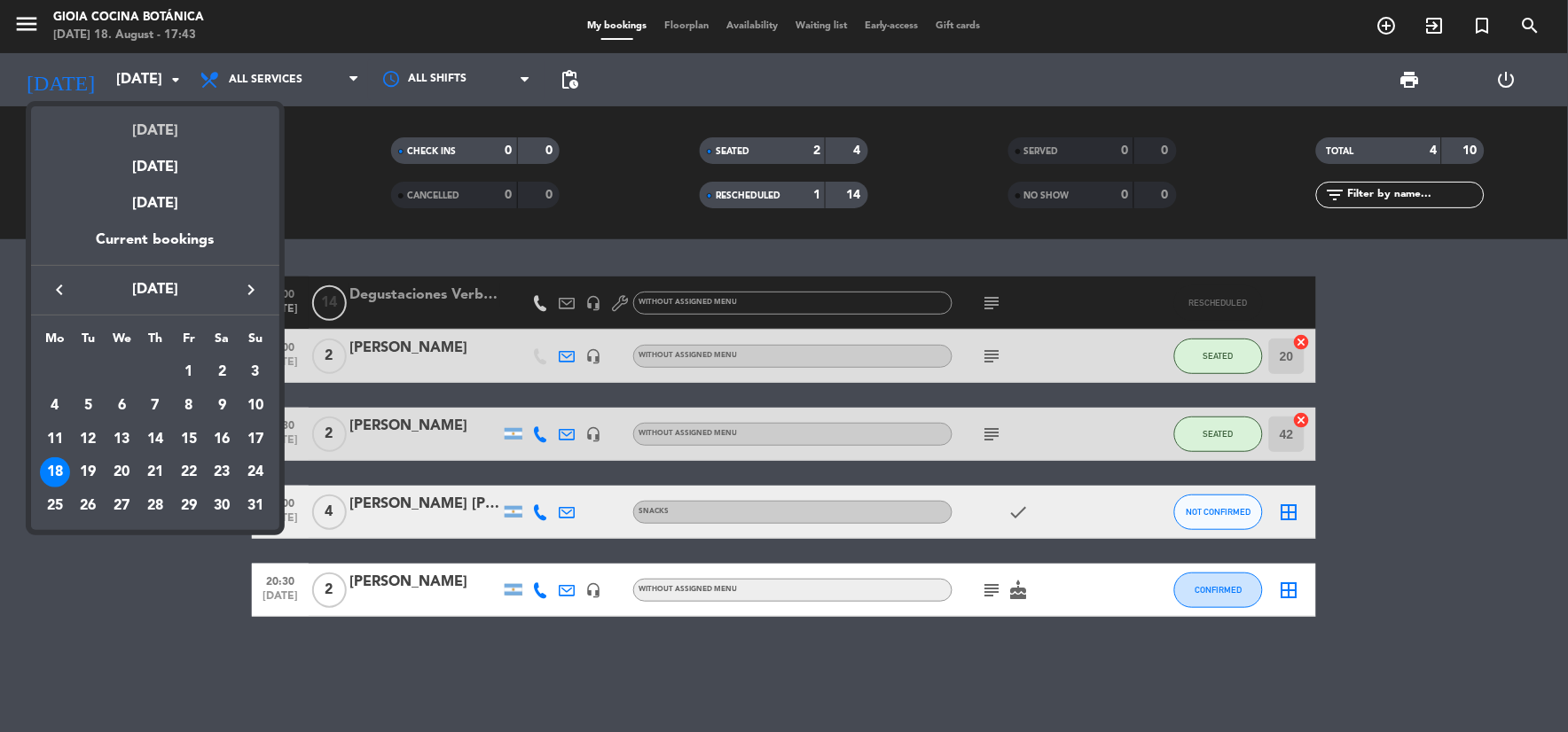
click at [169, 138] on div "[DATE]" at bounding box center [156, 124] width 249 height 36
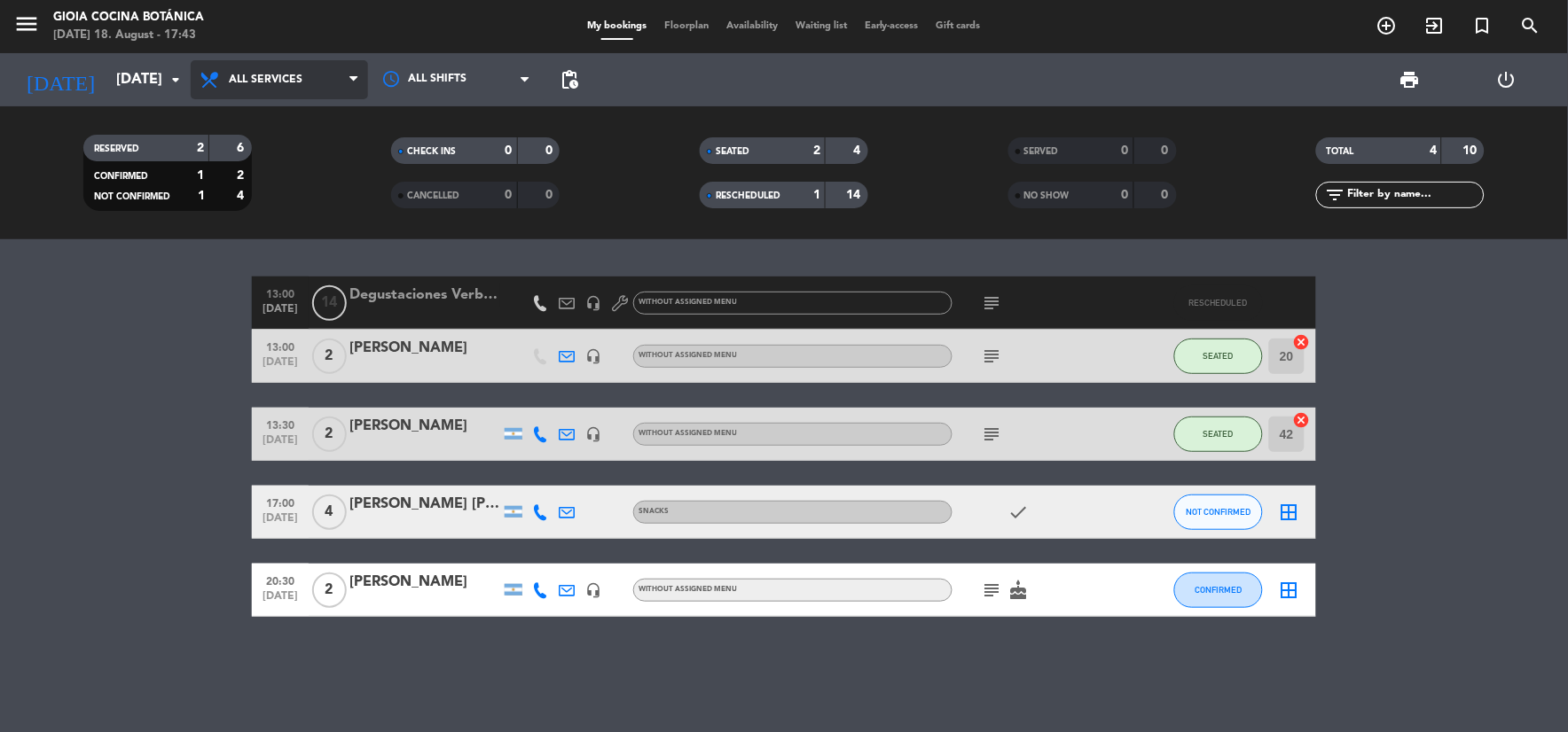
click at [323, 76] on span "All services" at bounding box center [279, 80] width 177 height 39
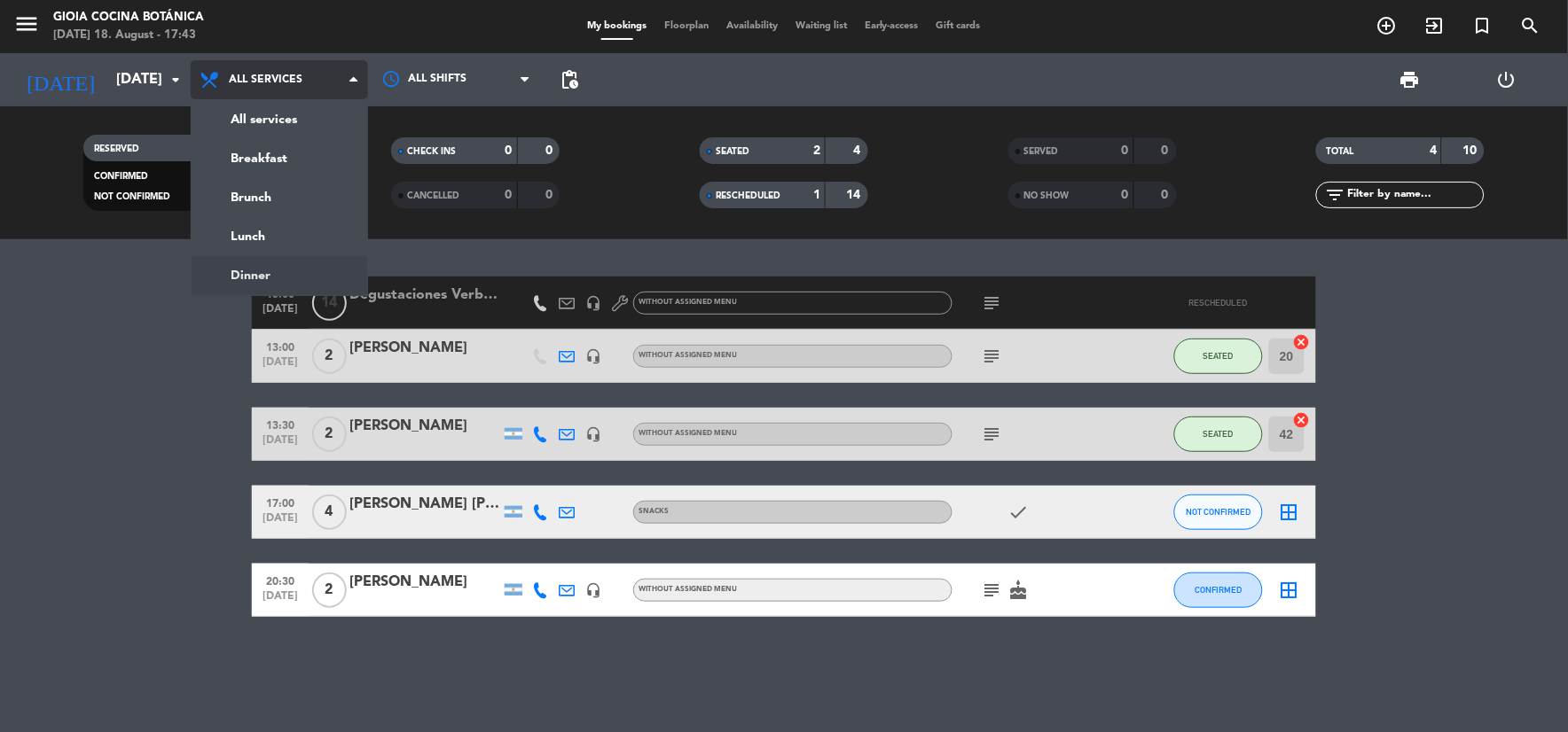
click at [289, 254] on ng-component "menu [PERSON_NAME] Cocina Botánica [DATE] 18. August - 17:43 My bookings Floorp…" at bounding box center [784, 366] width 1568 height 732
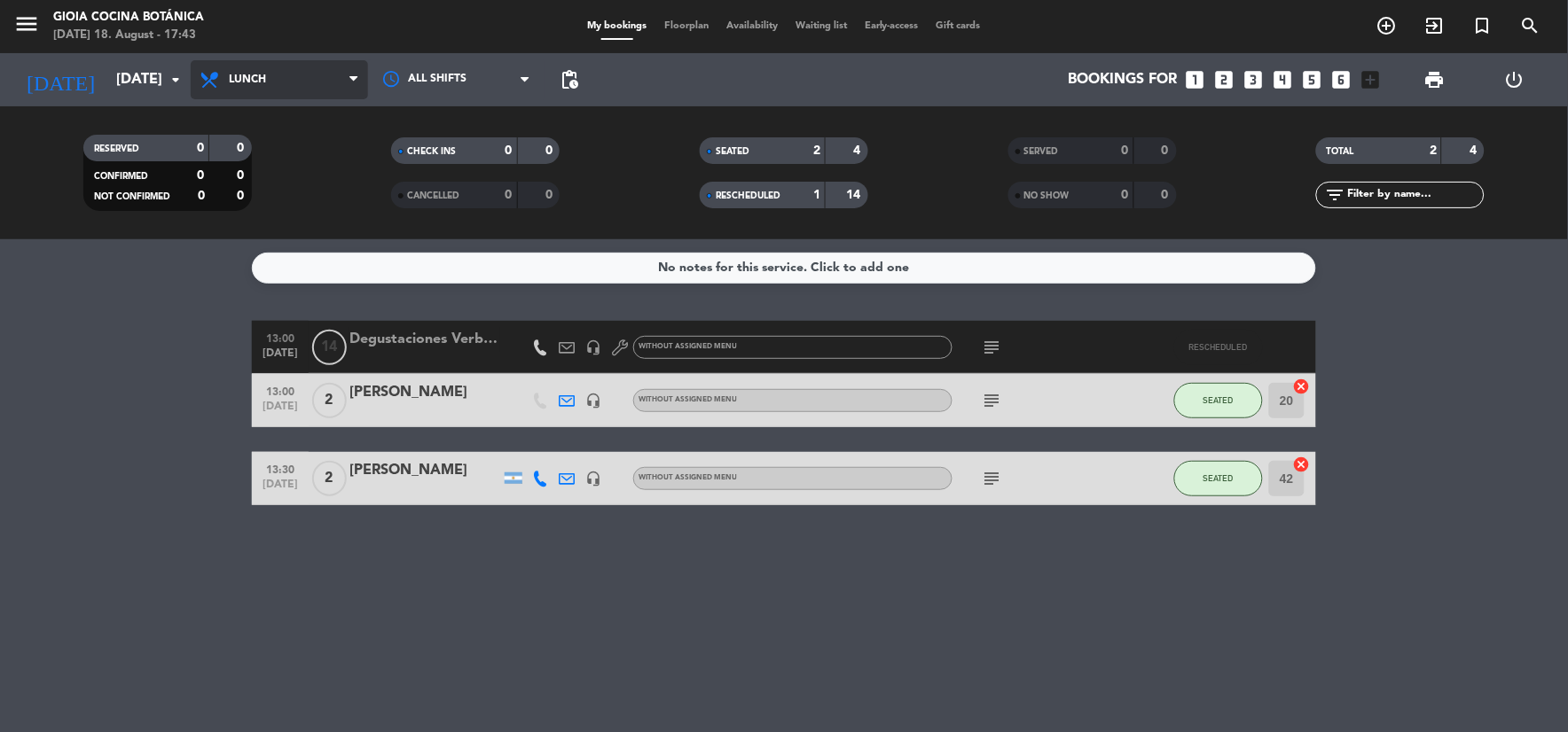
click at [307, 85] on span "Lunch" at bounding box center [279, 80] width 177 height 39
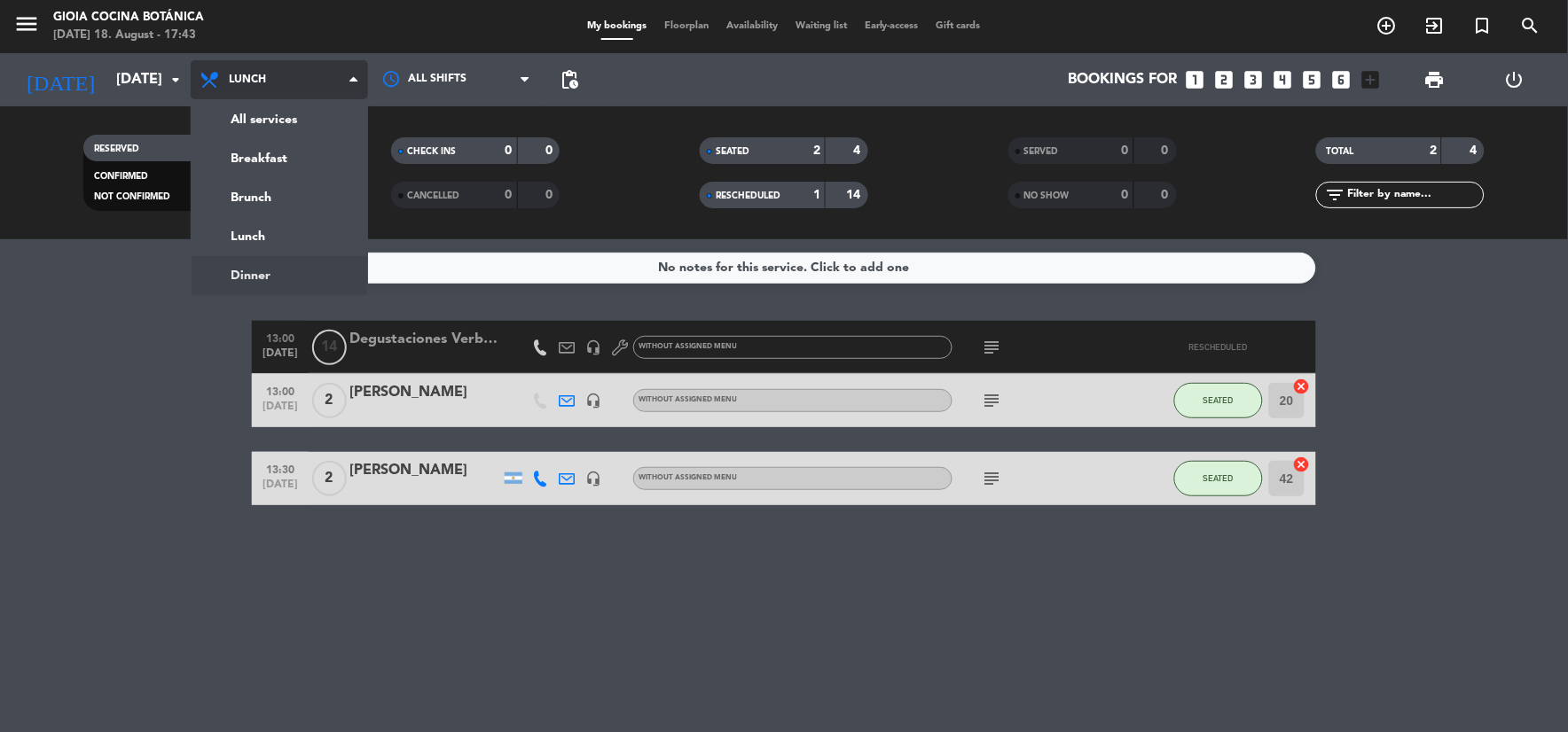
click at [311, 282] on ng-component "menu [PERSON_NAME] Cocina Botánica [DATE] 18. August - 17:43 My bookings Floorp…" at bounding box center [784, 366] width 1568 height 732
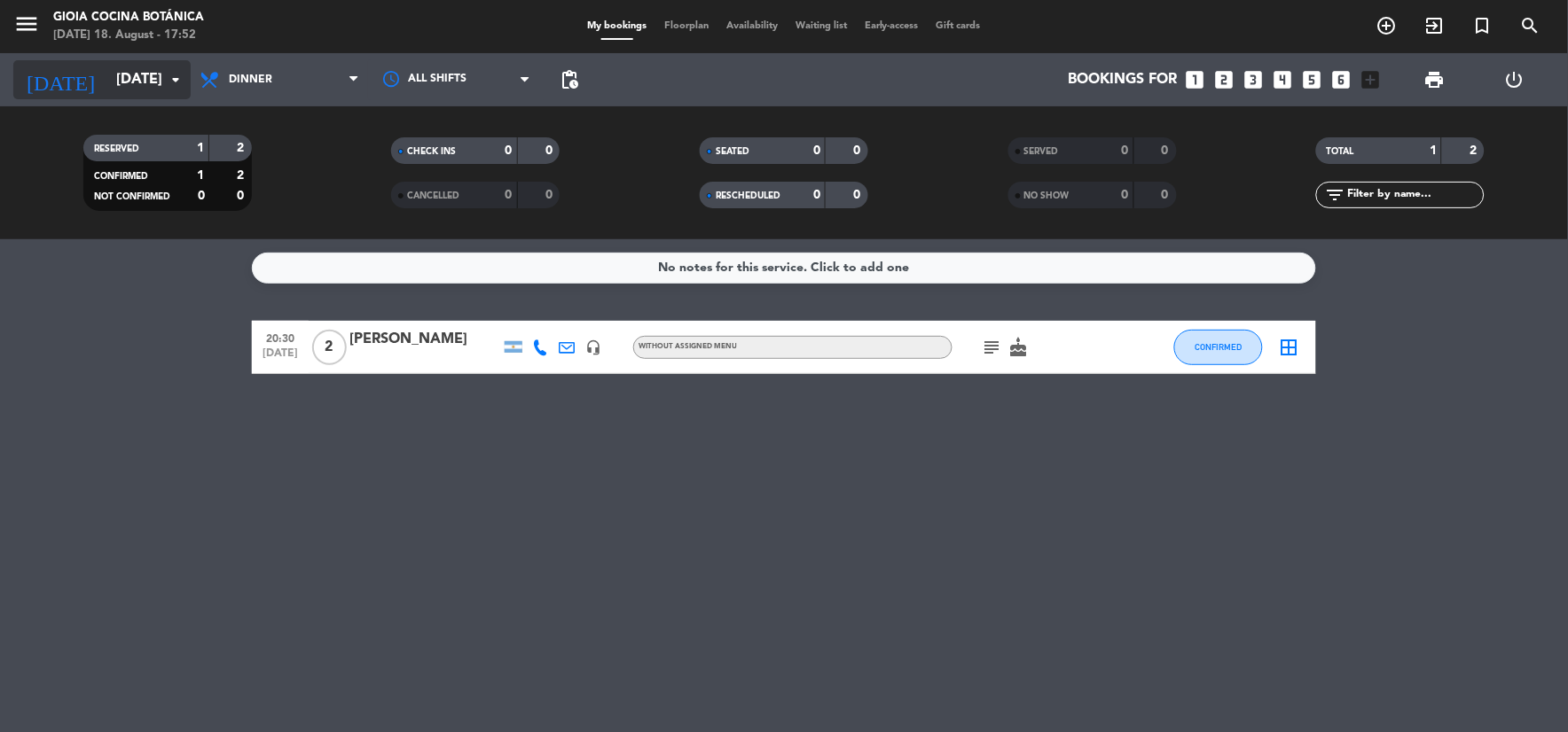
click at [169, 94] on input "[DATE]" at bounding box center [202, 79] width 188 height 34
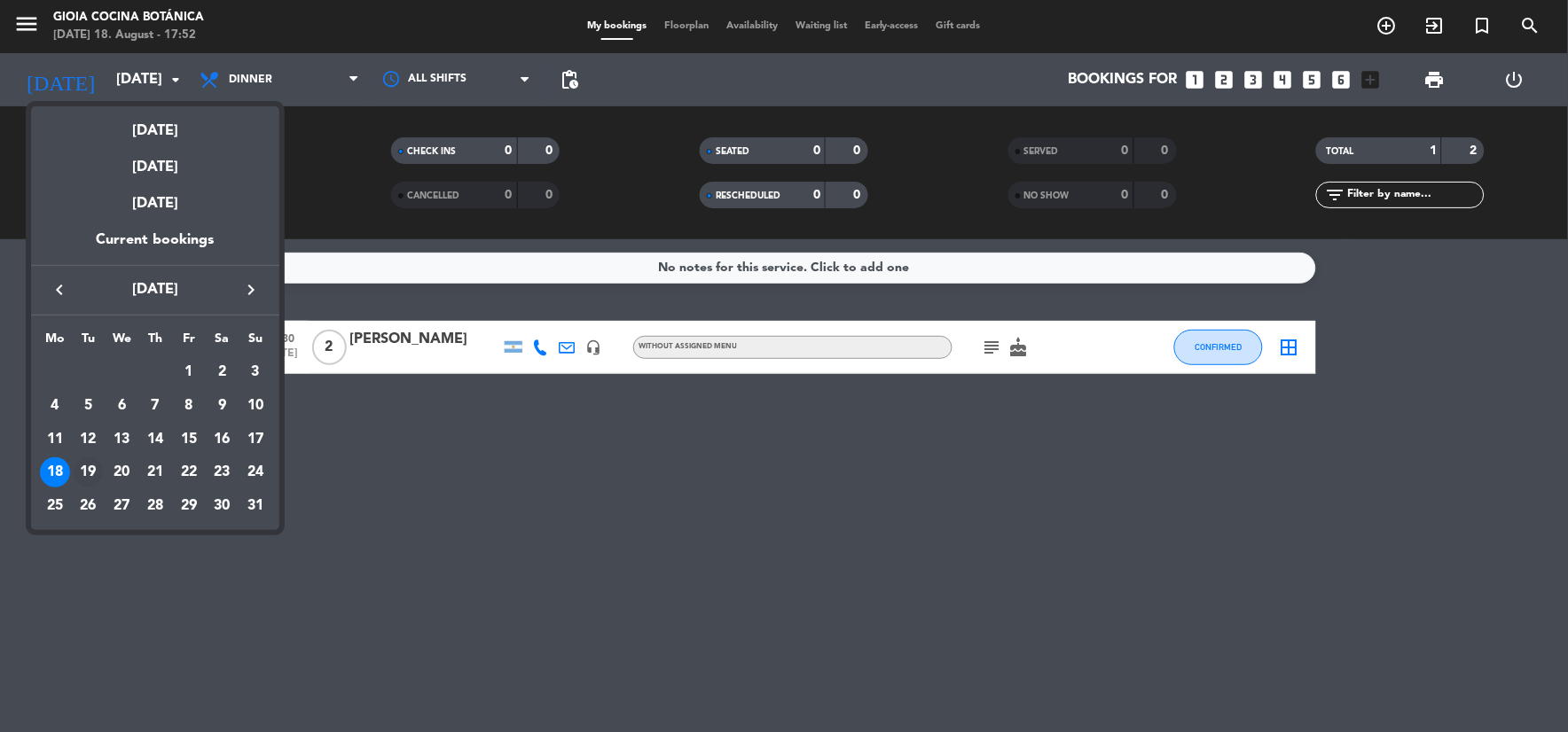
click at [86, 470] on div "19" at bounding box center [88, 472] width 30 height 30
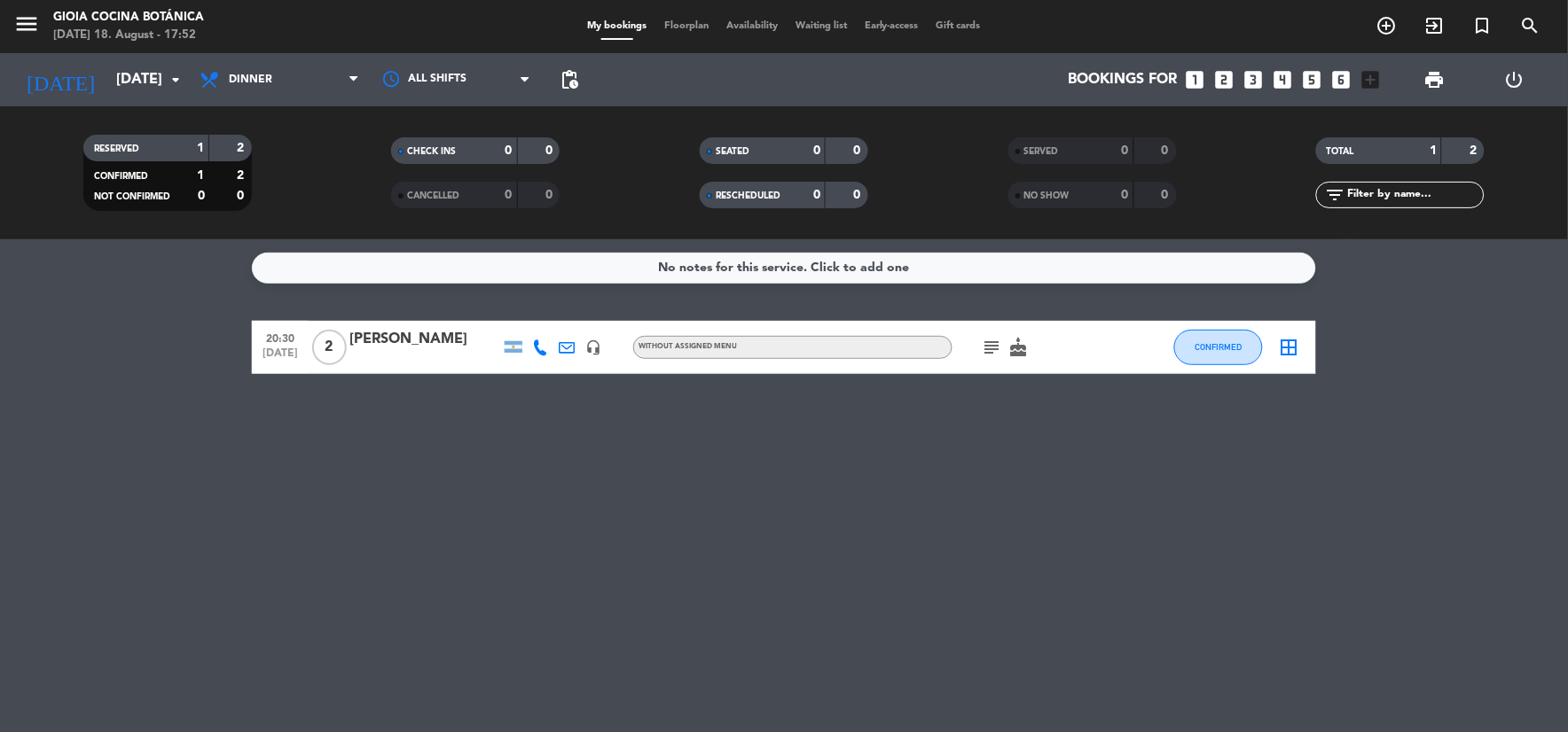
type input "[DATE]"
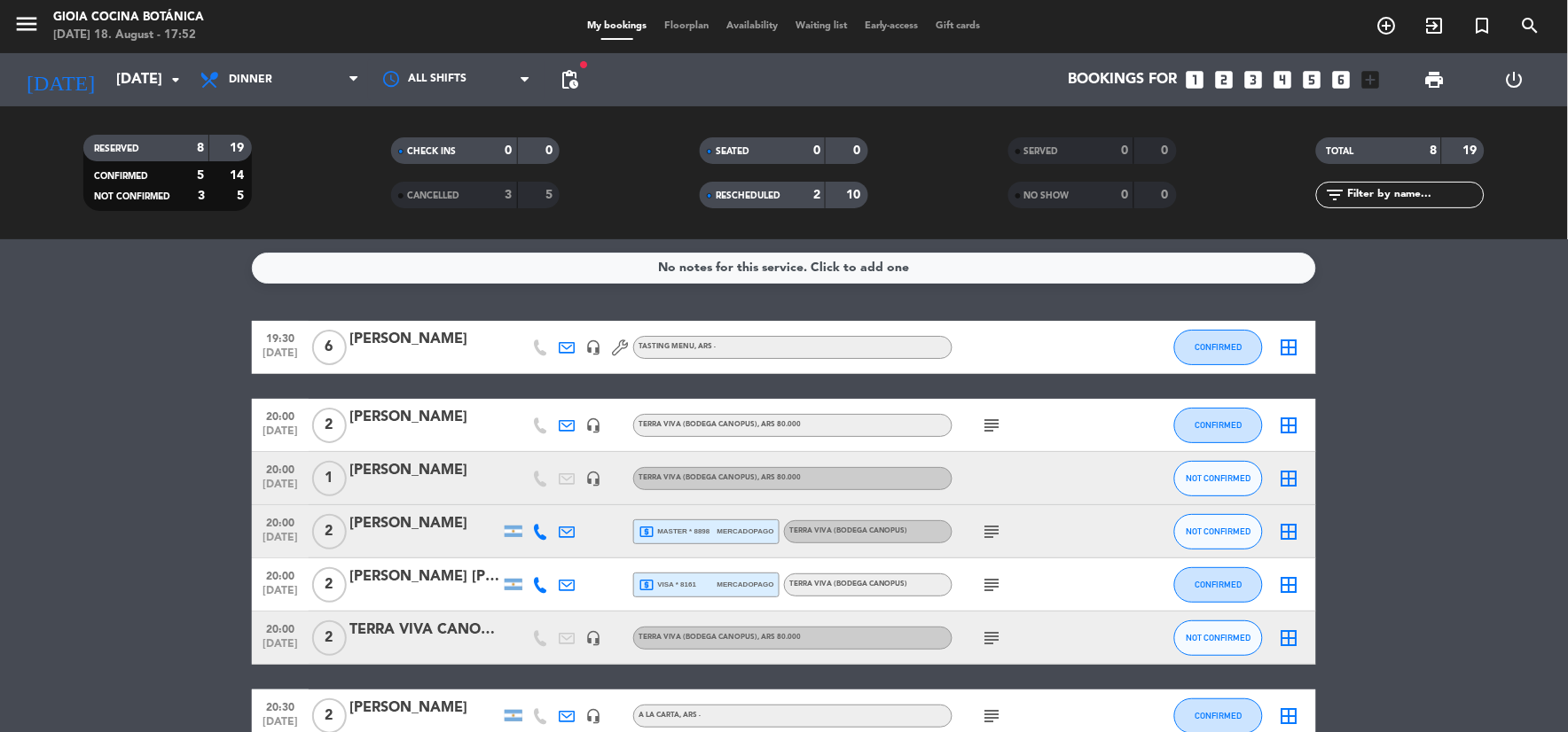
click at [1113, 482] on div at bounding box center [1135, 478] width 48 height 52
click at [487, 467] on div "[PERSON_NAME]" at bounding box center [425, 471] width 151 height 23
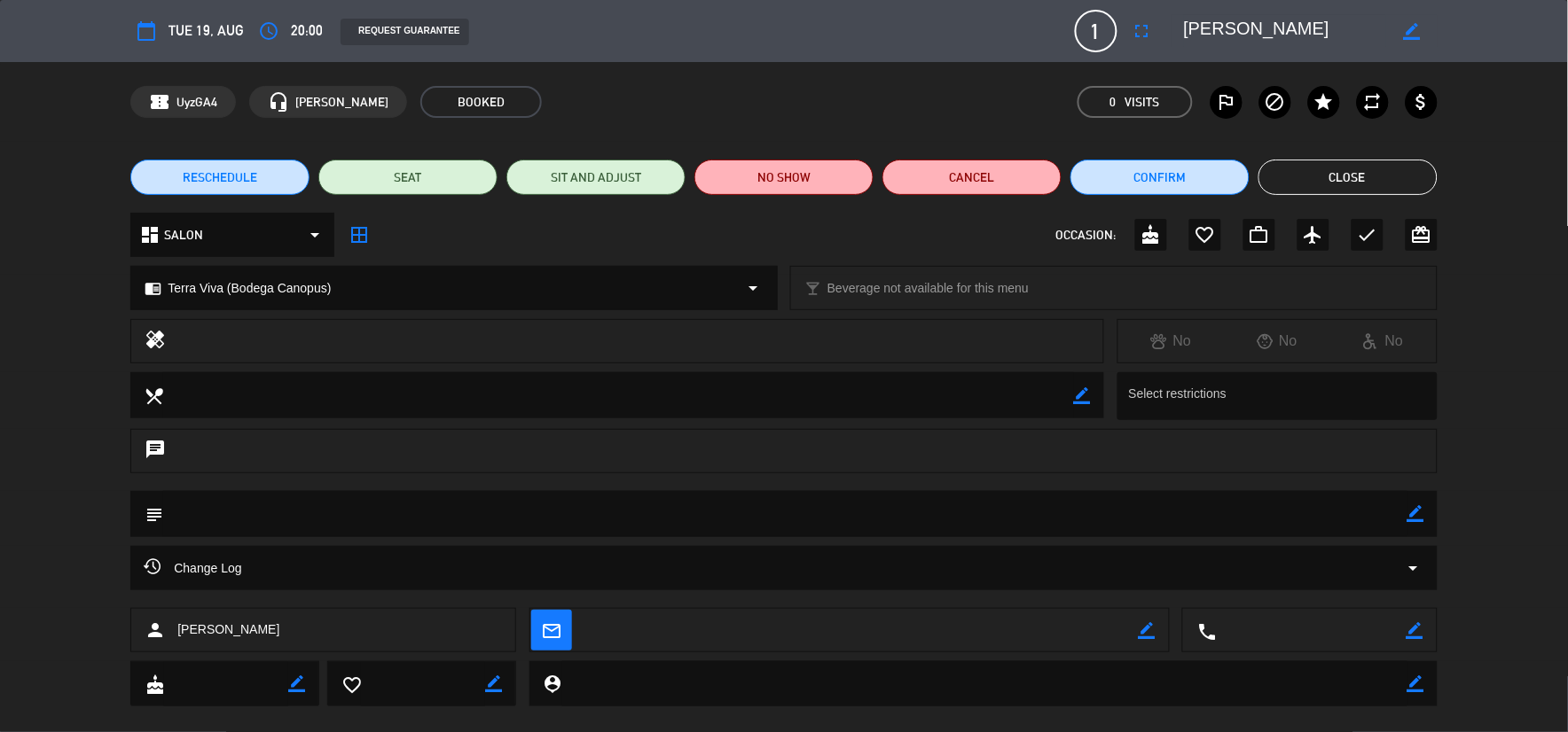
click at [1410, 23] on icon "border_color" at bounding box center [1411, 31] width 17 height 17
drag, startPoint x: 1317, startPoint y: 27, endPoint x: 1146, endPoint y: 21, distance: 171.1
click at [1146, 21] on div "calendar_today Tue 19, Aug access_time 20:00 REQUEST GUARANTEE 1 [PERSON_NAME] …" at bounding box center [783, 30] width 1306 height 42
type textarea "[PERSON_NAME]"
click at [163, 506] on textarea at bounding box center [785, 514] width 1243 height 45
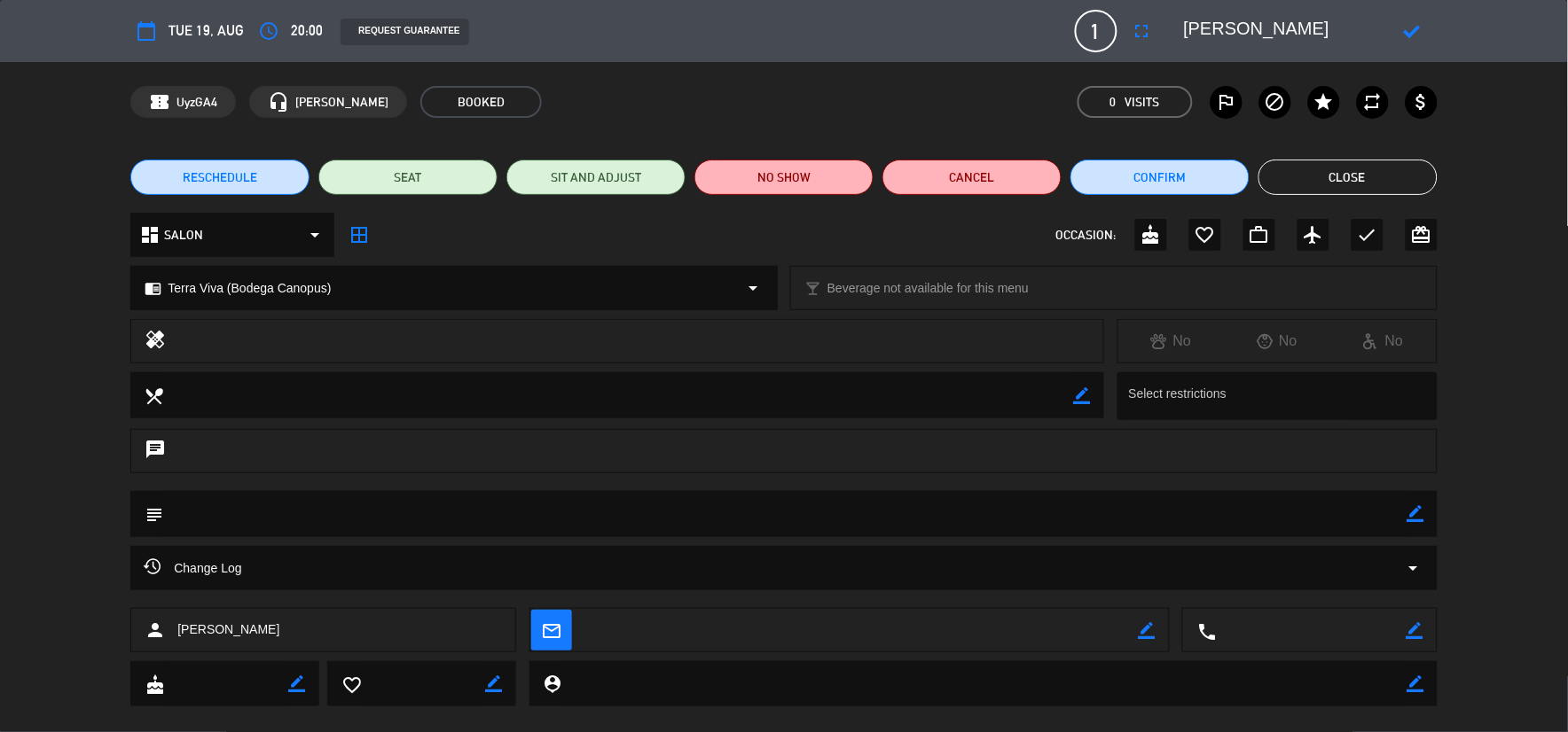
click at [156, 505] on icon "subject" at bounding box center [154, 514] width 20 height 20
click at [200, 513] on textarea at bounding box center [785, 514] width 1243 height 45
click at [1405, 520] on textarea at bounding box center [785, 514] width 1243 height 45
click at [1411, 514] on icon "border_color" at bounding box center [1415, 513] width 17 height 17
click at [757, 532] on textarea at bounding box center [785, 514] width 1243 height 45
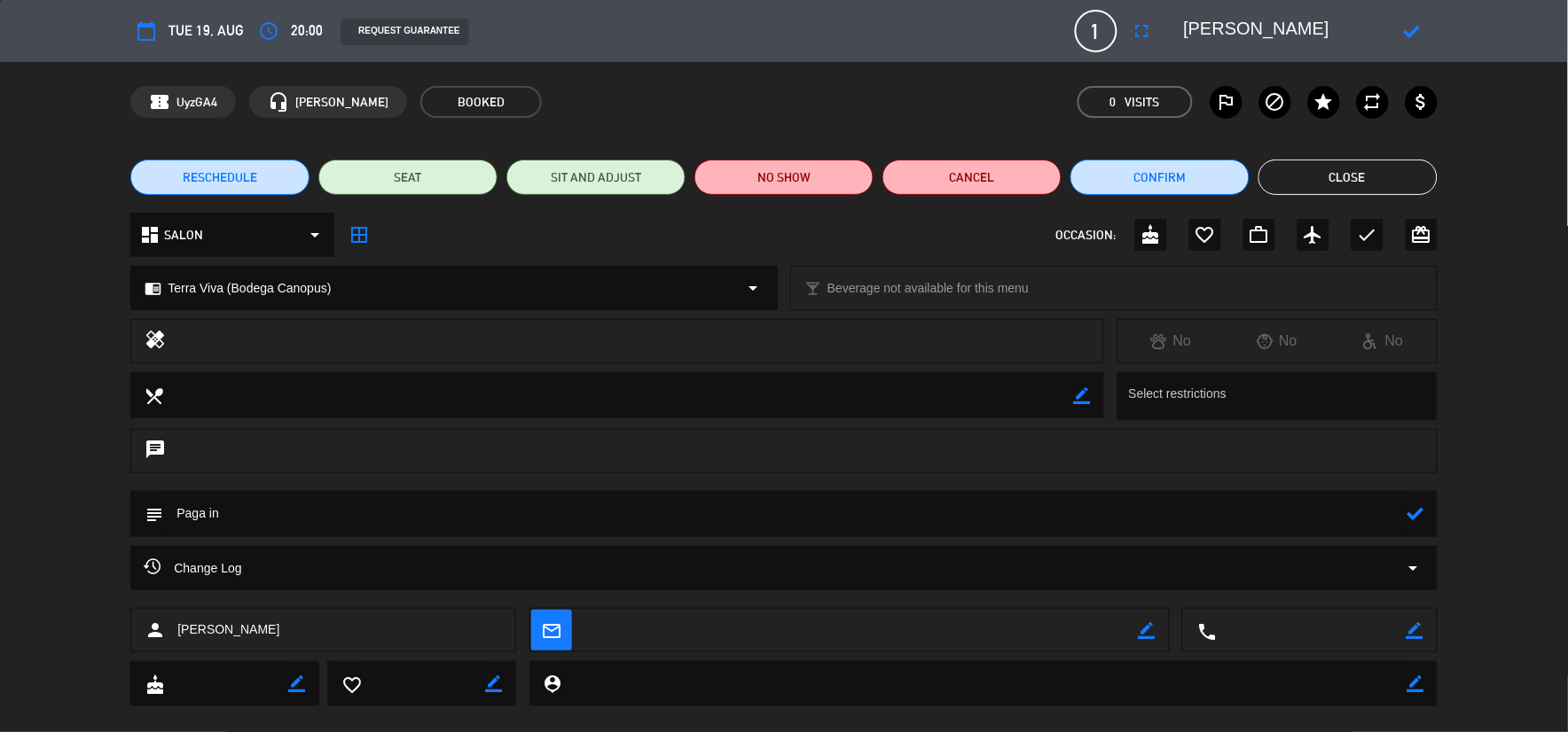
type textarea "Paga in"
click at [1415, 28] on icon at bounding box center [1411, 31] width 17 height 17
click at [1343, 174] on button "Close" at bounding box center [1348, 177] width 179 height 35
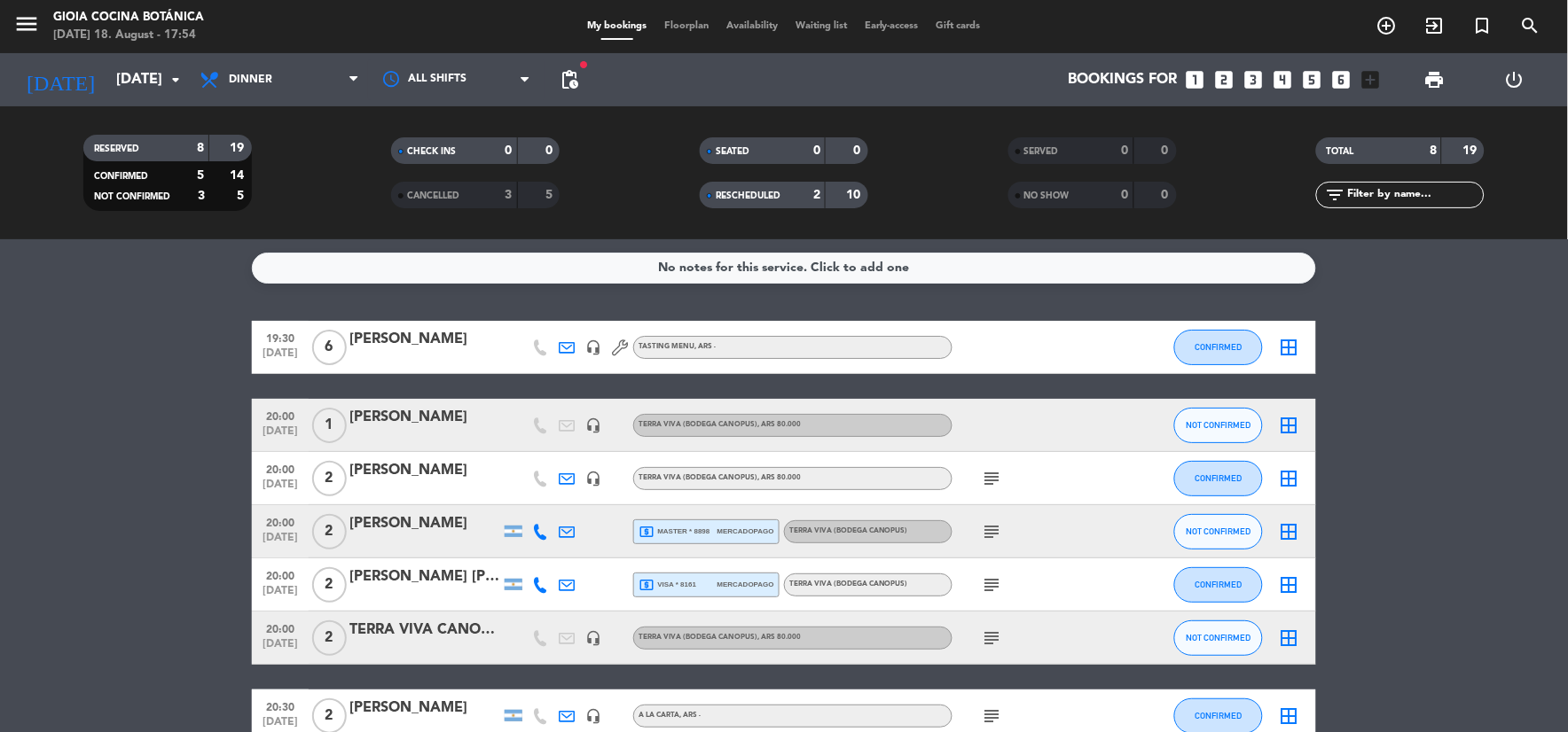
click at [993, 429] on div at bounding box center [1032, 425] width 160 height 52
click at [492, 424] on div "[PERSON_NAME]" at bounding box center [425, 418] width 151 height 23
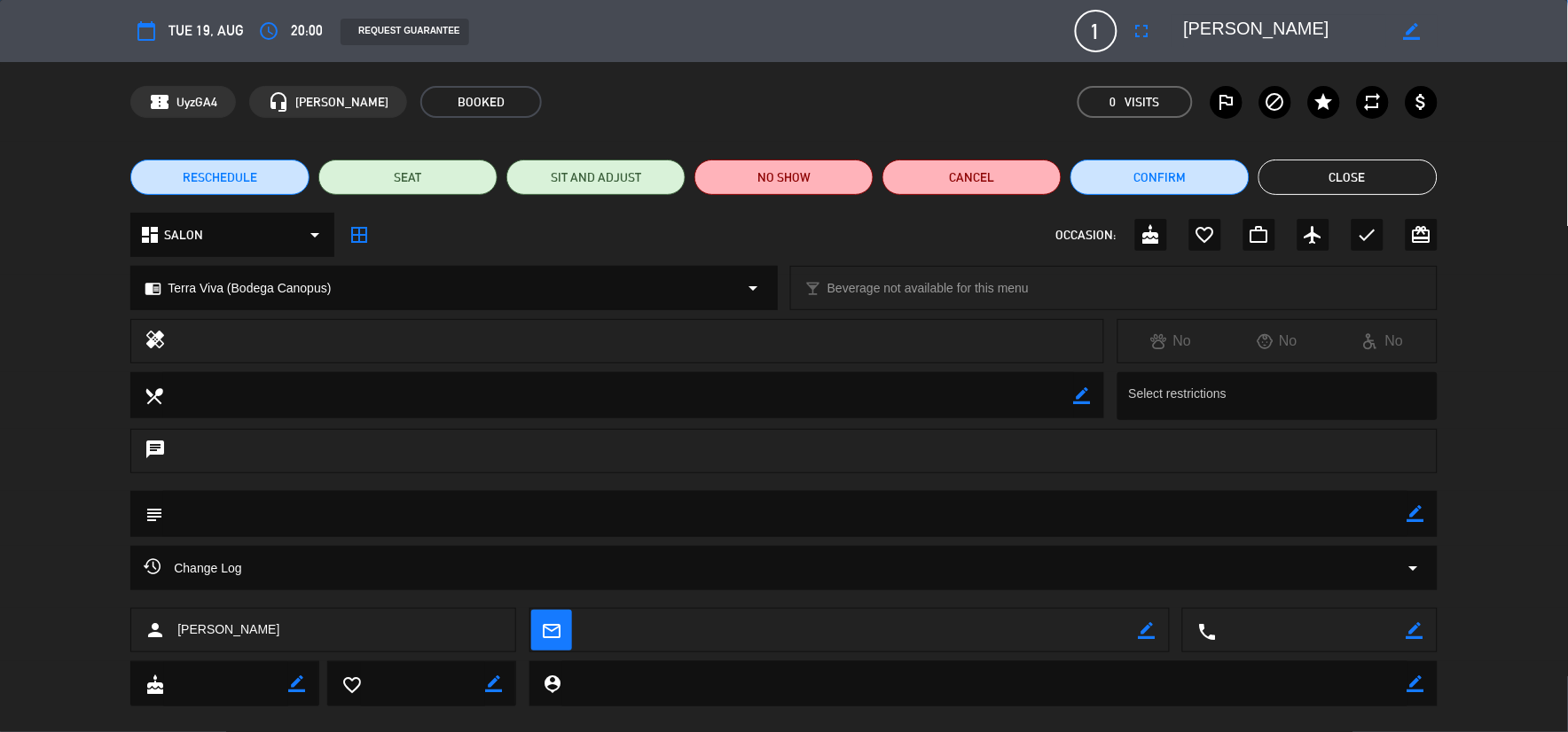
scroll to position [27, 0]
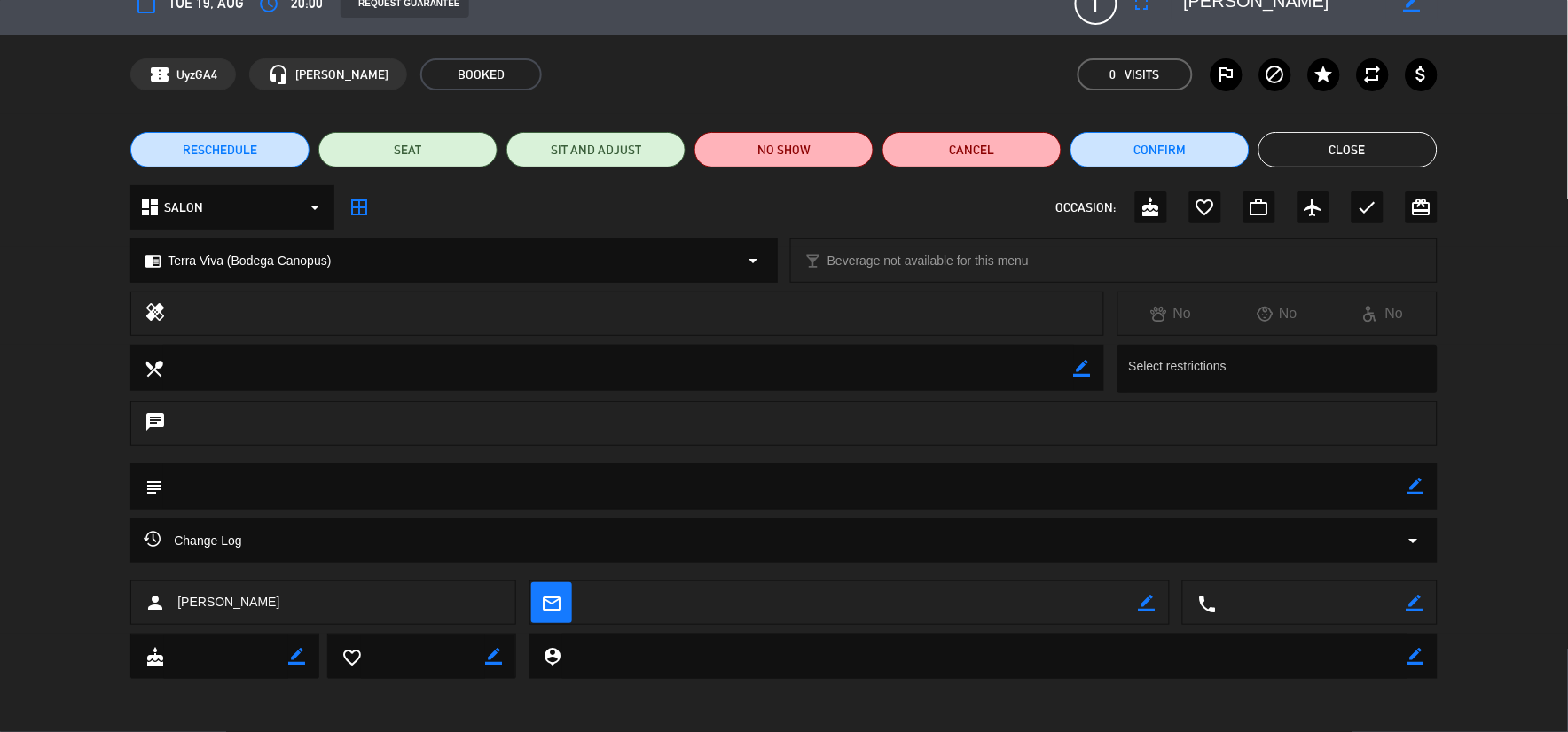
click at [1413, 487] on icon "border_color" at bounding box center [1415, 485] width 17 height 17
click at [1138, 482] on textarea at bounding box center [785, 486] width 1243 height 45
type textarea "Paga IN"
click at [1157, 205] on icon "cake" at bounding box center [1151, 207] width 22 height 22
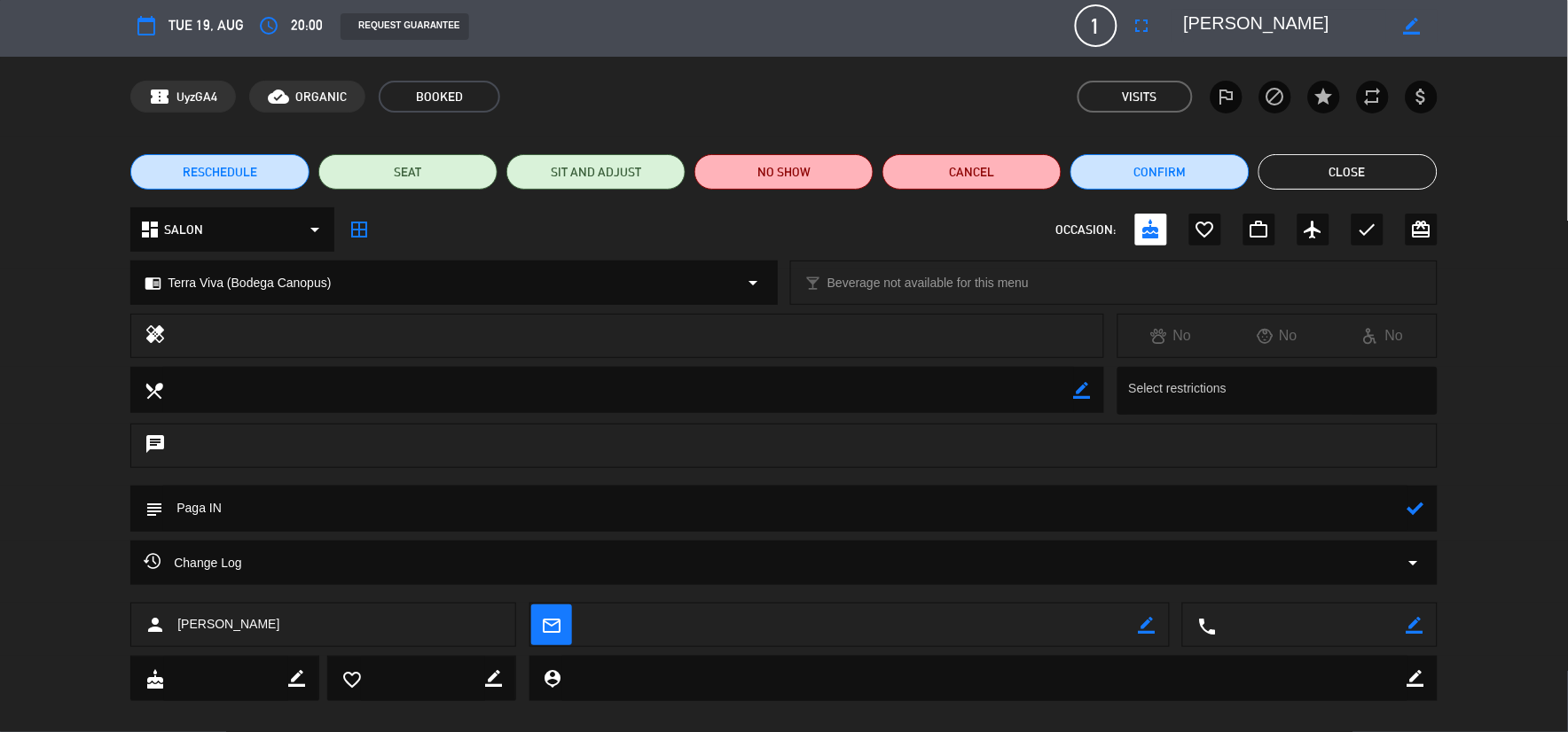
scroll to position [0, 0]
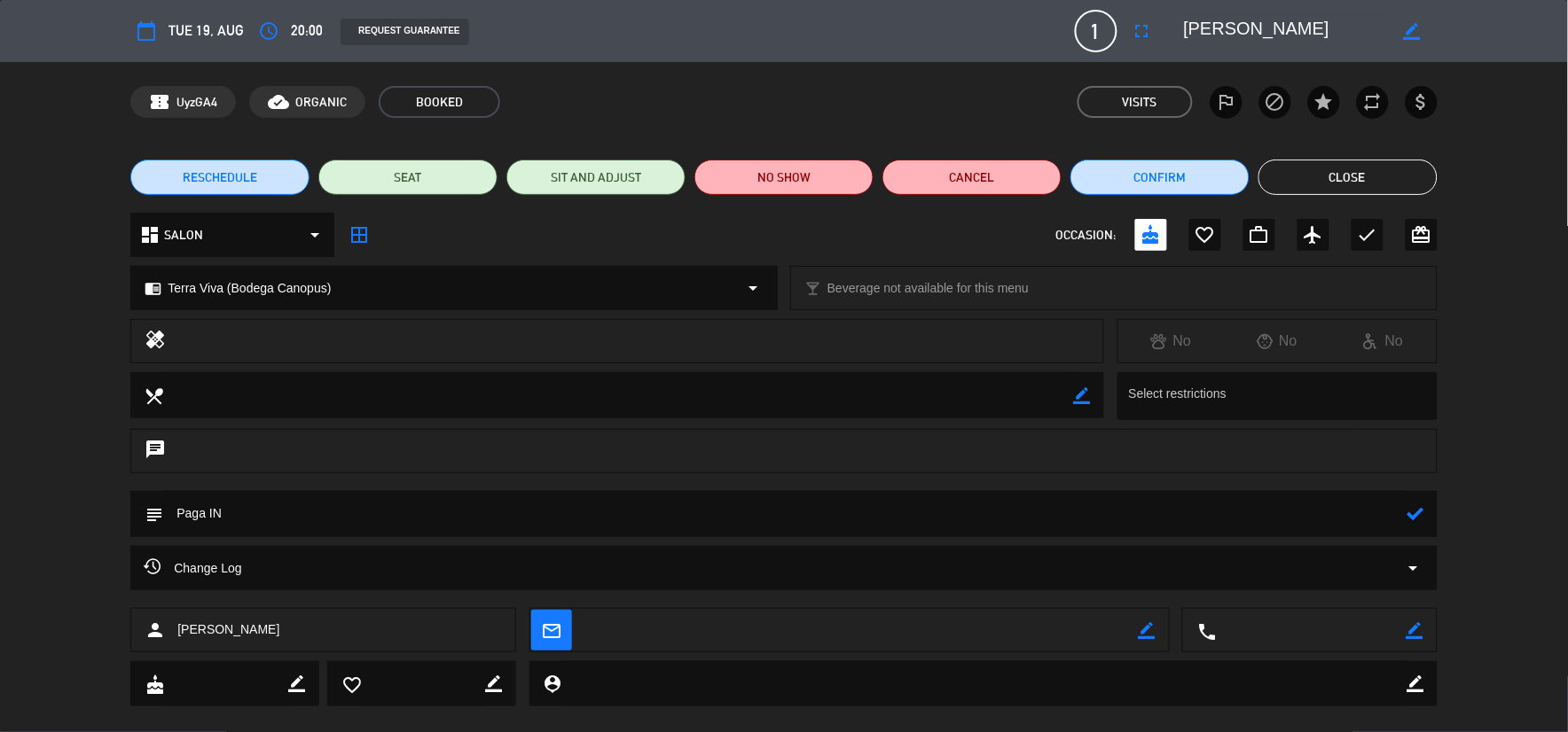
click at [1418, 511] on icon at bounding box center [1415, 513] width 17 height 17
click at [1371, 165] on button "Close" at bounding box center [1348, 177] width 179 height 35
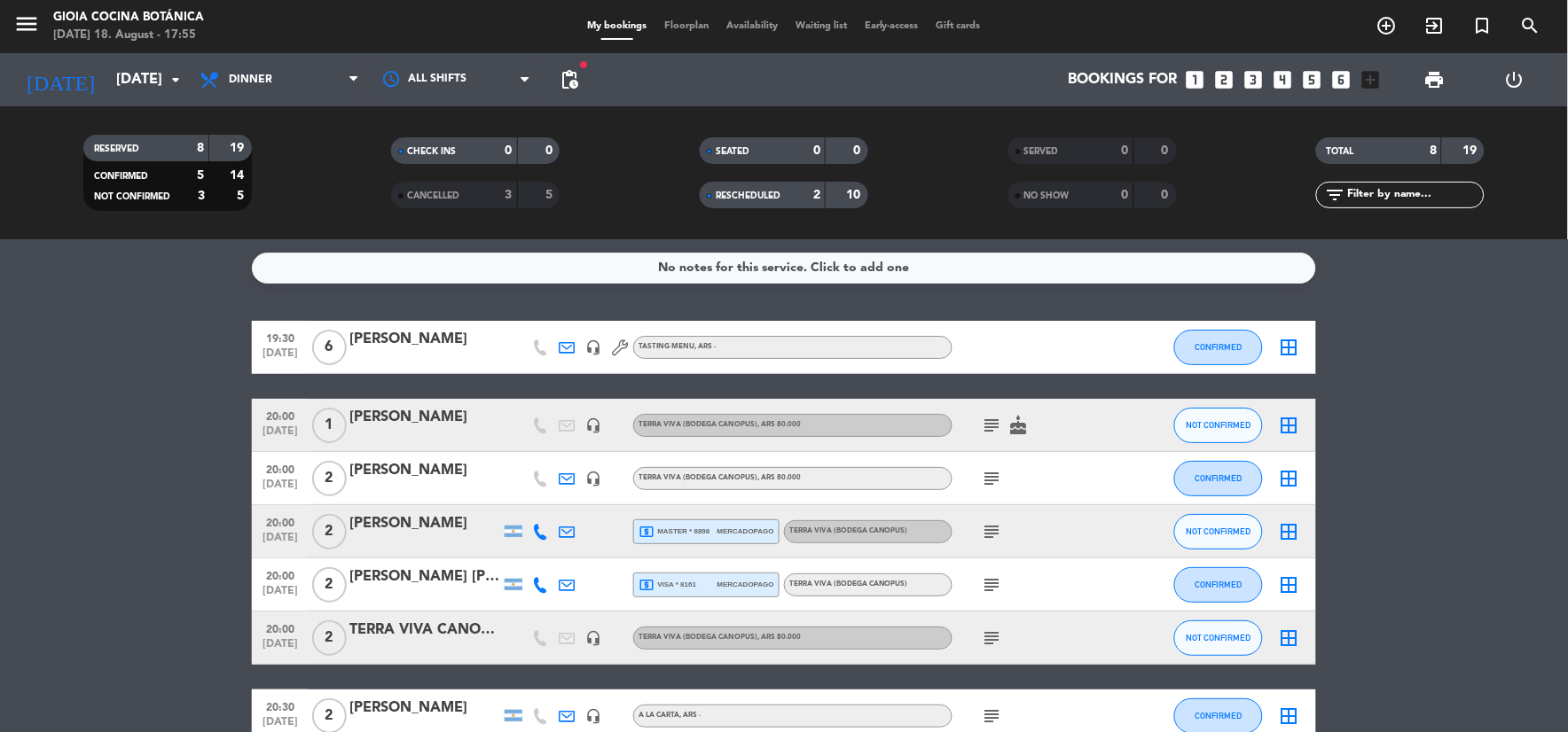
click at [994, 419] on icon "subject" at bounding box center [992, 426] width 22 height 22
click at [1371, 465] on bookings-row "19:30 [DATE] 6 [PERSON_NAME] headset_mic Tasting Menu , ARS - CONFIRMED border_…" at bounding box center [784, 636] width 1568 height 631
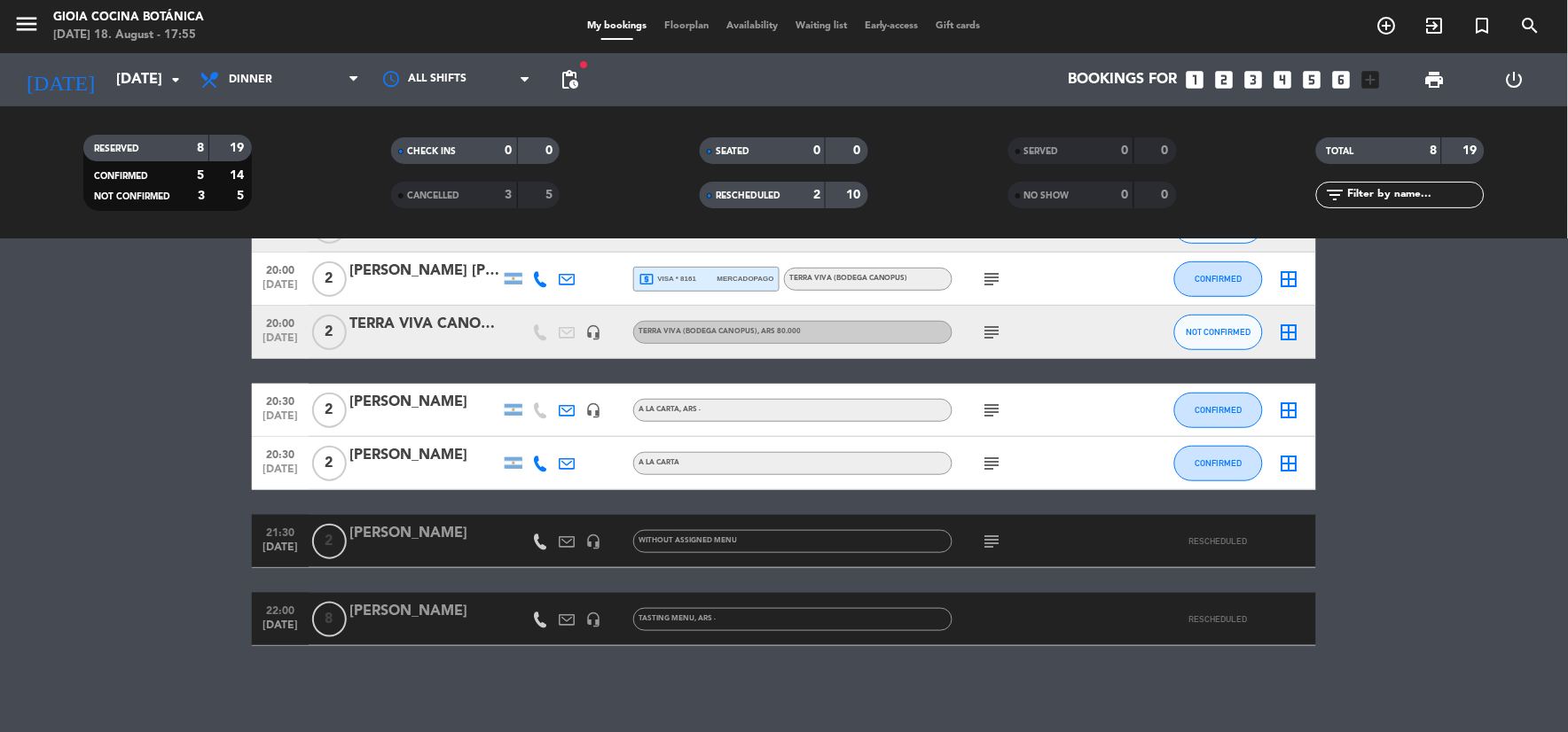
scroll to position [307, 0]
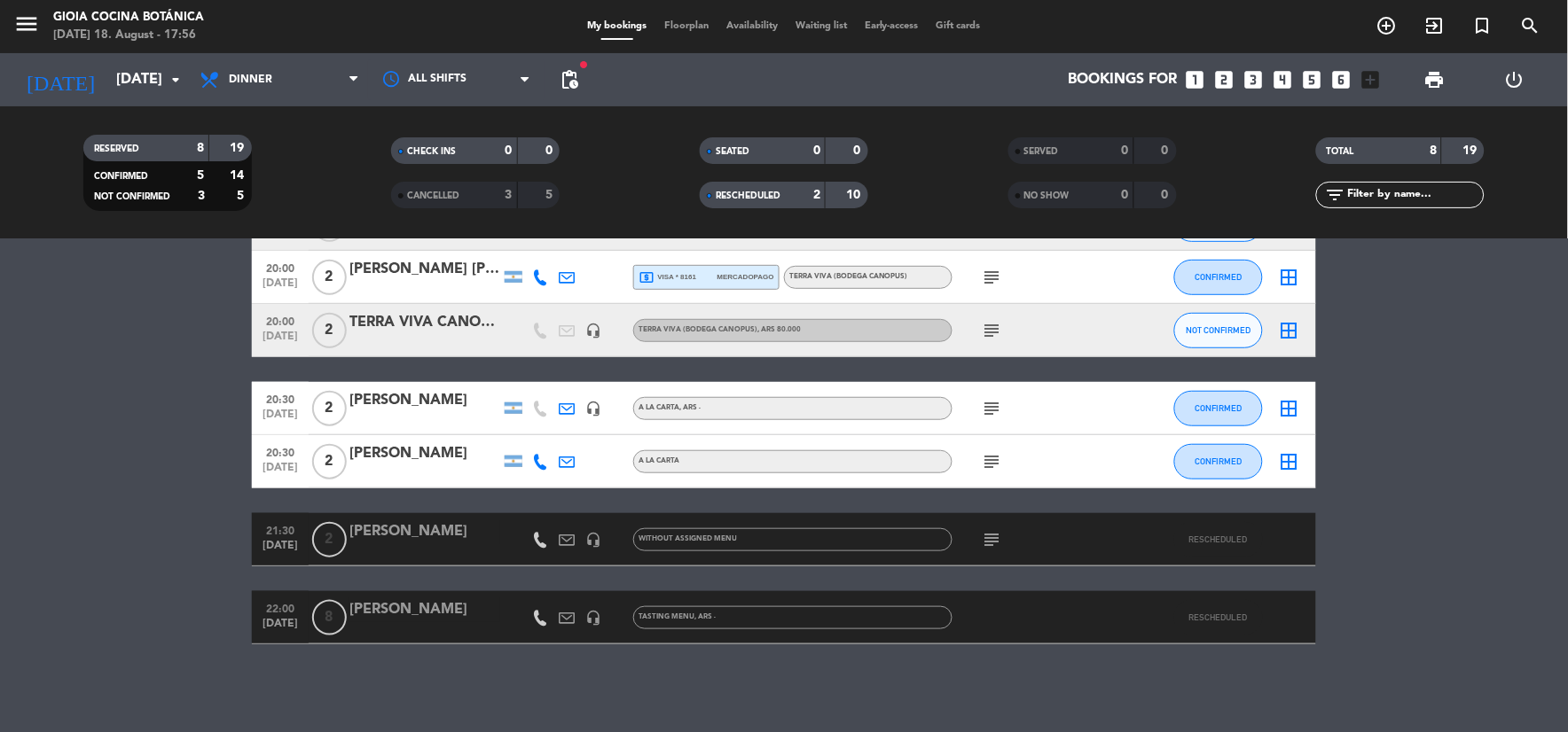
click at [992, 539] on icon "subject" at bounding box center [992, 540] width 22 height 22
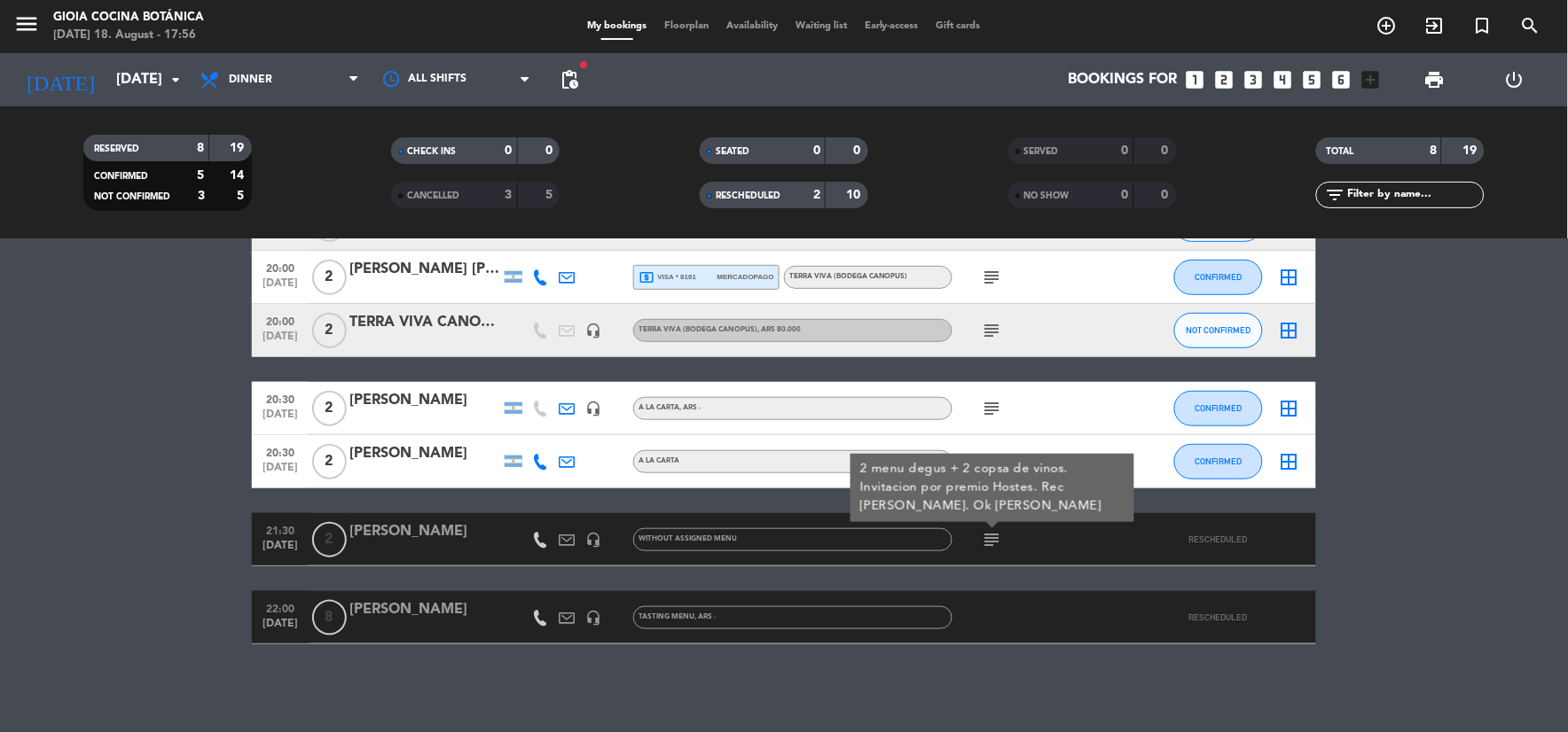
click at [136, 477] on bookings-row "19:30 [DATE] 6 [PERSON_NAME] headset_mic Tasting Menu , ARS - CONFIRMED border_…" at bounding box center [784, 329] width 1568 height 631
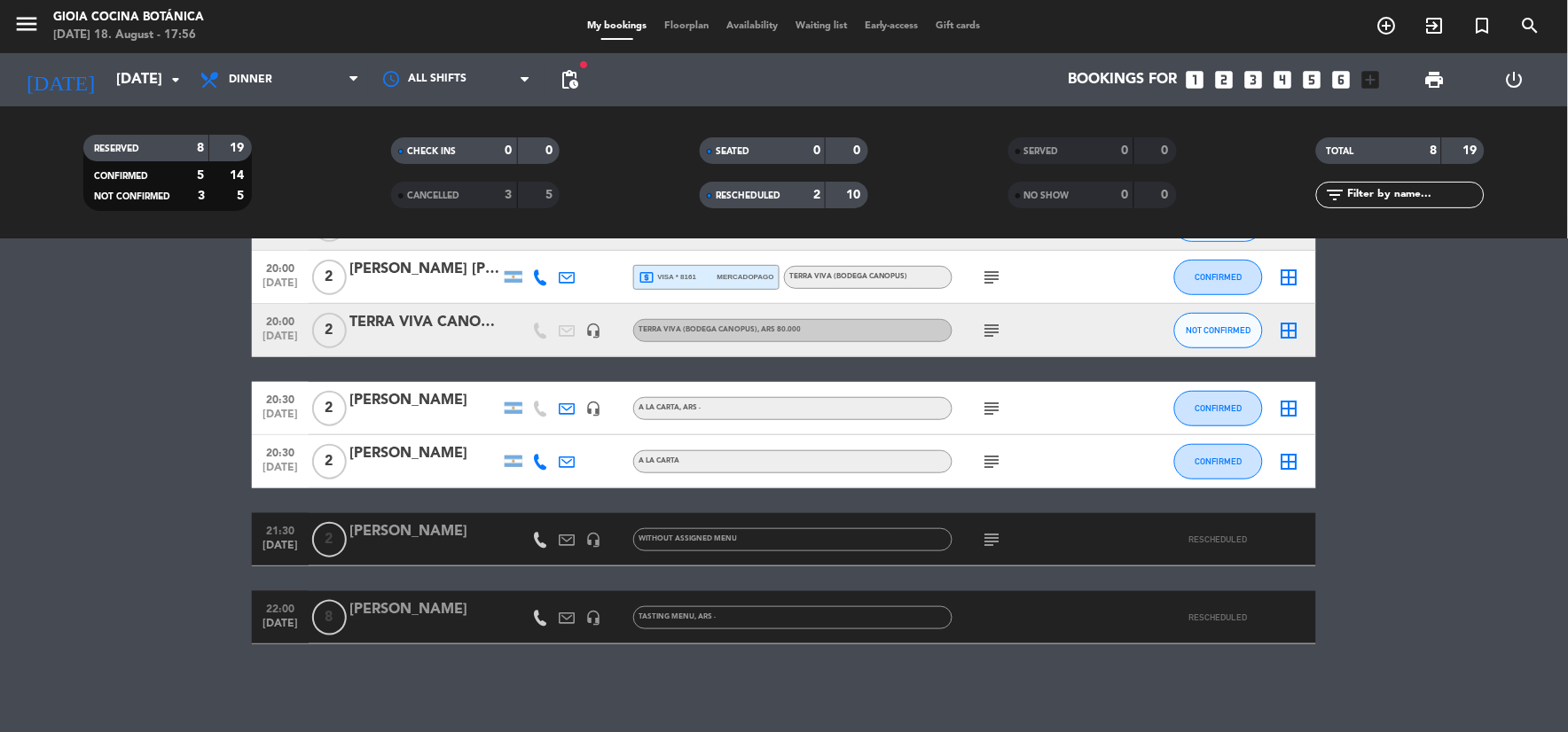
click at [739, 196] on span "RESCHEDULED" at bounding box center [748, 196] width 65 height 9
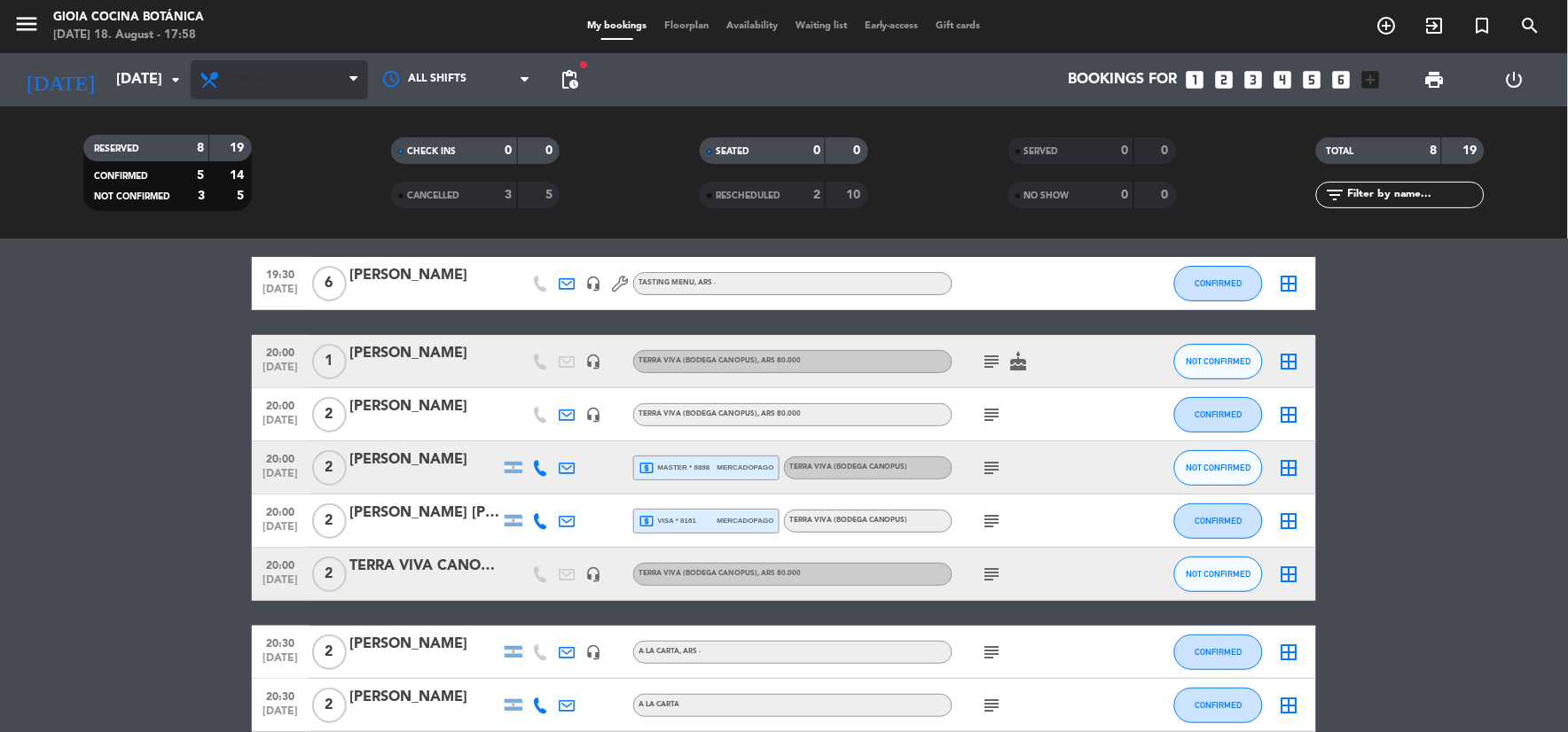
scroll to position [99, 0]
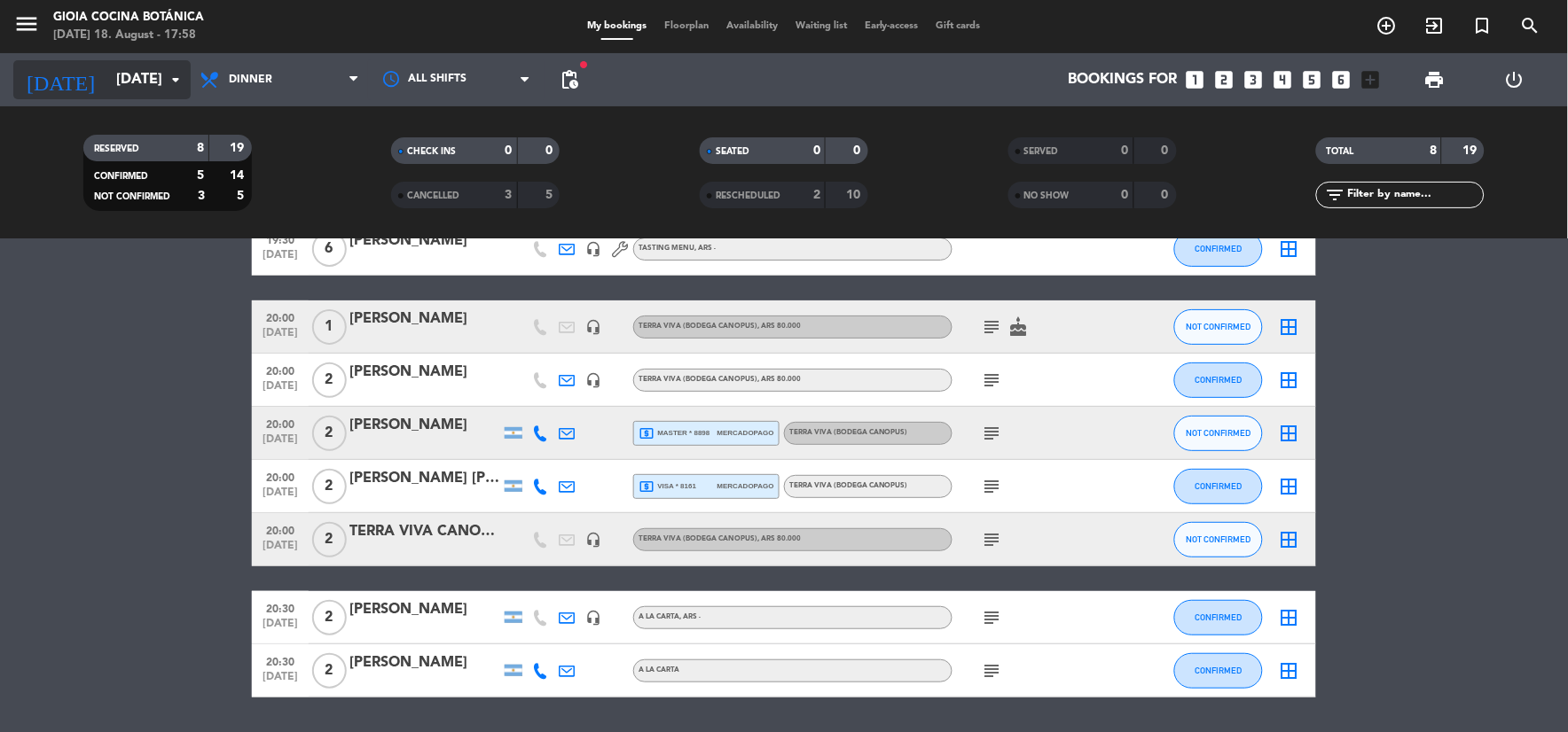
click at [122, 69] on input "[DATE]" at bounding box center [202, 79] width 188 height 34
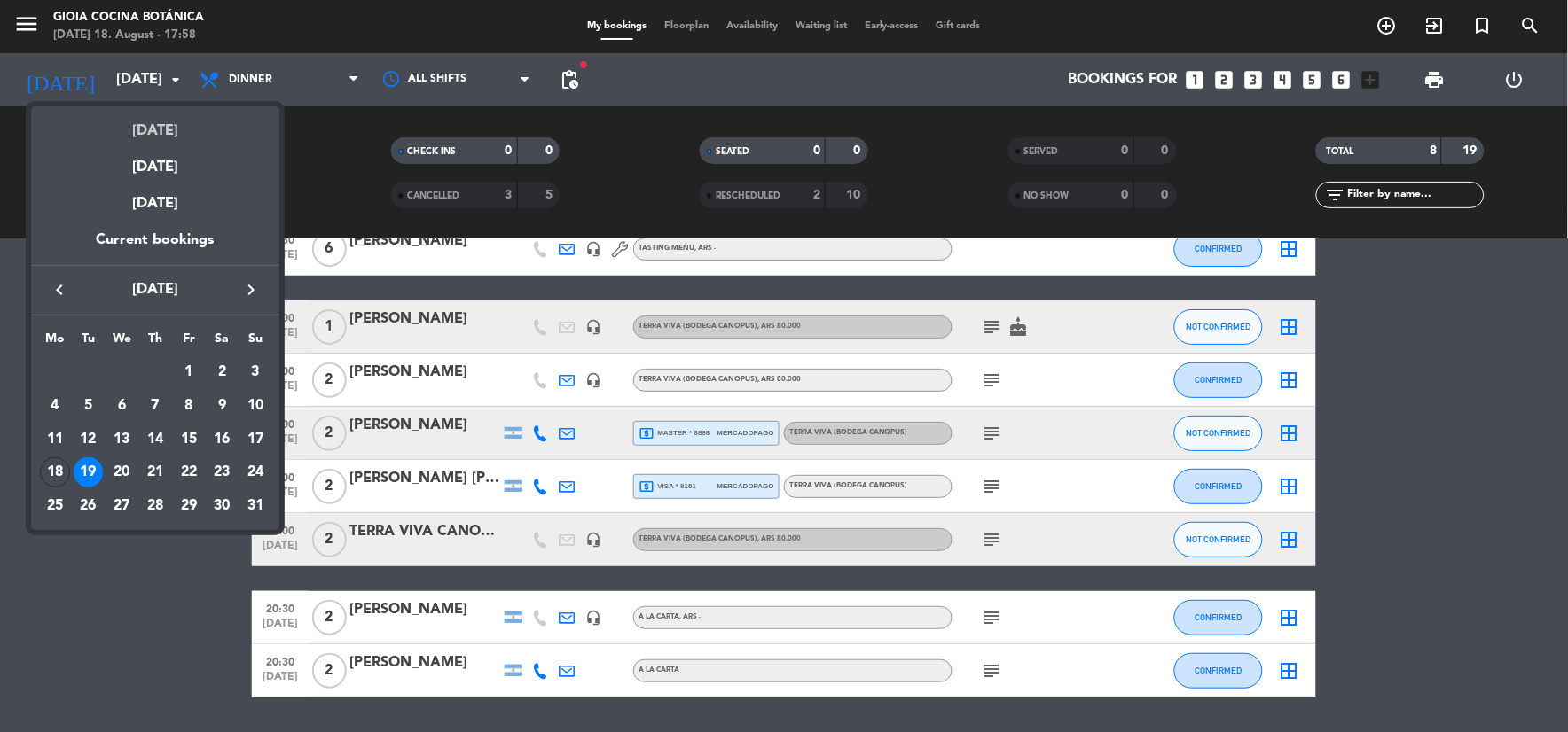
click at [137, 128] on div "[DATE]" at bounding box center [156, 124] width 249 height 36
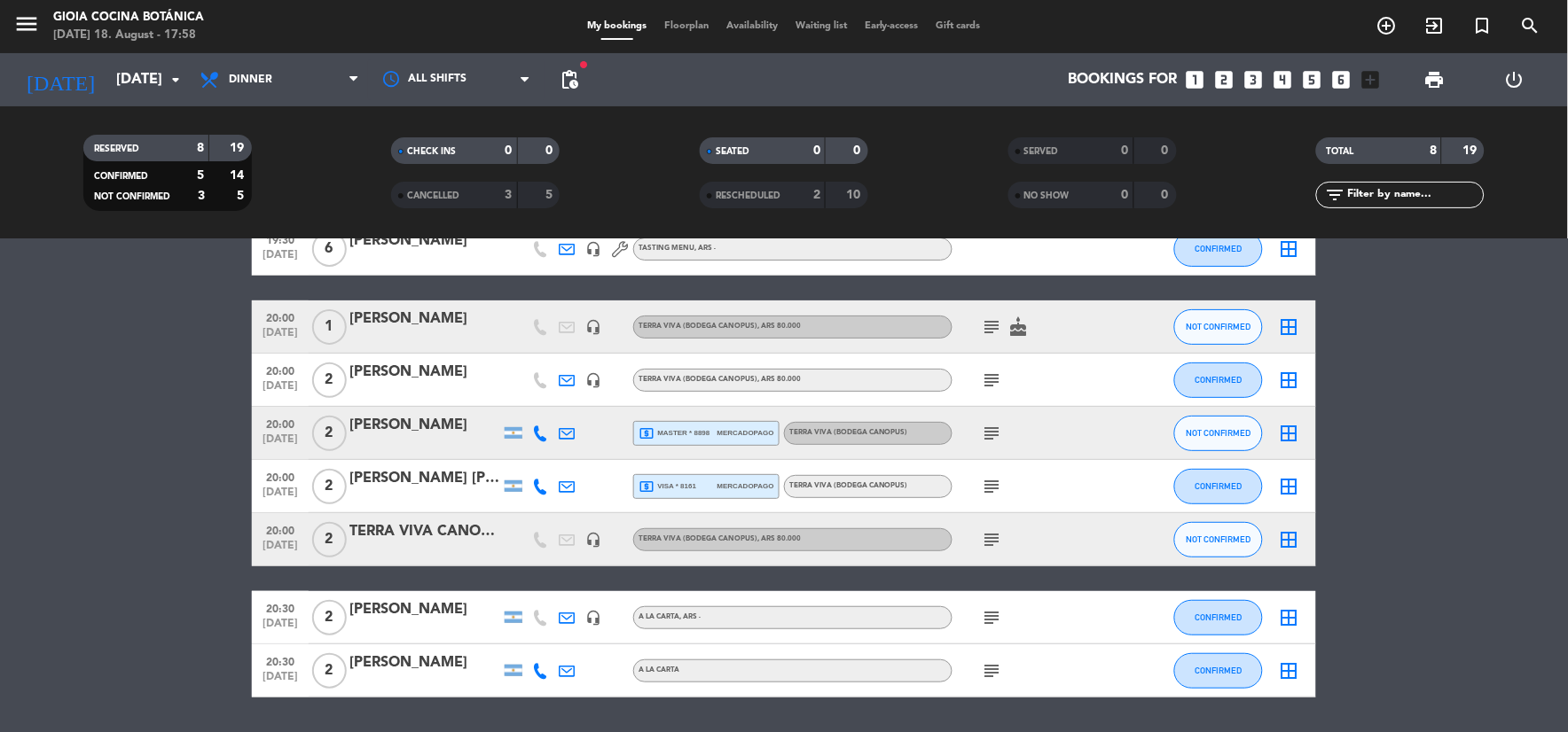
type input "[DATE]"
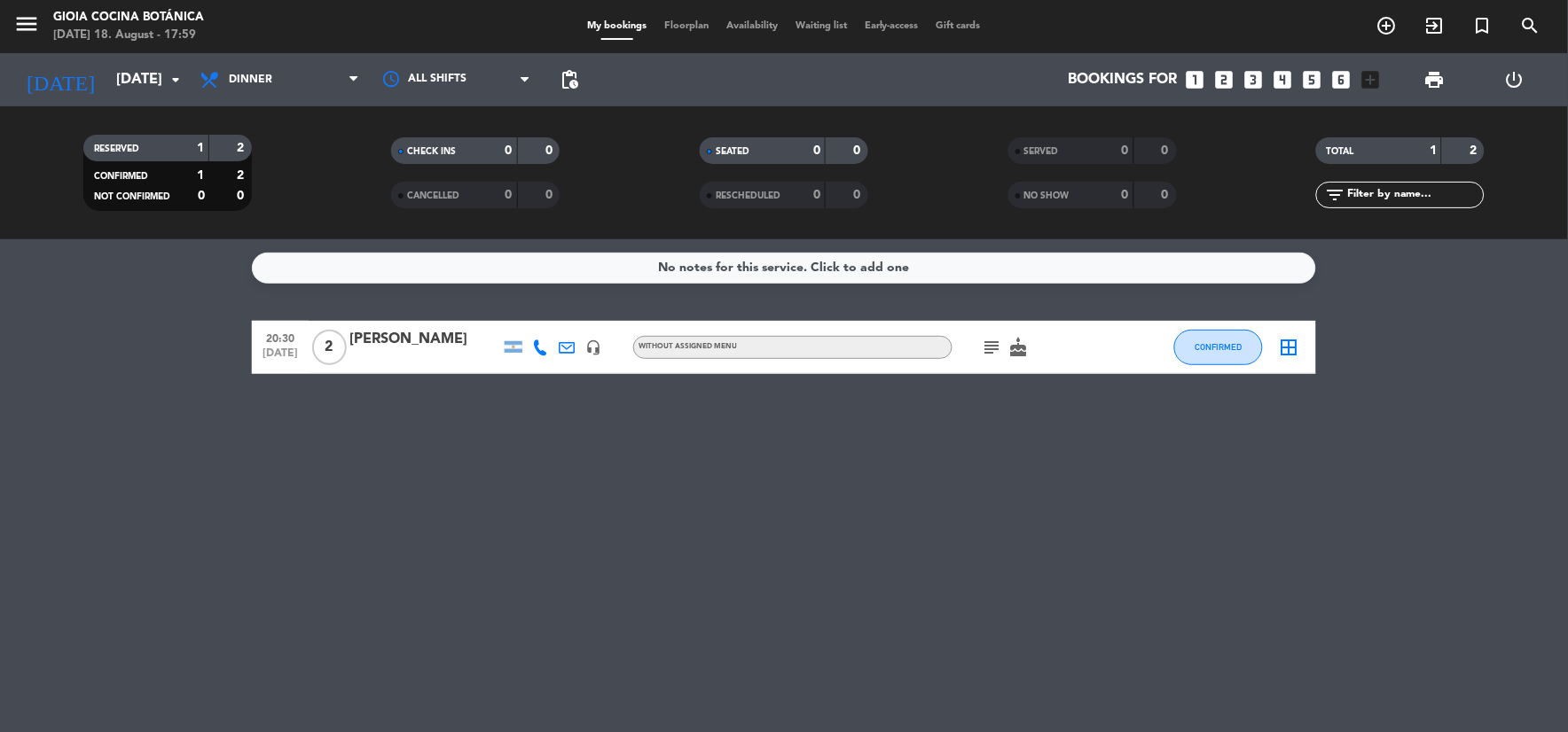
click at [996, 341] on icon "subject" at bounding box center [992, 347] width 22 height 22
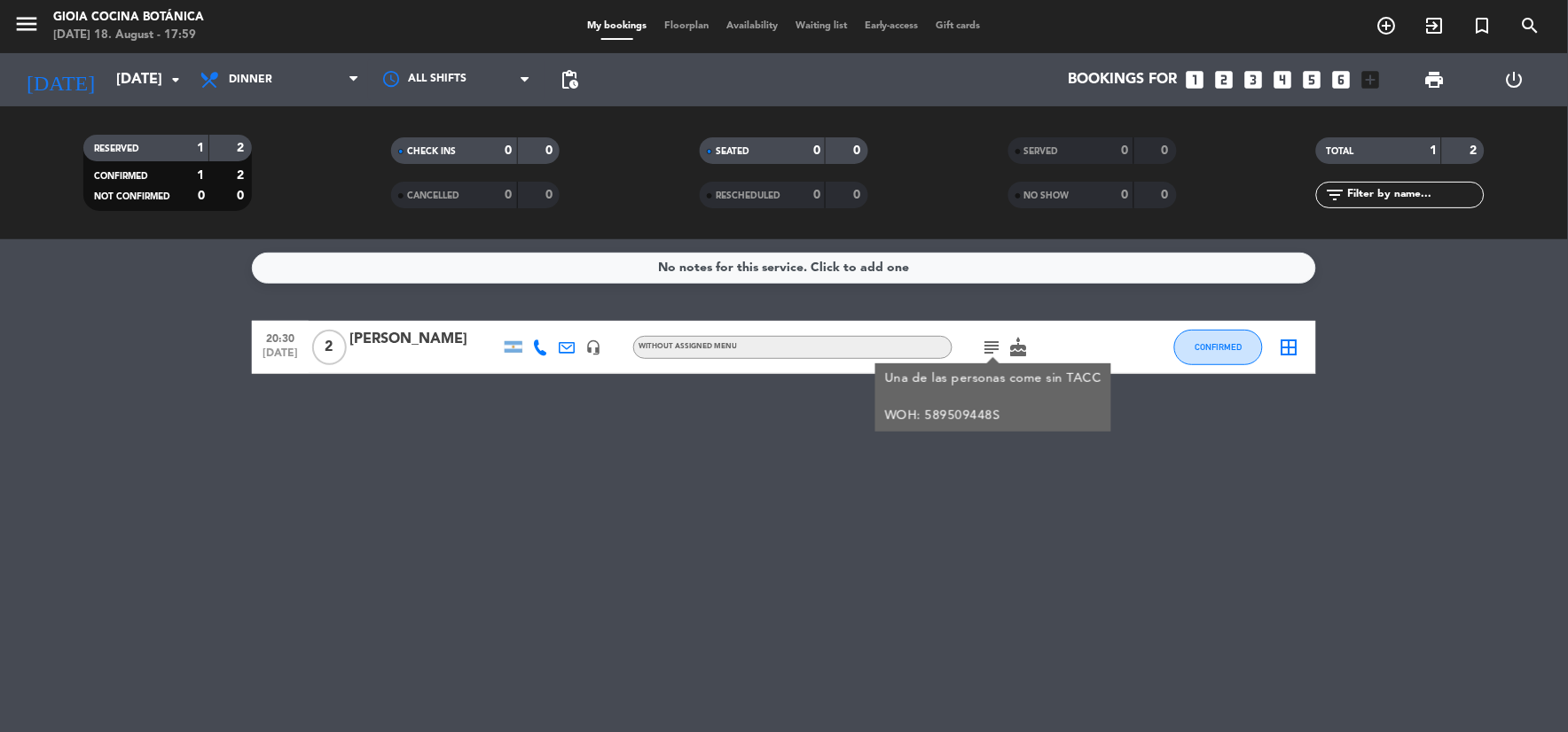
drag, startPoint x: 883, startPoint y: 375, endPoint x: 1007, endPoint y: 424, distance: 133.3
click at [1007, 424] on div "Una de las personas come sin TACC WOH: 589509448S" at bounding box center [992, 397] width 236 height 69
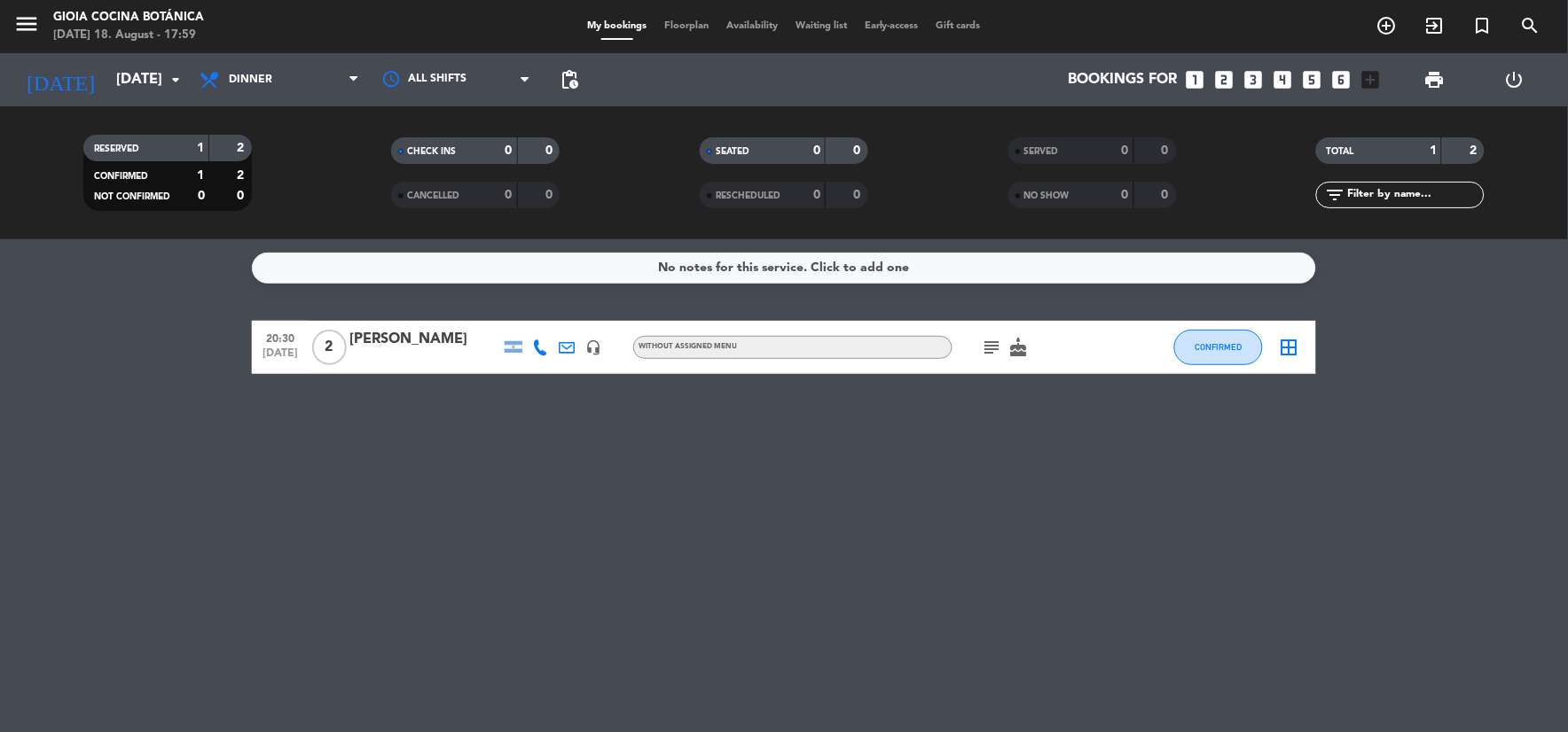
click at [1002, 418] on div "No notes for this service. Click to add one 20:30 [DATE] 2 [PERSON_NAME] headse…" at bounding box center [784, 486] width 1568 height 493
click at [1020, 346] on icon "cake" at bounding box center [1019, 347] width 22 height 22
click at [995, 347] on icon "subject" at bounding box center [992, 347] width 22 height 22
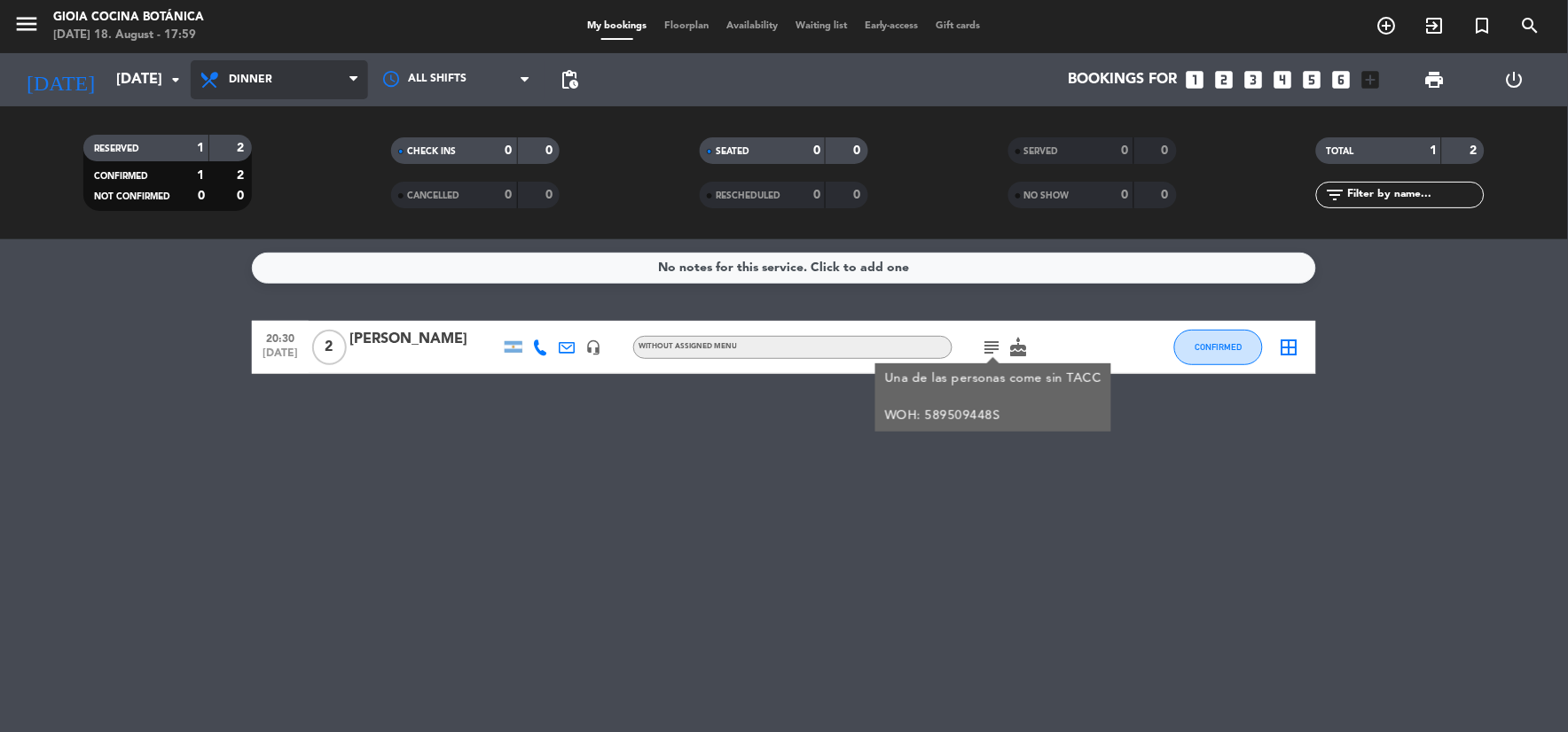
click at [247, 73] on span "Dinner" at bounding box center [251, 79] width 43 height 13
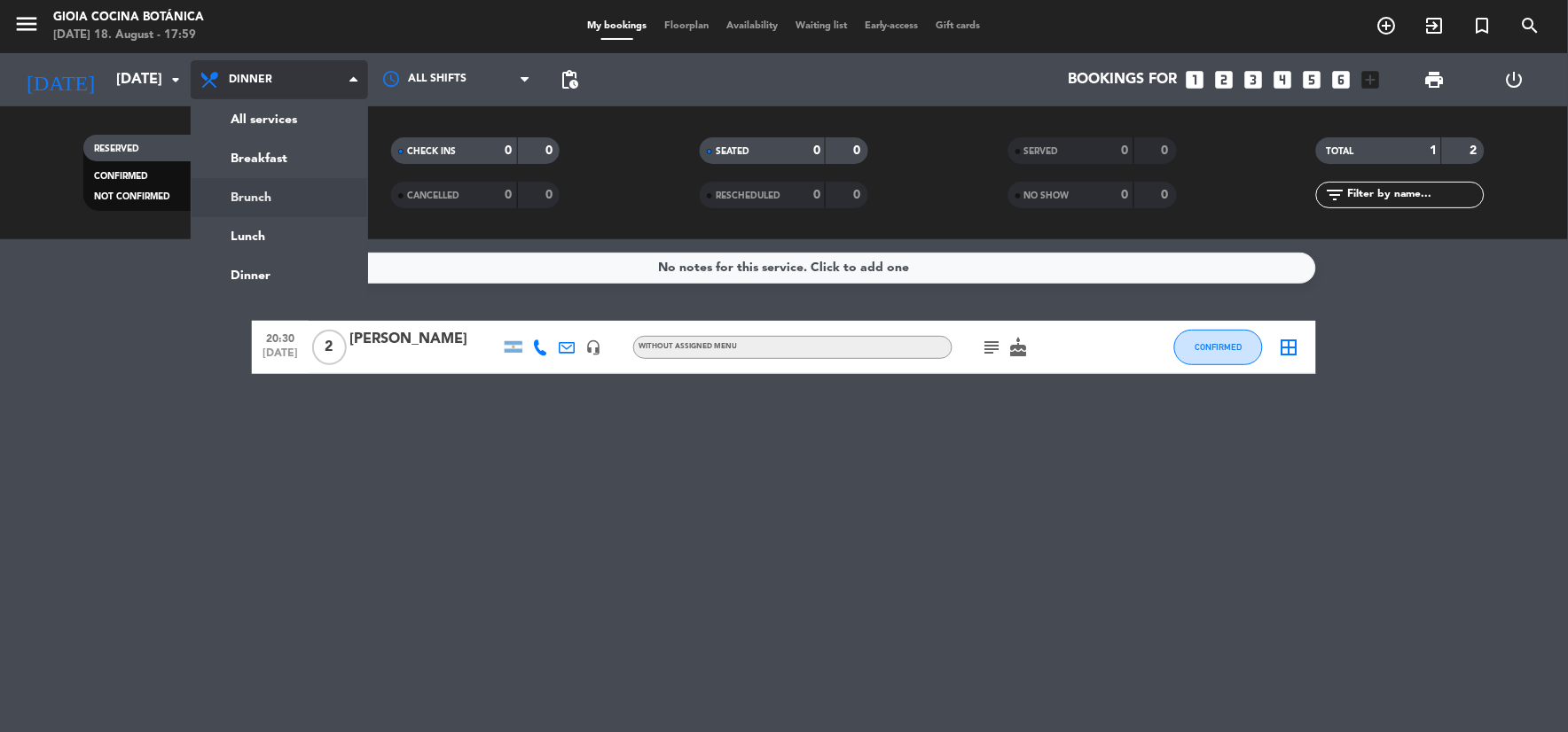
click at [257, 195] on div "menu [PERSON_NAME] Cocina Botánica [DATE] 18. August - 17:59 My bookings Floorp…" at bounding box center [784, 119] width 1568 height 240
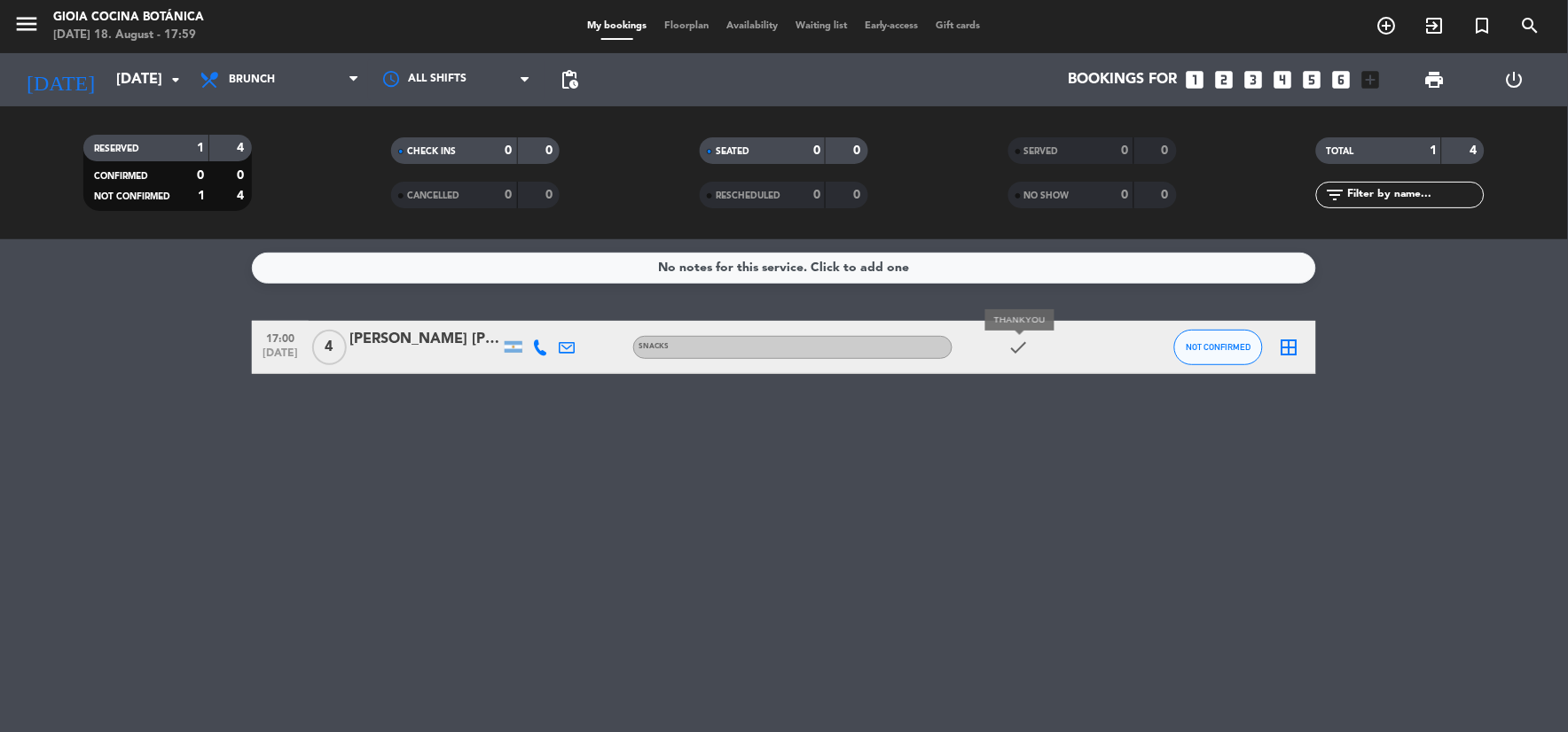
click at [1015, 352] on icon "check" at bounding box center [1019, 347] width 22 height 22
click at [268, 91] on span "Brunch" at bounding box center [279, 80] width 177 height 39
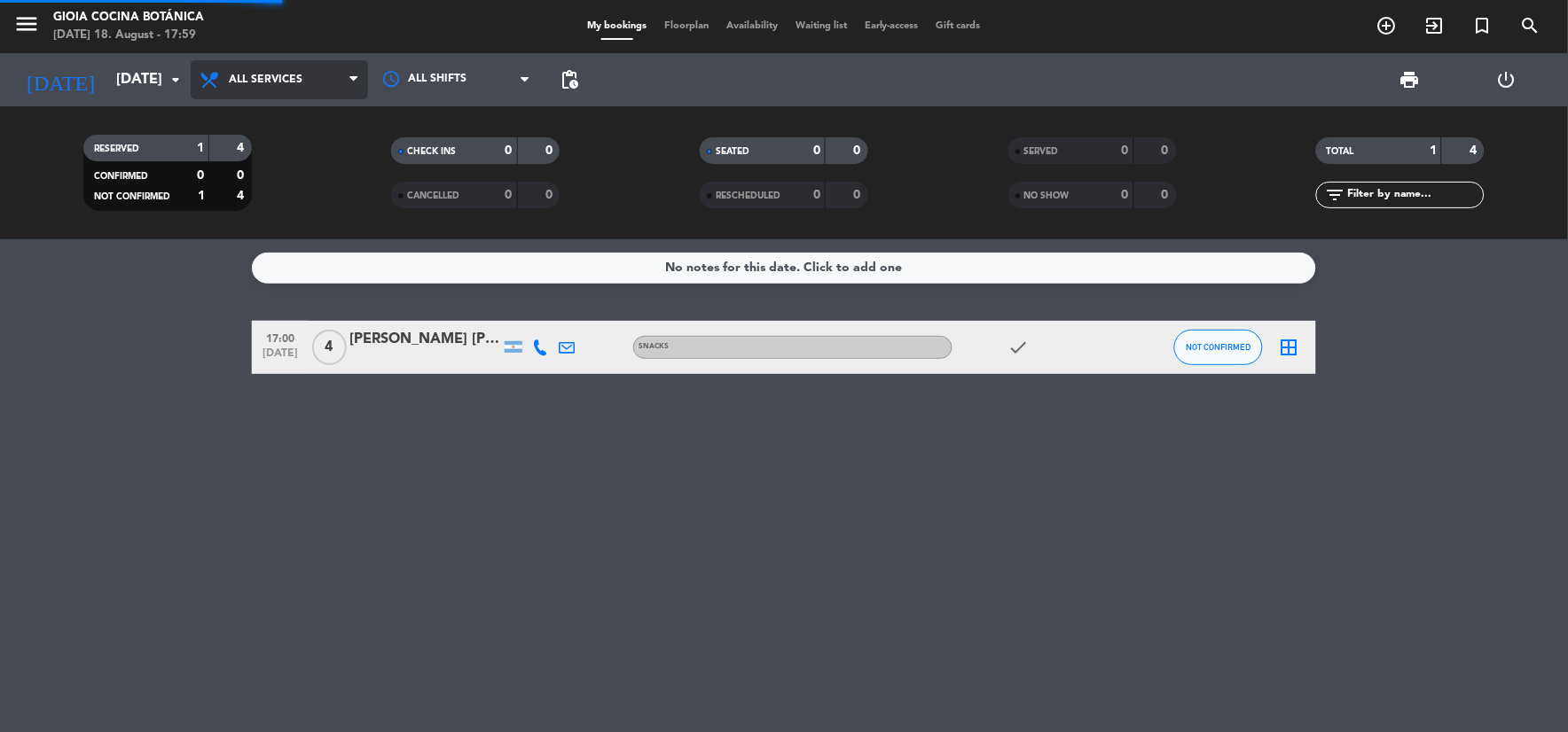
click at [259, 127] on div "menu [PERSON_NAME] Cocina Botánica [DATE] 18. August - 17:59 My bookings Floorp…" at bounding box center [784, 119] width 1568 height 240
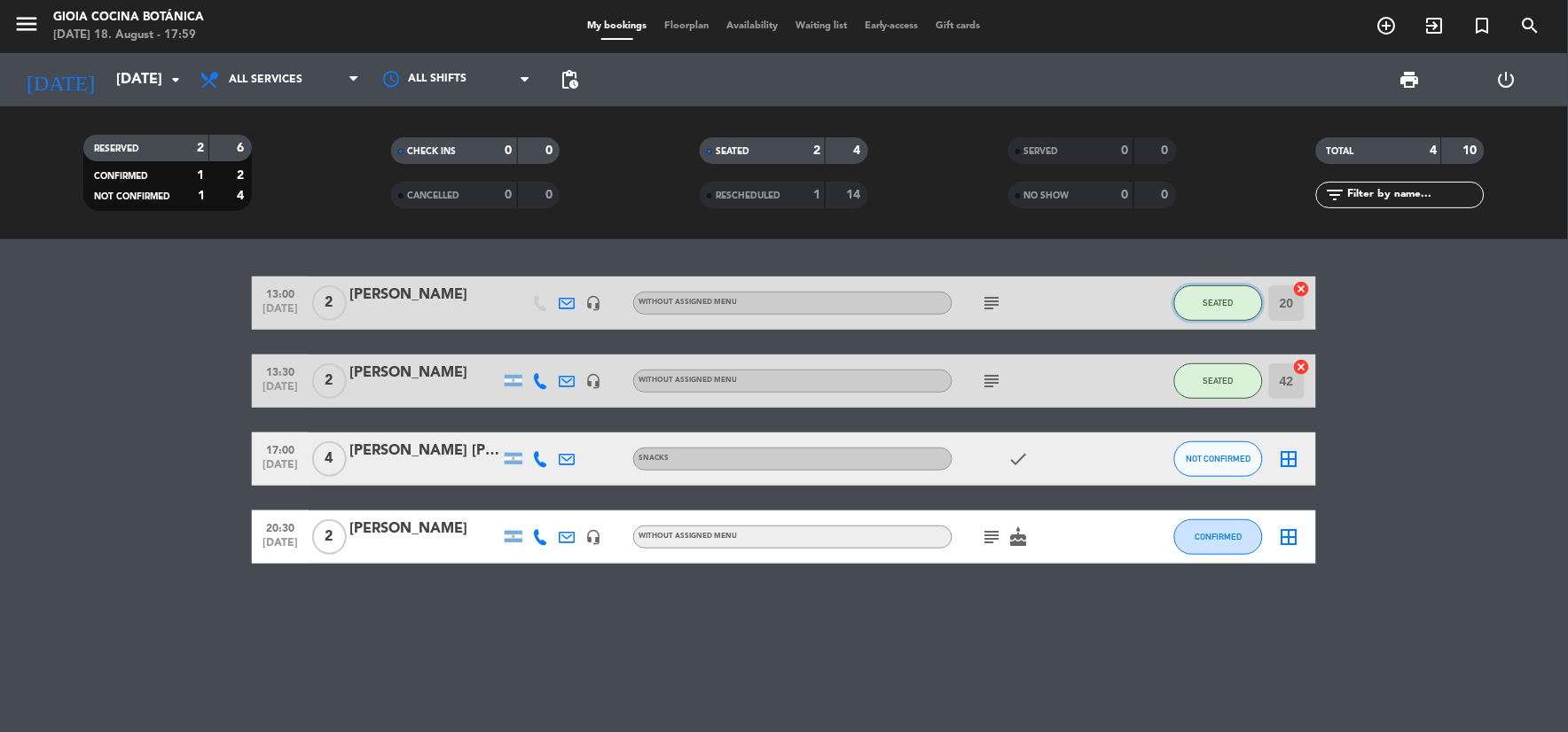
click at [1193, 306] on button "SEATED" at bounding box center [1218, 303] width 89 height 35
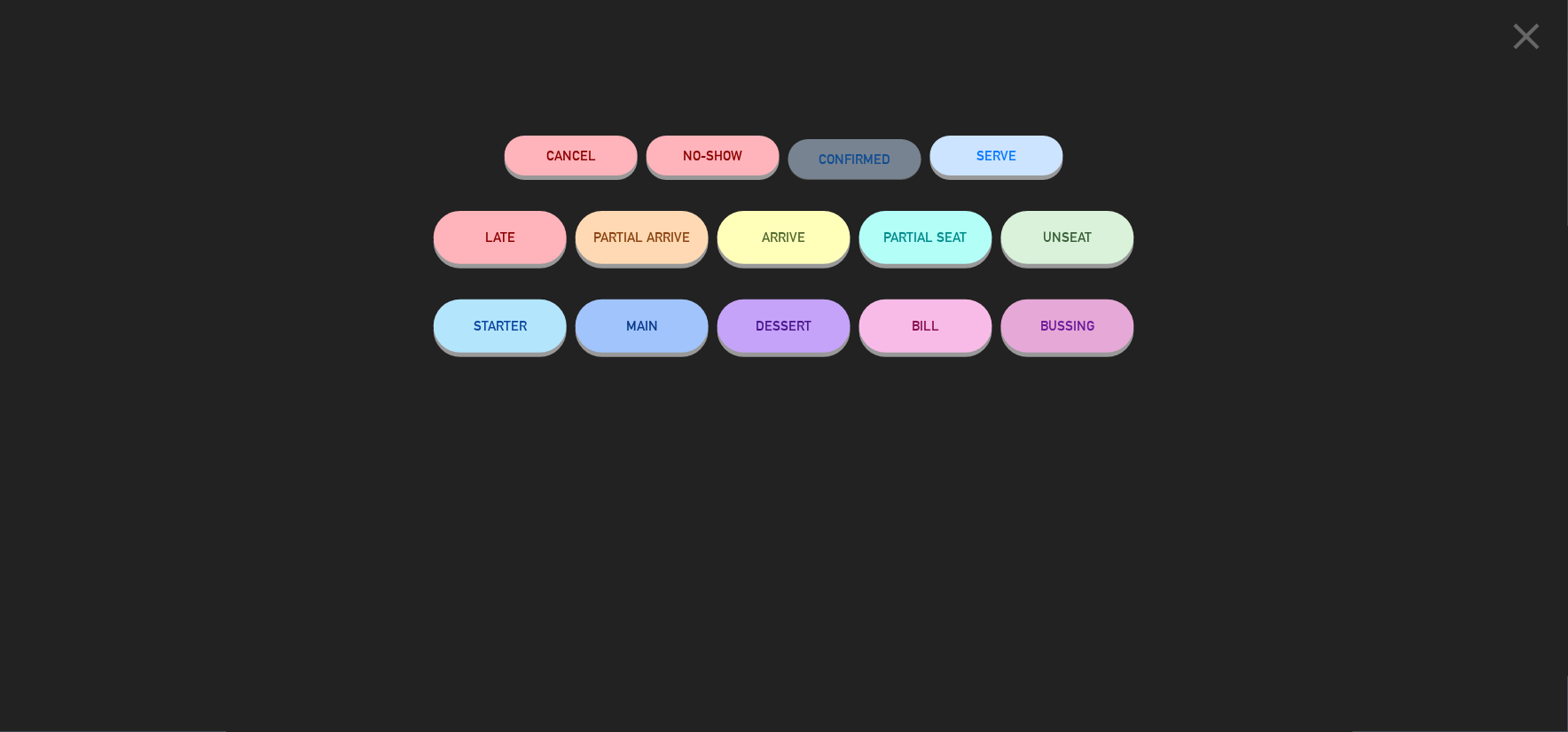
click at [1032, 155] on button "SERVE" at bounding box center [996, 156] width 133 height 40
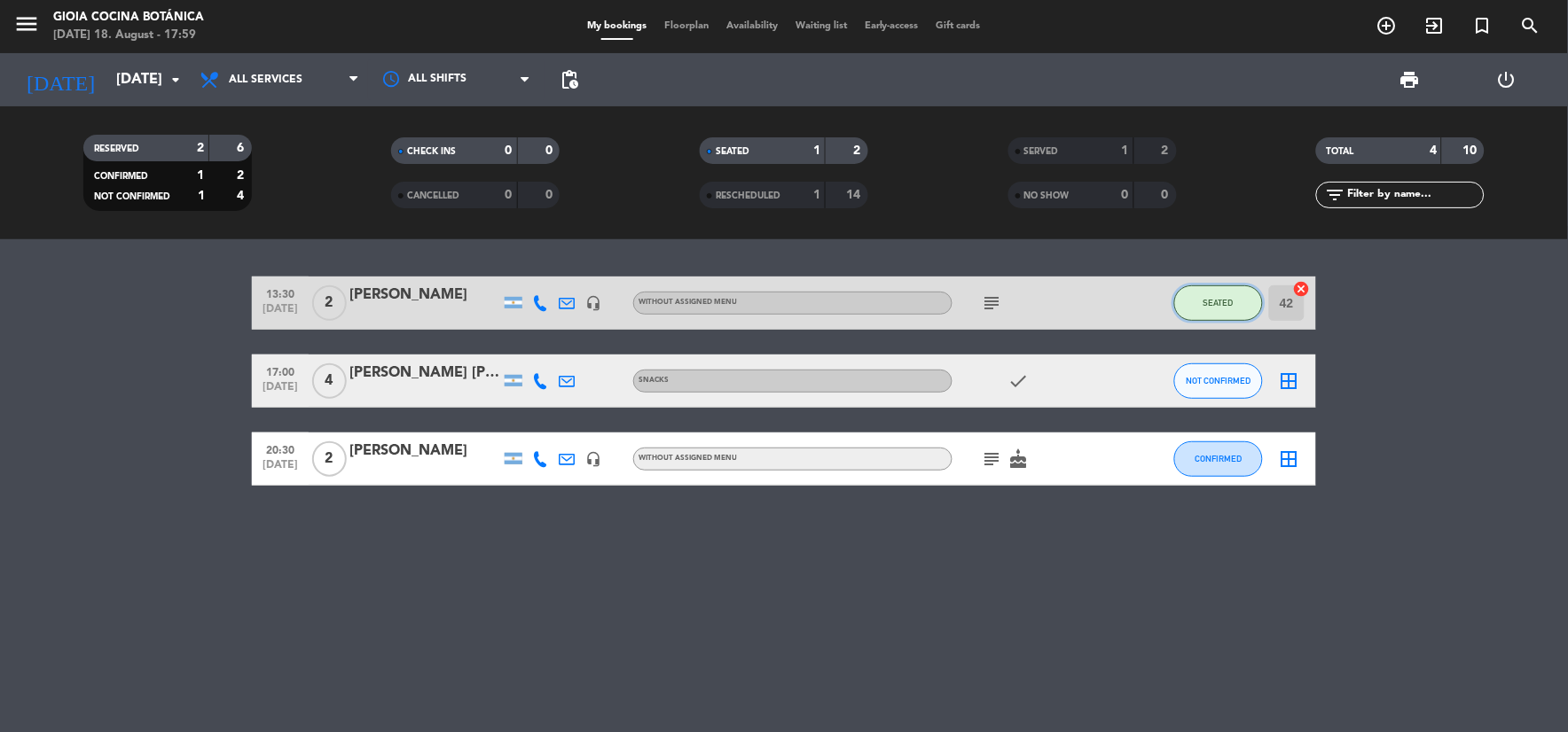
click at [1211, 316] on button "SEATED" at bounding box center [1218, 303] width 89 height 35
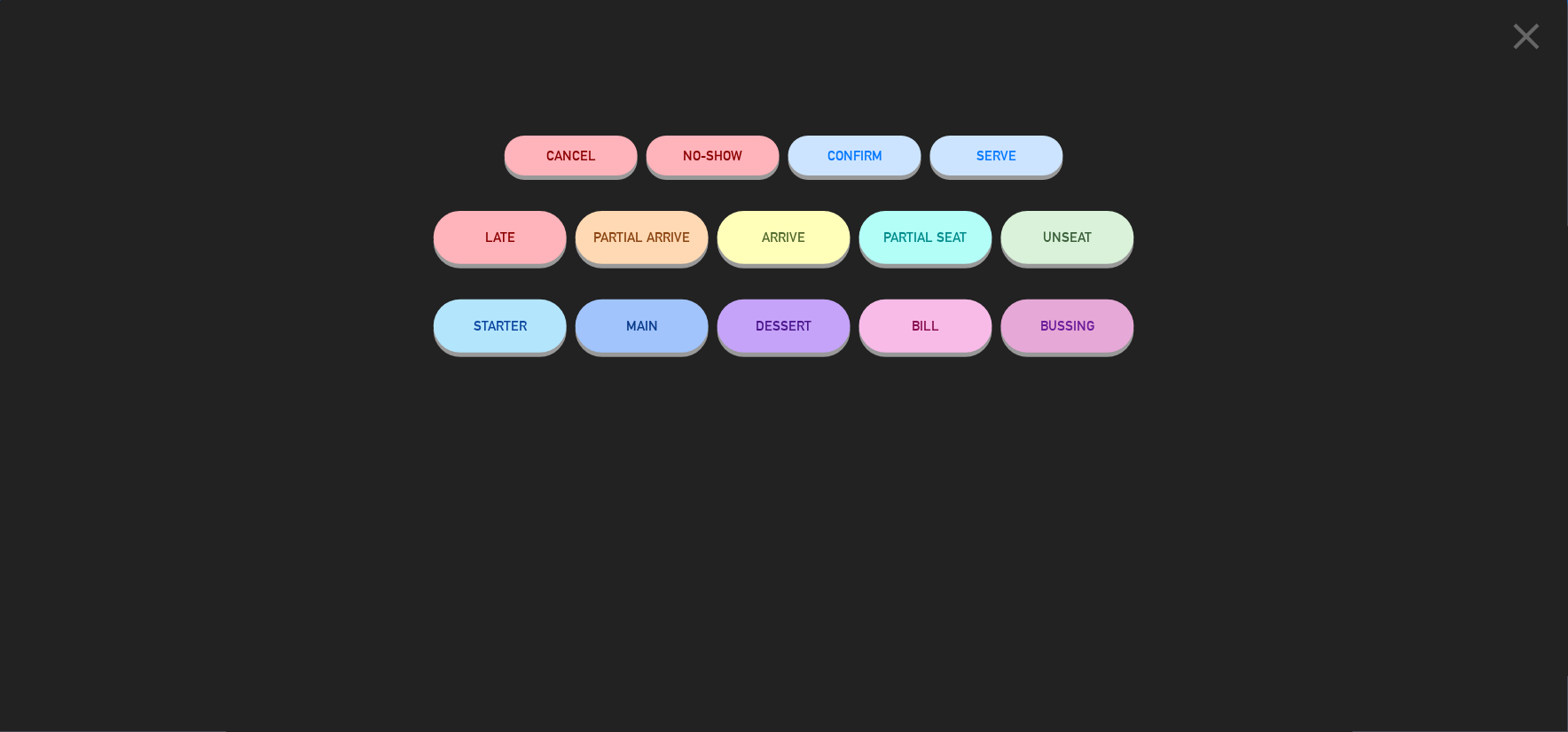
click at [993, 144] on button "SERVE" at bounding box center [996, 156] width 133 height 40
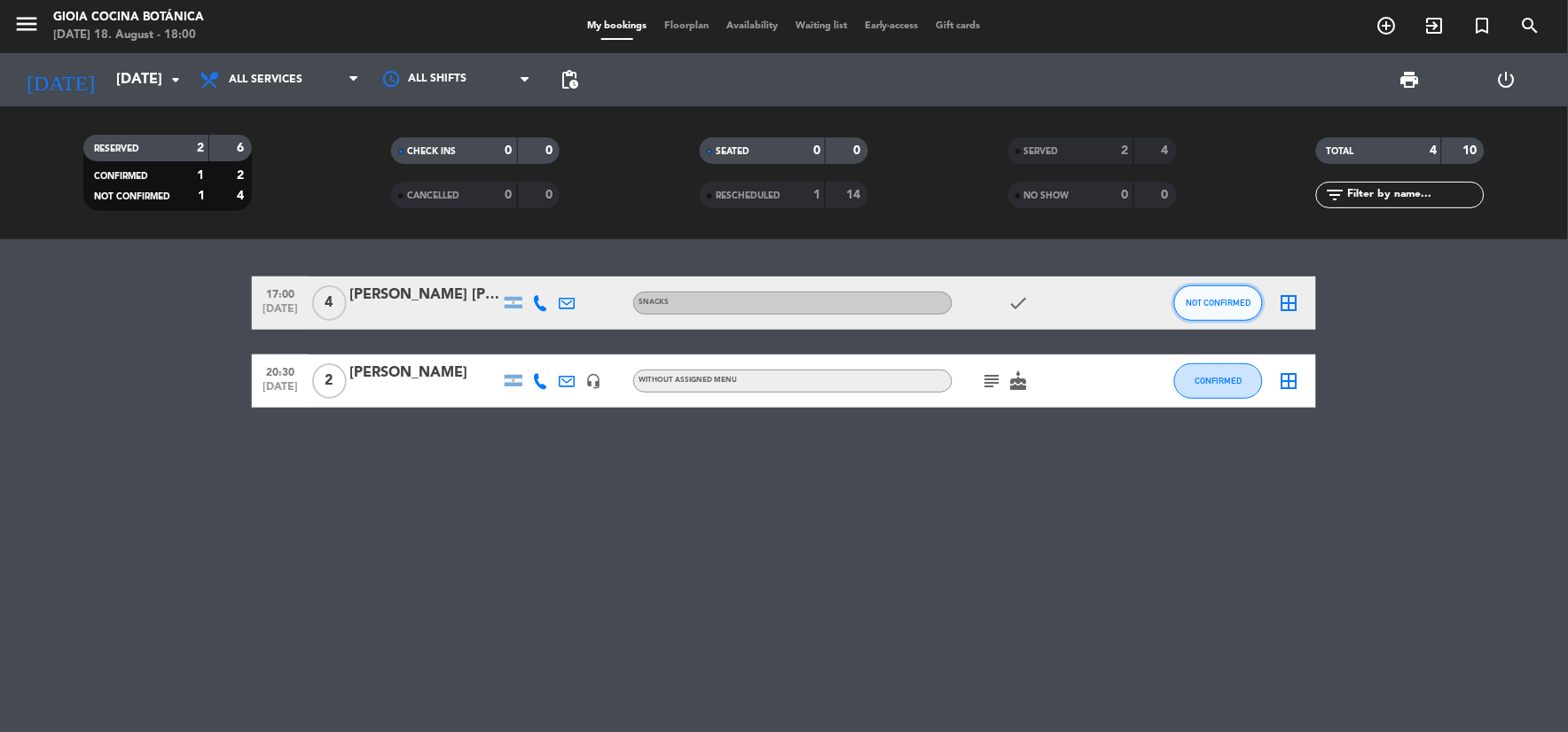
click at [1218, 298] on span "NOT CONFIRMED" at bounding box center [1219, 302] width 65 height 10
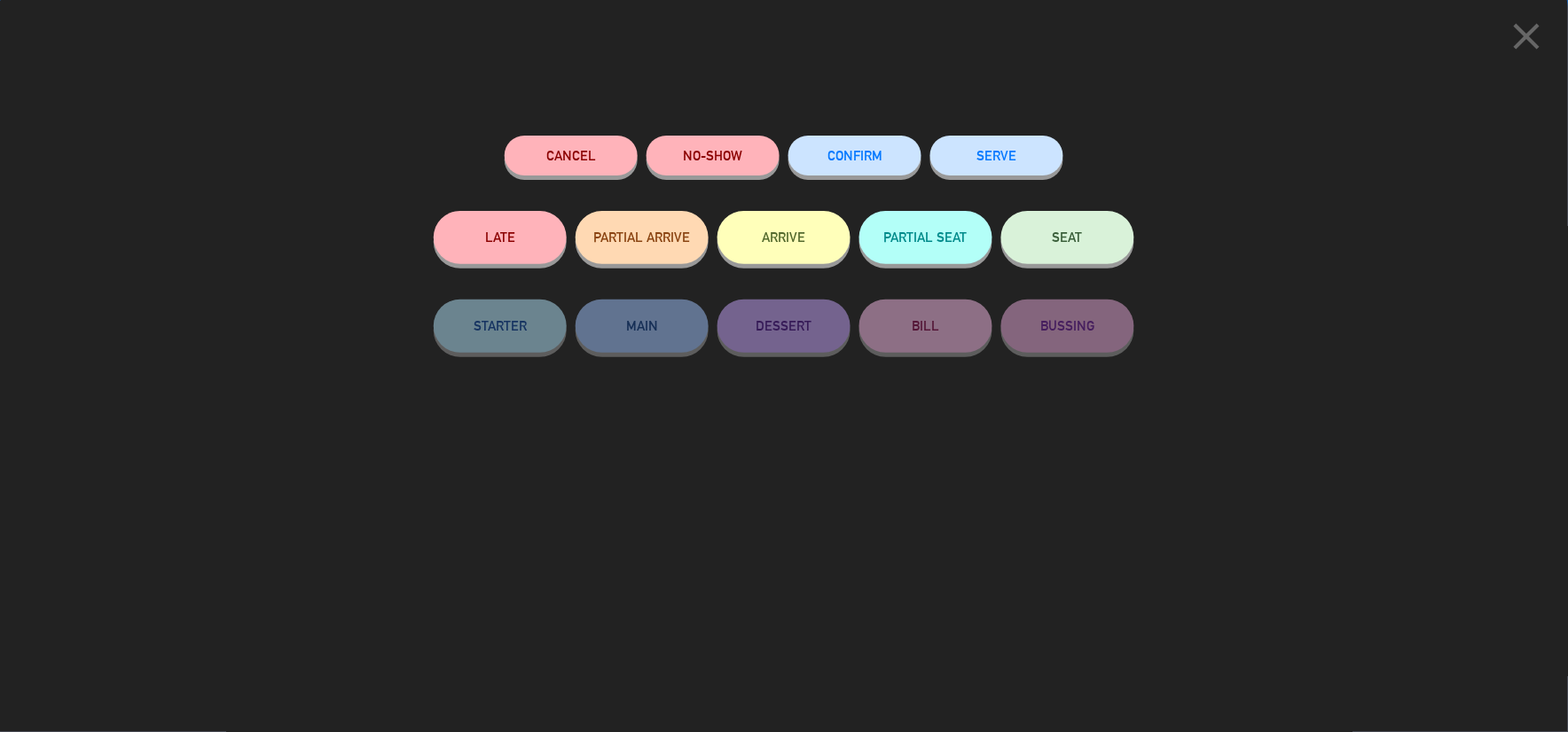
click at [702, 156] on button "NO-SHOW" at bounding box center [713, 156] width 133 height 40
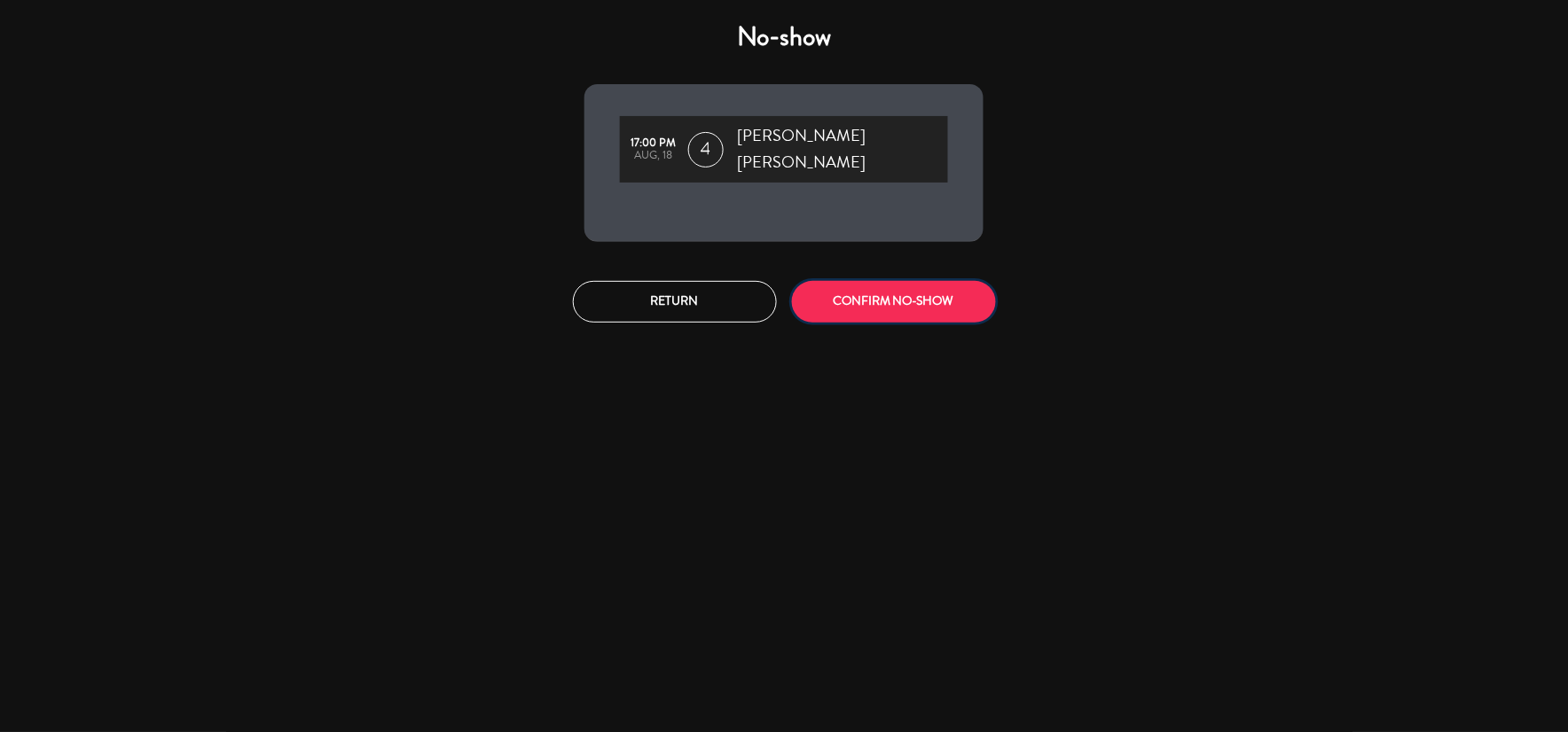
click at [849, 287] on button "CONFIRM NO-SHOW" at bounding box center [894, 301] width 204 height 42
